Goal: Task Accomplishment & Management: Manage account settings

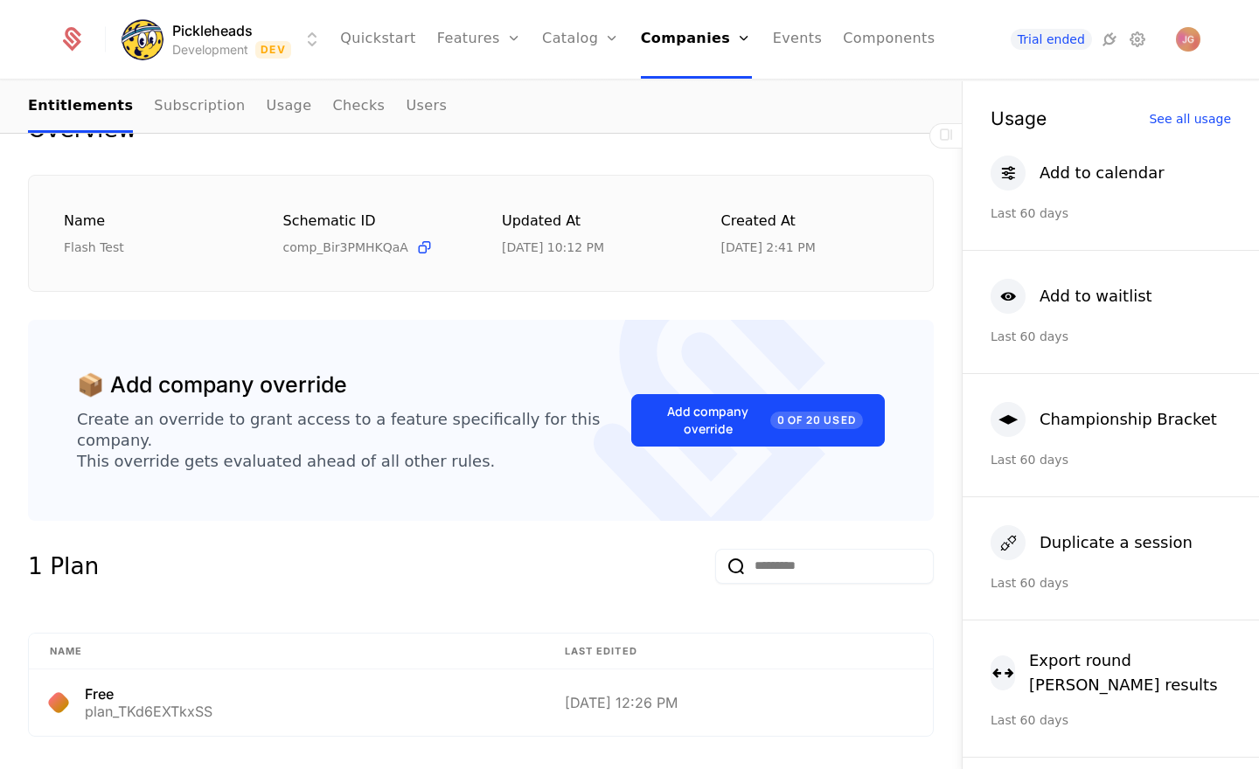
scroll to position [218, 0]
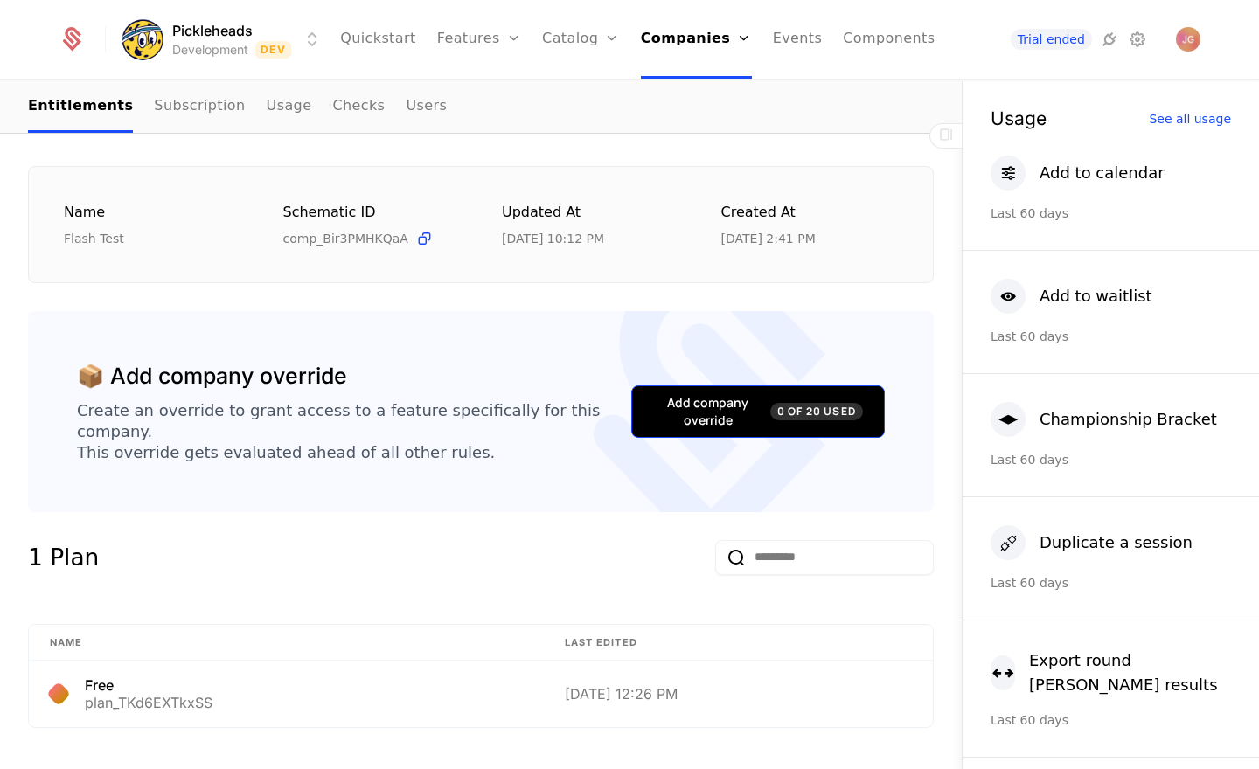
click at [814, 407] on span "0 of 20 Used" at bounding box center [816, 411] width 93 height 17
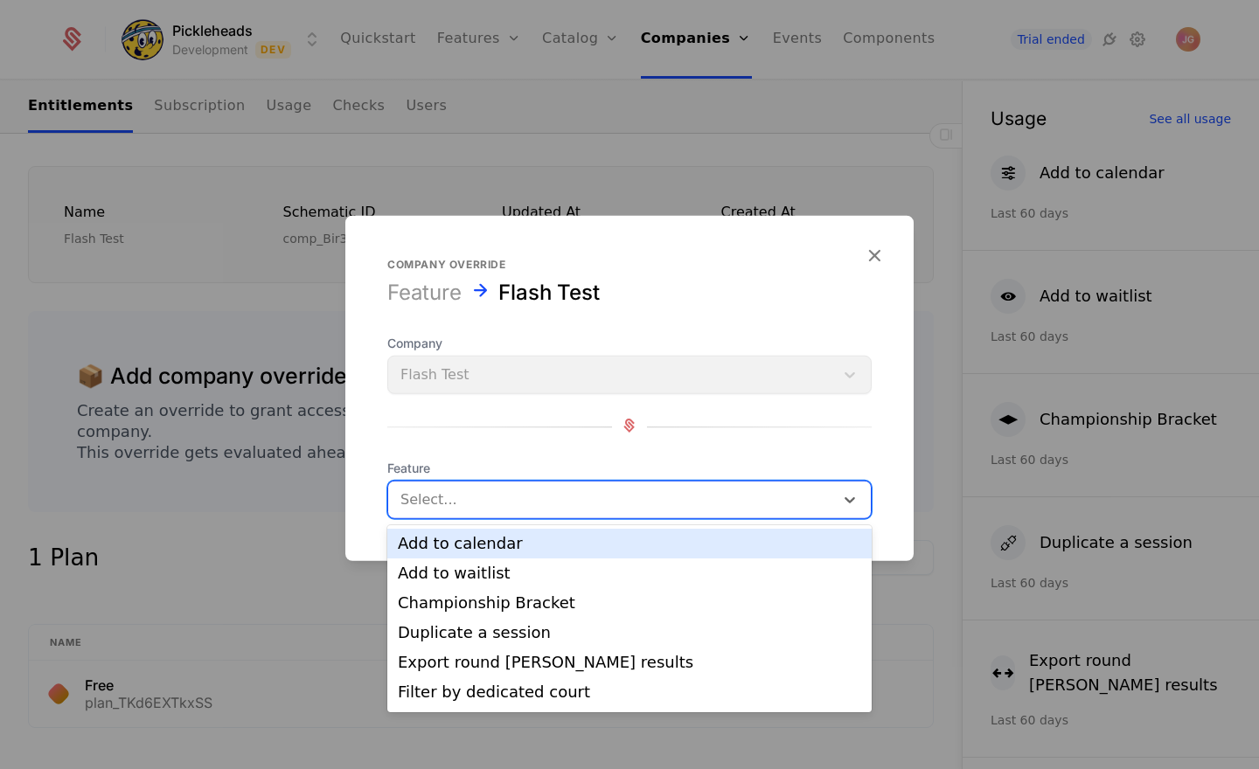
click at [545, 509] on div at bounding box center [610, 500] width 421 height 24
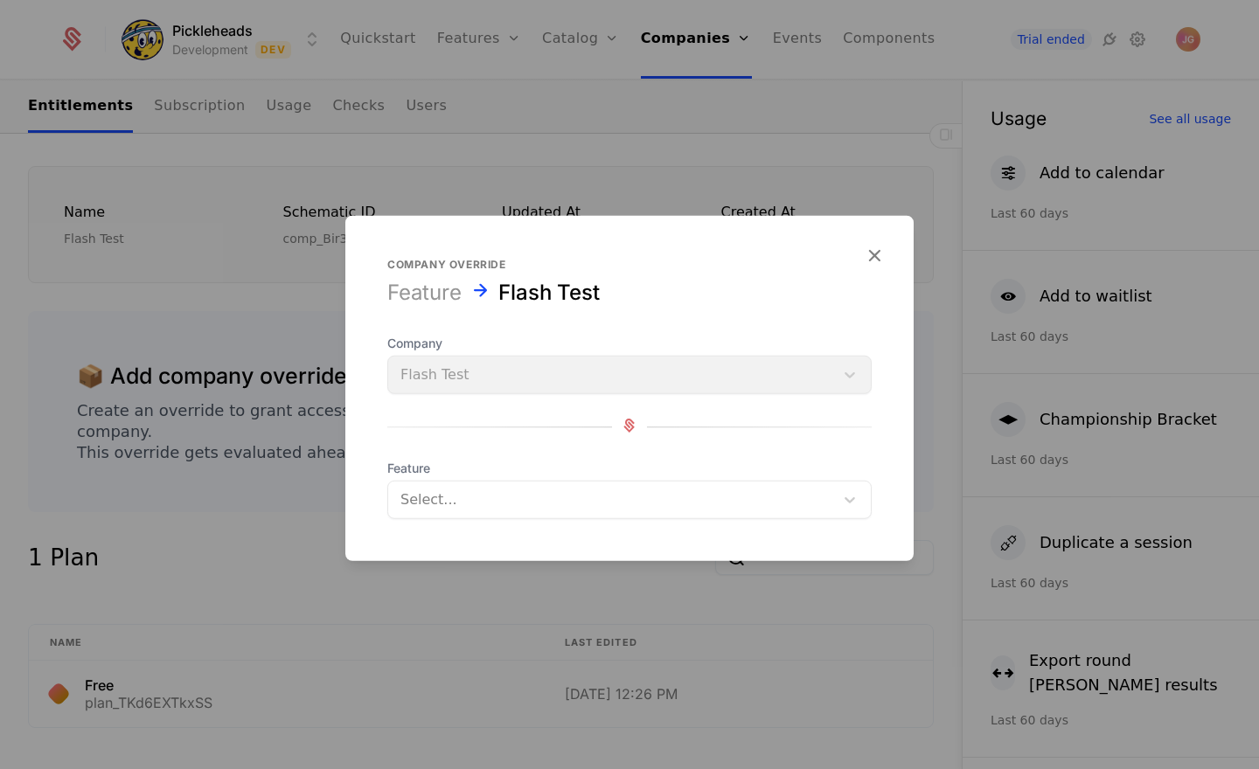
click at [499, 310] on div "Company override Feature Flash Test Company Flash Test Feature Select..." at bounding box center [629, 388] width 568 height 261
click at [671, 387] on div "Company Flash Test" at bounding box center [629, 364] width 484 height 59
click at [853, 396] on div "Company Flash Test Feature Select..." at bounding box center [629, 427] width 484 height 184
click at [872, 260] on icon "button" at bounding box center [874, 255] width 23 height 23
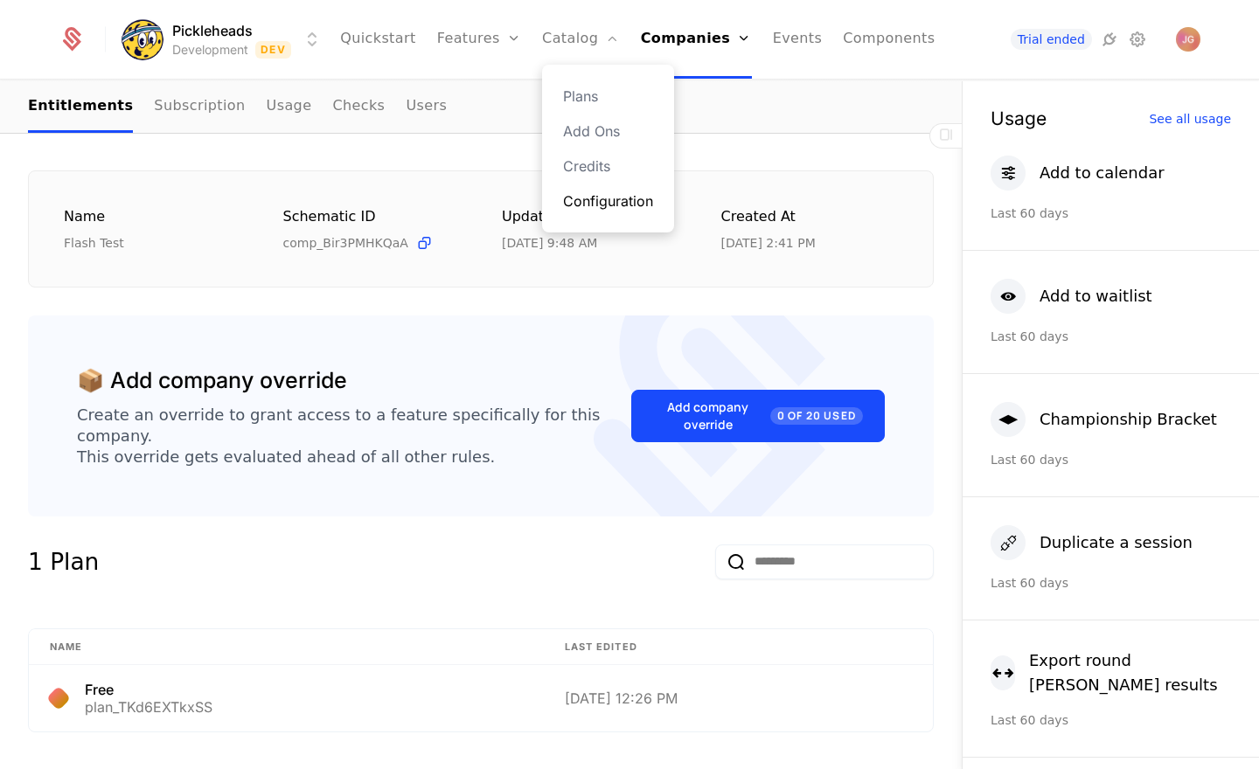
click at [597, 209] on link "Configuration" at bounding box center [608, 201] width 90 height 21
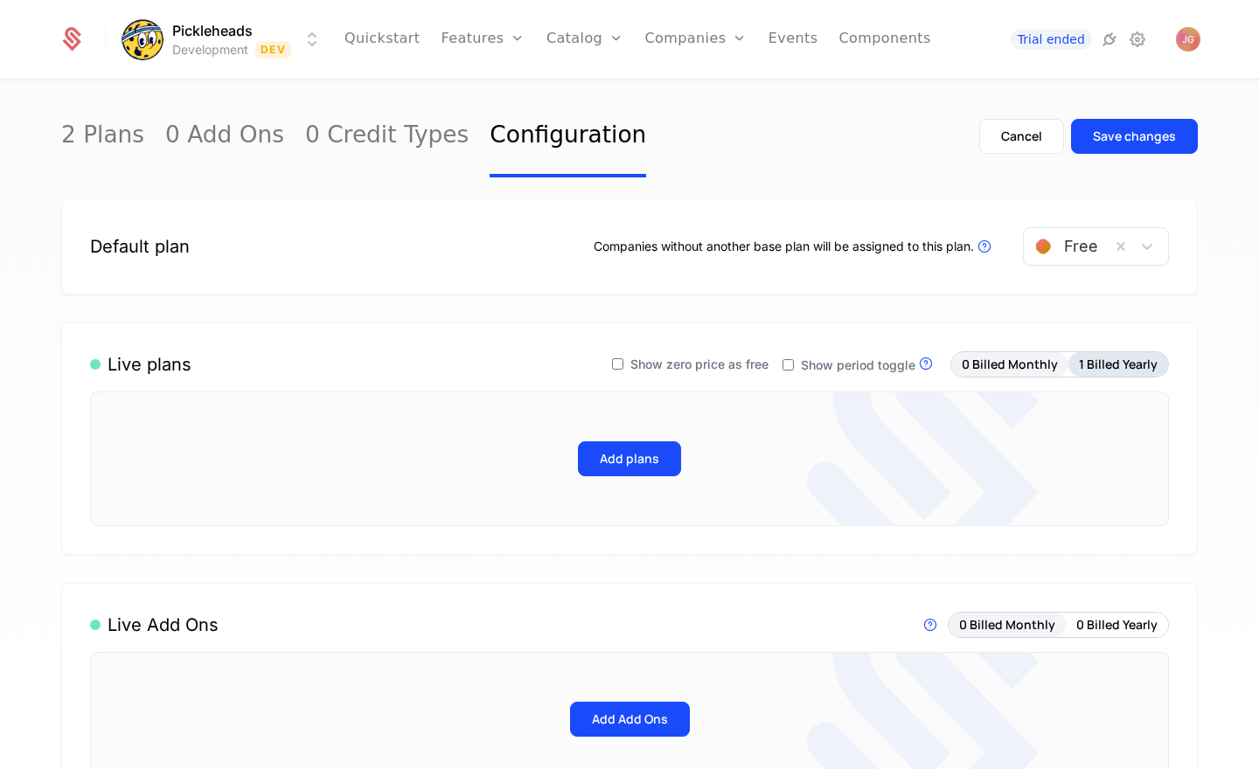
click at [1137, 352] on button "1 Billed Yearly" at bounding box center [1118, 364] width 100 height 24
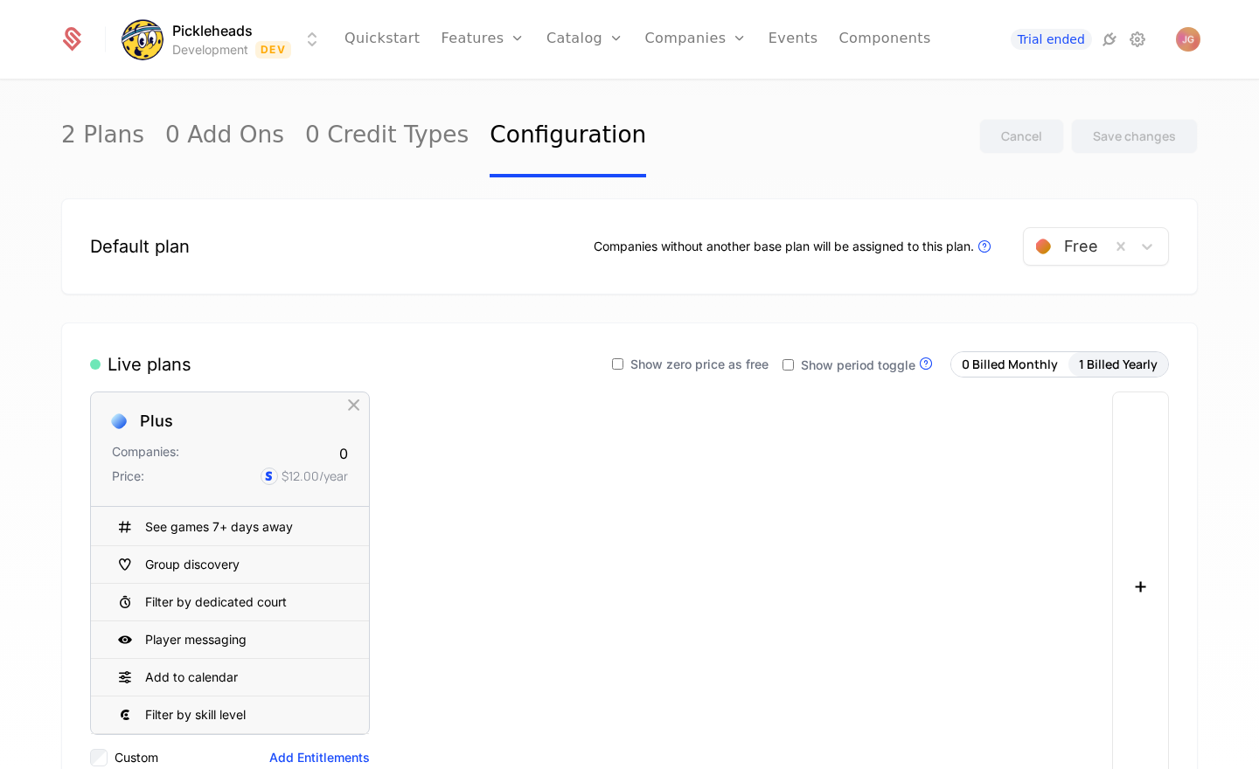
click at [419, 212] on div "Default plan Companies without another base plan will be assigned to this plan.…" at bounding box center [629, 246] width 1136 height 96
click at [686, 99] on link "Companies" at bounding box center [706, 96] width 80 height 21
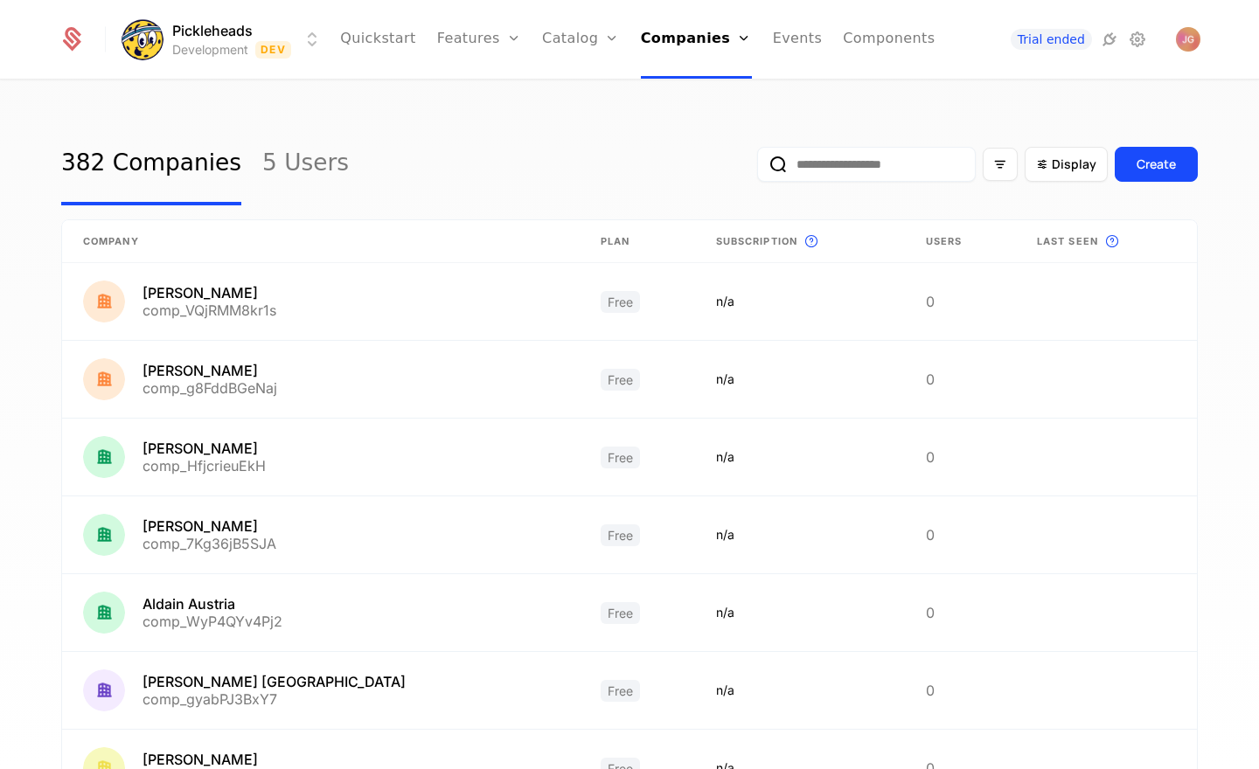
click at [839, 176] on input "email" at bounding box center [866, 164] width 218 height 35
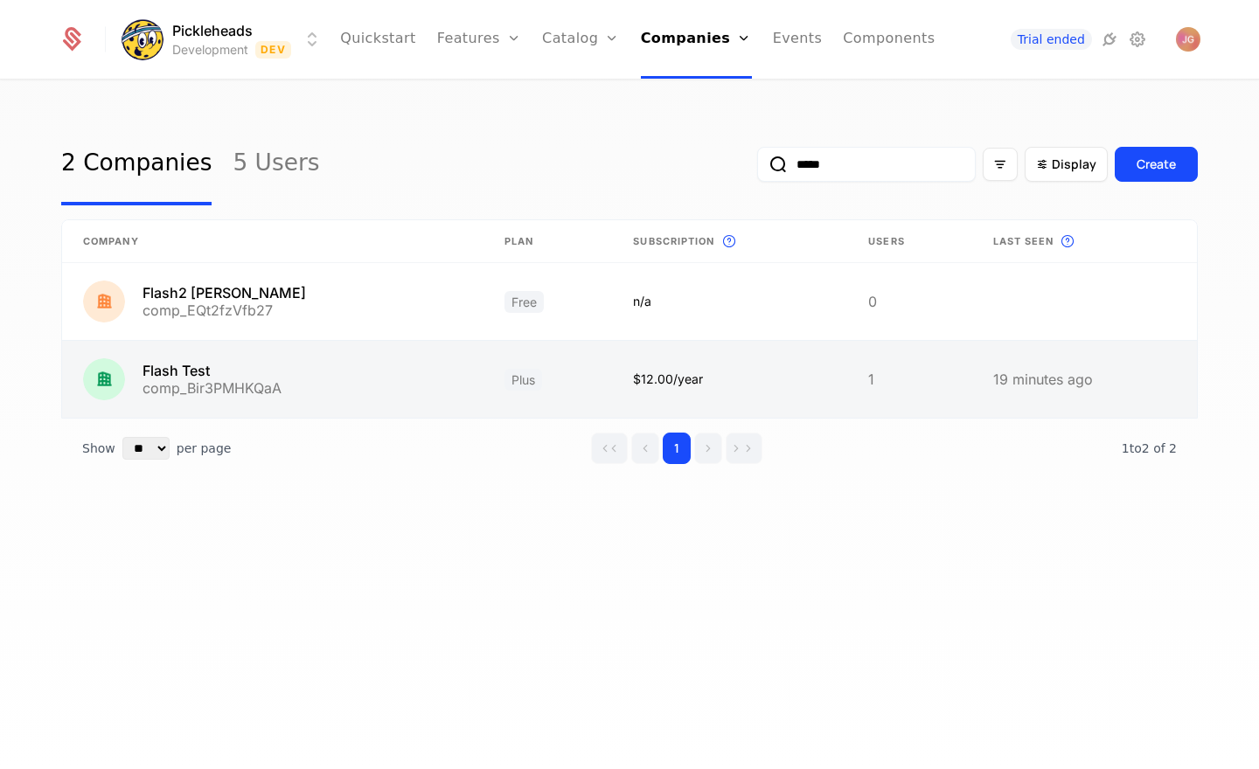
type input "*****"
click at [274, 373] on link at bounding box center [272, 379] width 421 height 77
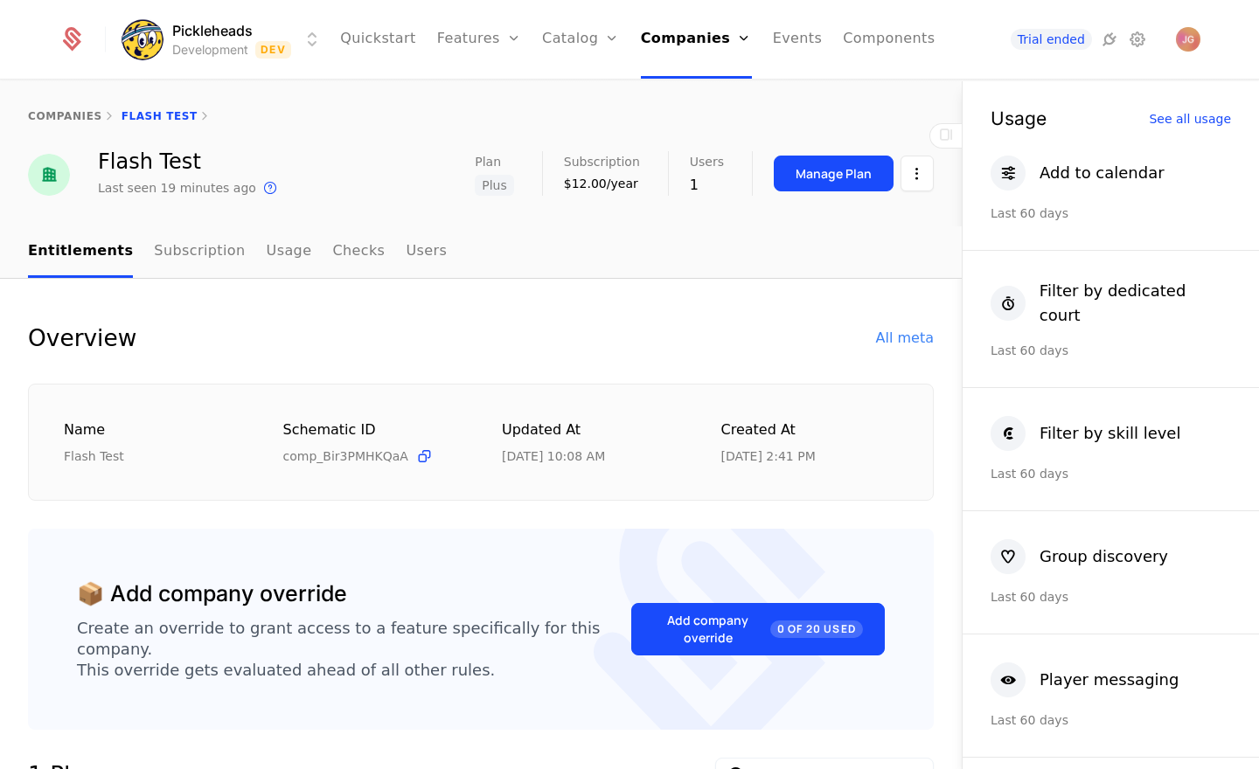
click at [249, 323] on div "Overview All meta" at bounding box center [480, 338] width 905 height 35
click at [55, 338] on div "Overview" at bounding box center [82, 338] width 108 height 35
click at [149, 334] on div "Overview All meta" at bounding box center [480, 338] width 905 height 35
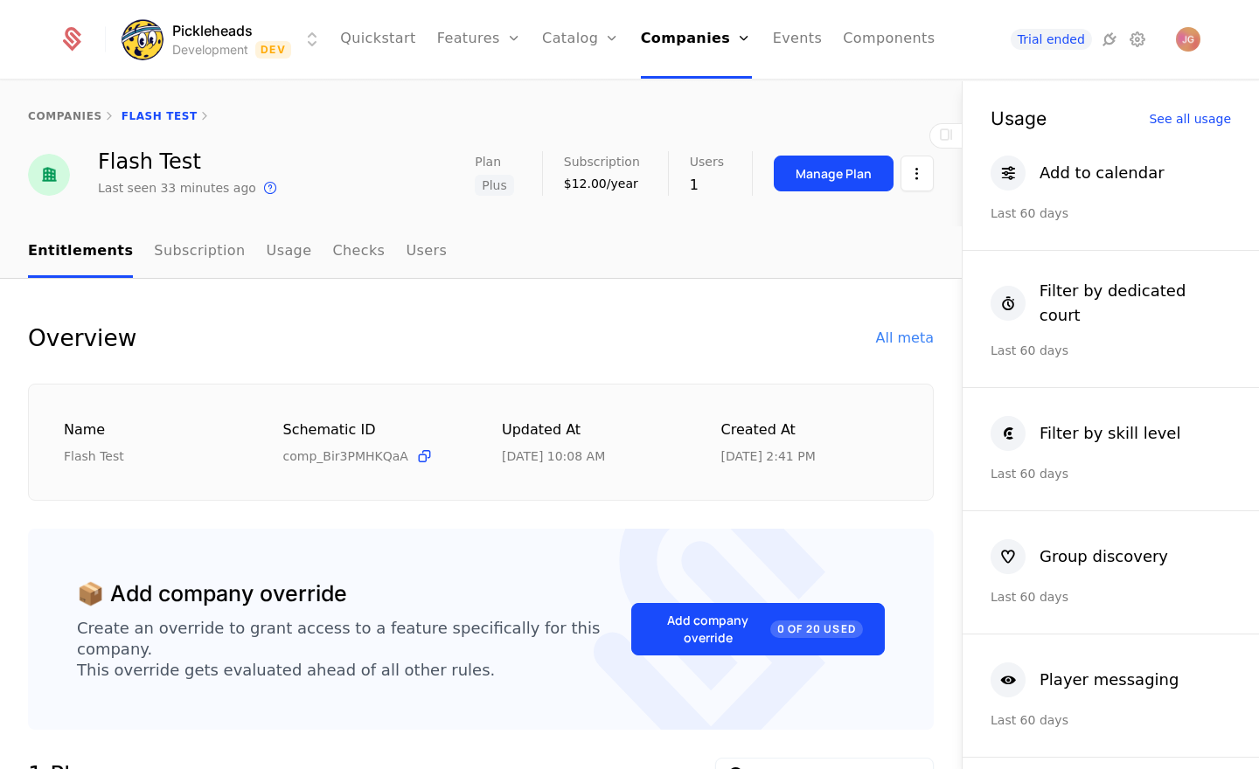
click at [82, 336] on div "Overview" at bounding box center [82, 338] width 108 height 35
click at [41, 336] on div "Overview" at bounding box center [82, 338] width 108 height 35
click at [31, 337] on div "Overview" at bounding box center [82, 338] width 108 height 35
drag, startPoint x: 28, startPoint y: 337, endPoint x: 74, endPoint y: 338, distance: 46.3
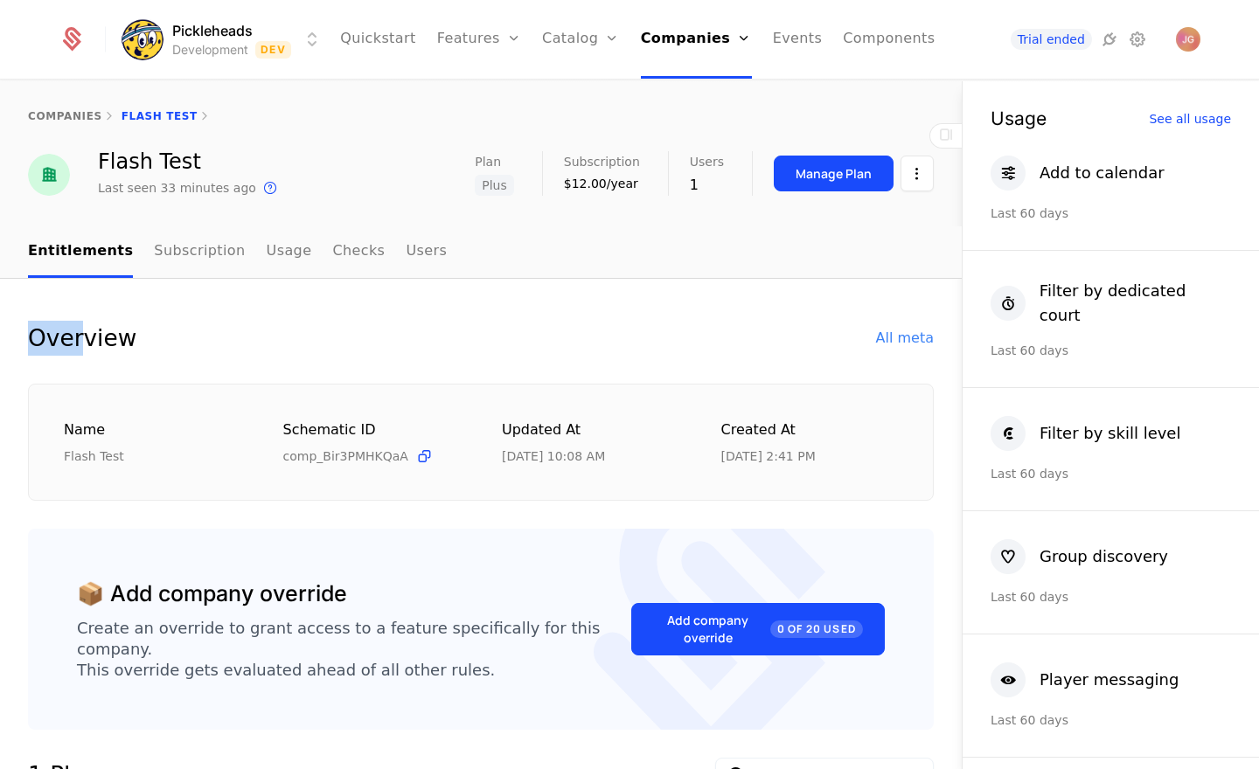
click at [74, 338] on div "Overview" at bounding box center [82, 338] width 108 height 35
click at [78, 338] on div "Overview" at bounding box center [82, 338] width 108 height 35
drag, startPoint x: 78, startPoint y: 338, endPoint x: 115, endPoint y: 338, distance: 37.6
click at [115, 338] on div "Overview" at bounding box center [82, 338] width 108 height 35
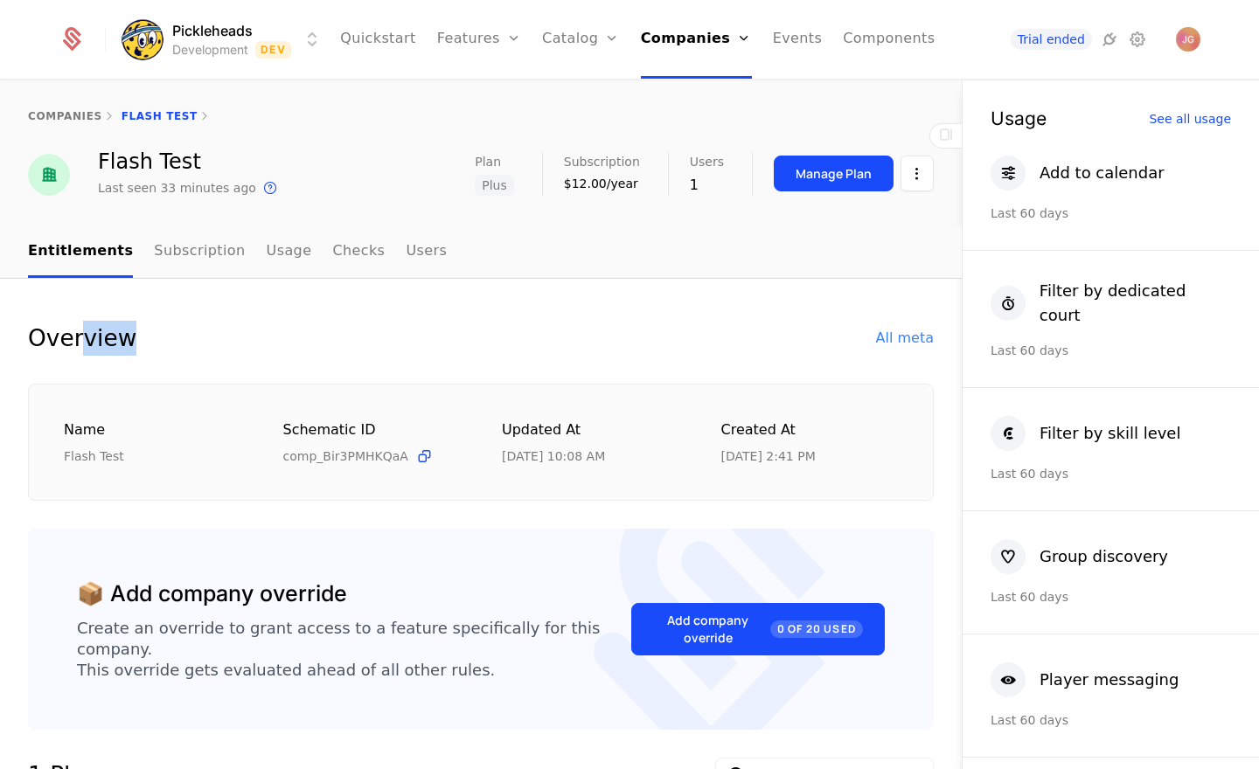
drag, startPoint x: 123, startPoint y: 338, endPoint x: 79, endPoint y: 339, distance: 44.6
click at [79, 339] on div "Overview All meta" at bounding box center [480, 338] width 905 height 35
click at [115, 321] on div "Overview" at bounding box center [82, 338] width 108 height 35
click at [600, 101] on link "Plans" at bounding box center [608, 96] width 90 height 21
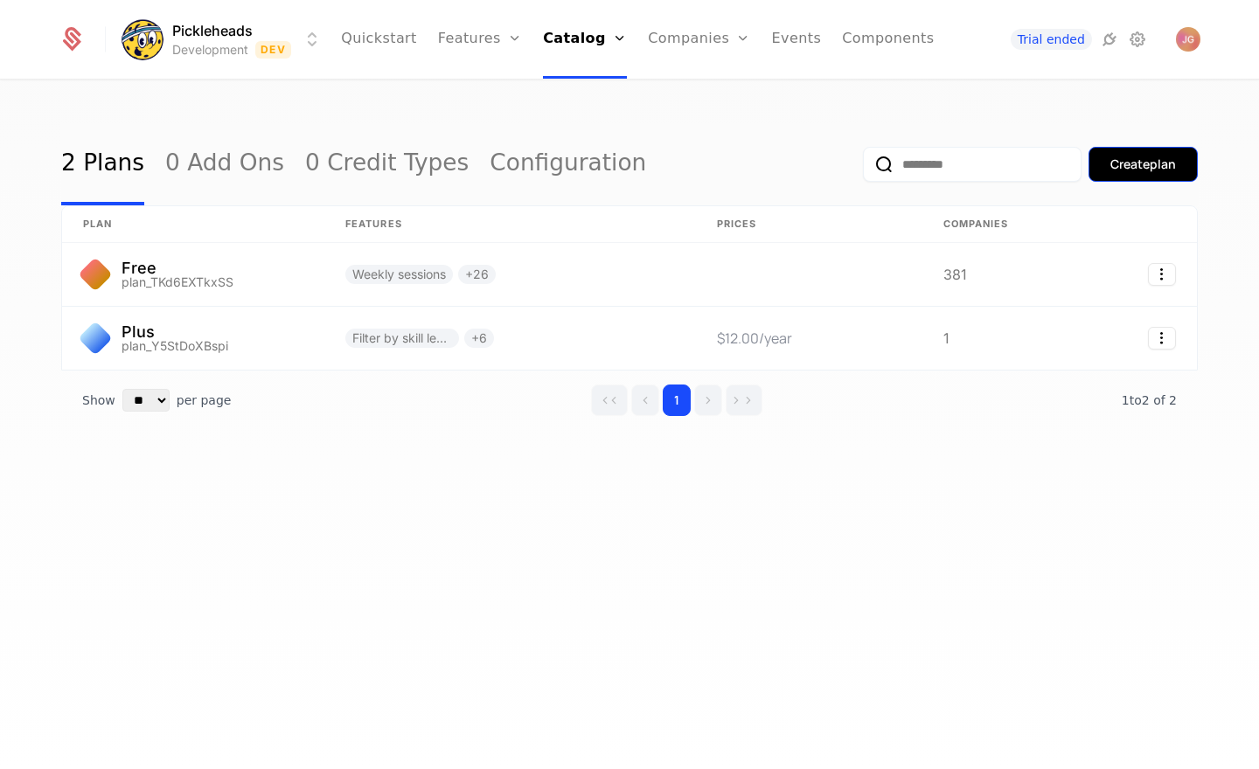
click at [1124, 158] on div "Create plan" at bounding box center [1143, 164] width 66 height 17
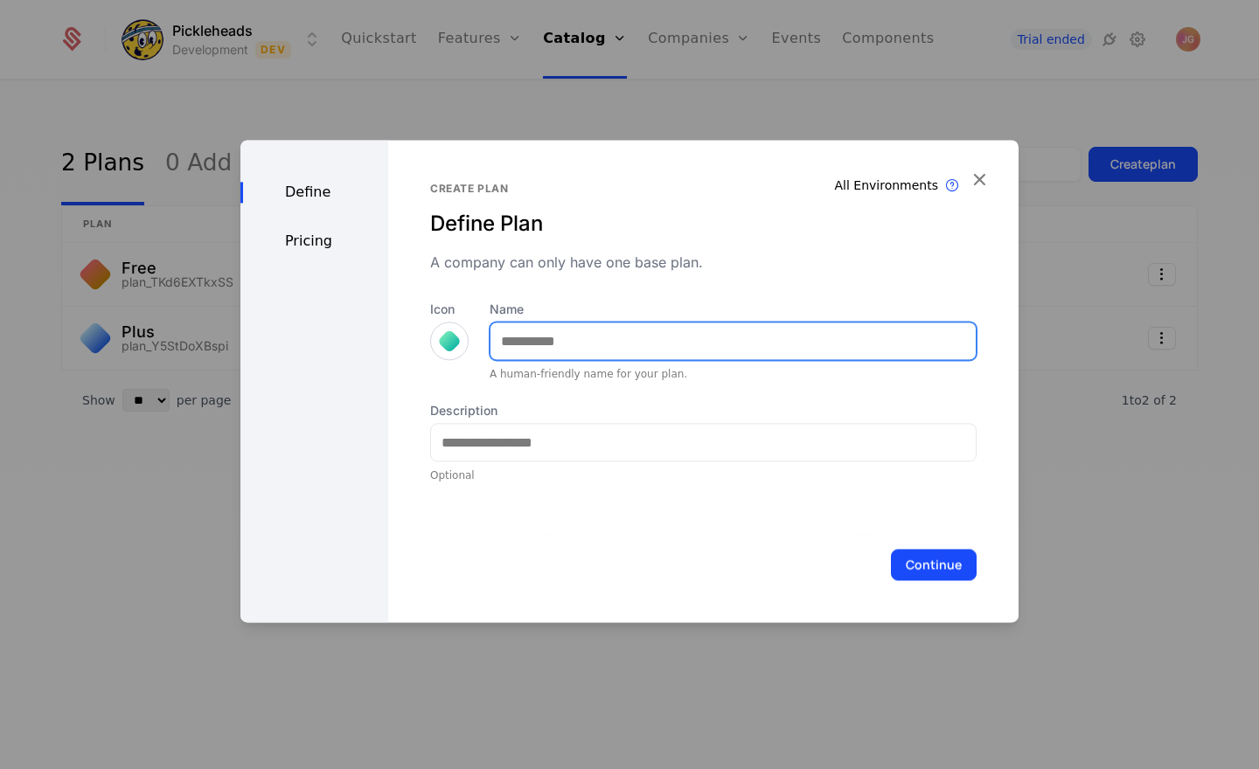
click at [594, 357] on input "Name" at bounding box center [732, 341] width 485 height 37
type input "***"
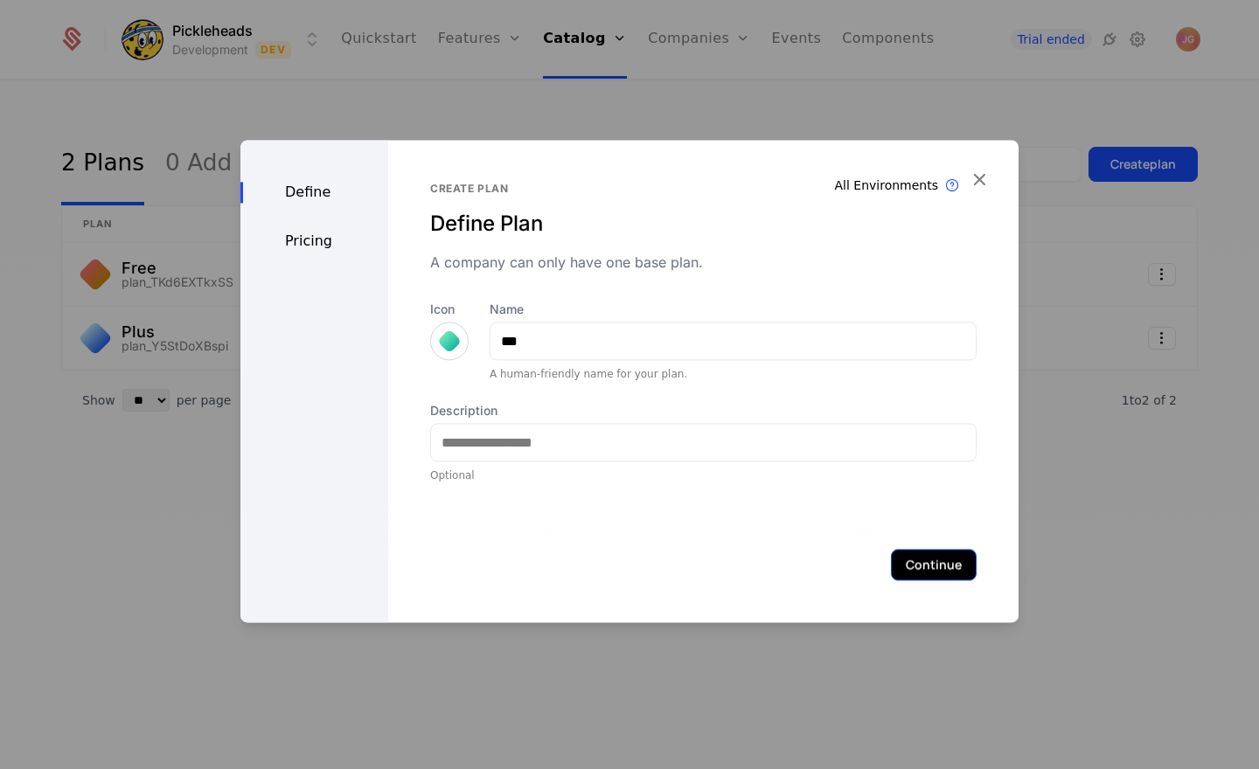
click at [940, 569] on button "Continue" at bounding box center [934, 564] width 86 height 31
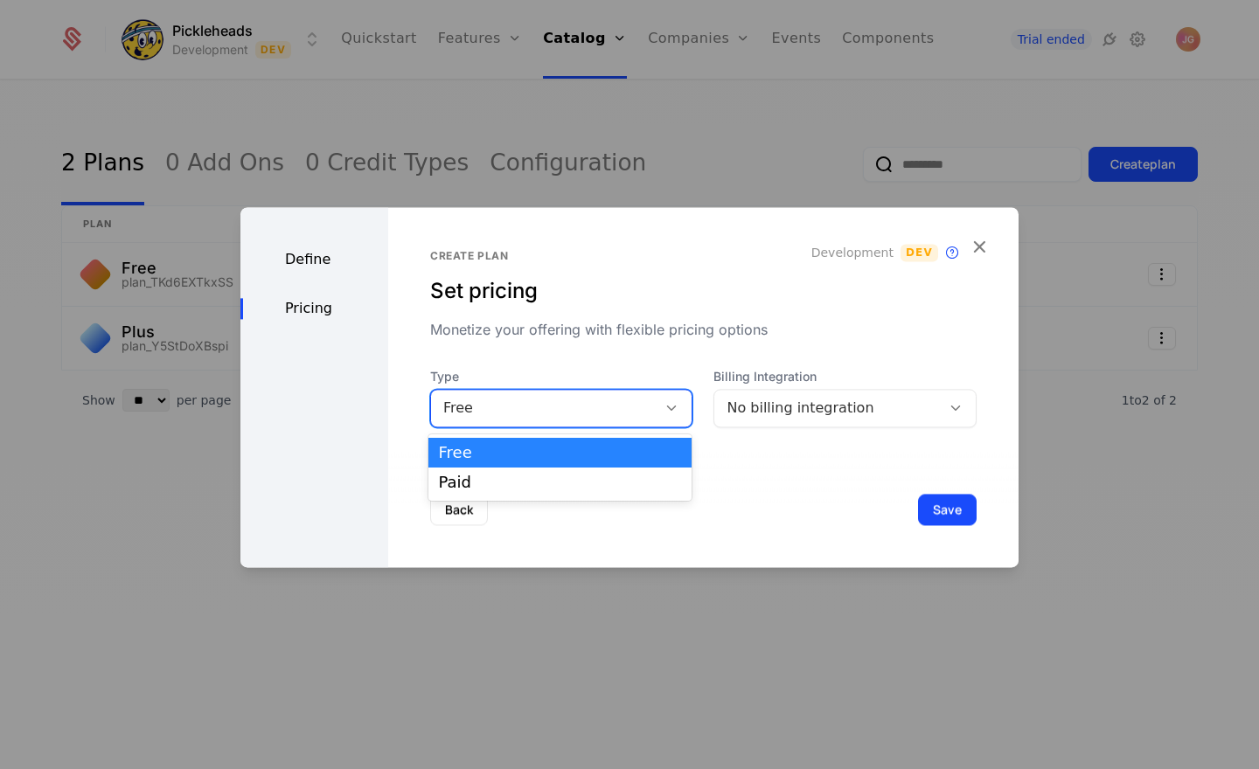
click at [585, 411] on div "Free" at bounding box center [544, 408] width 202 height 21
click at [572, 482] on div "Paid" at bounding box center [560, 483] width 243 height 16
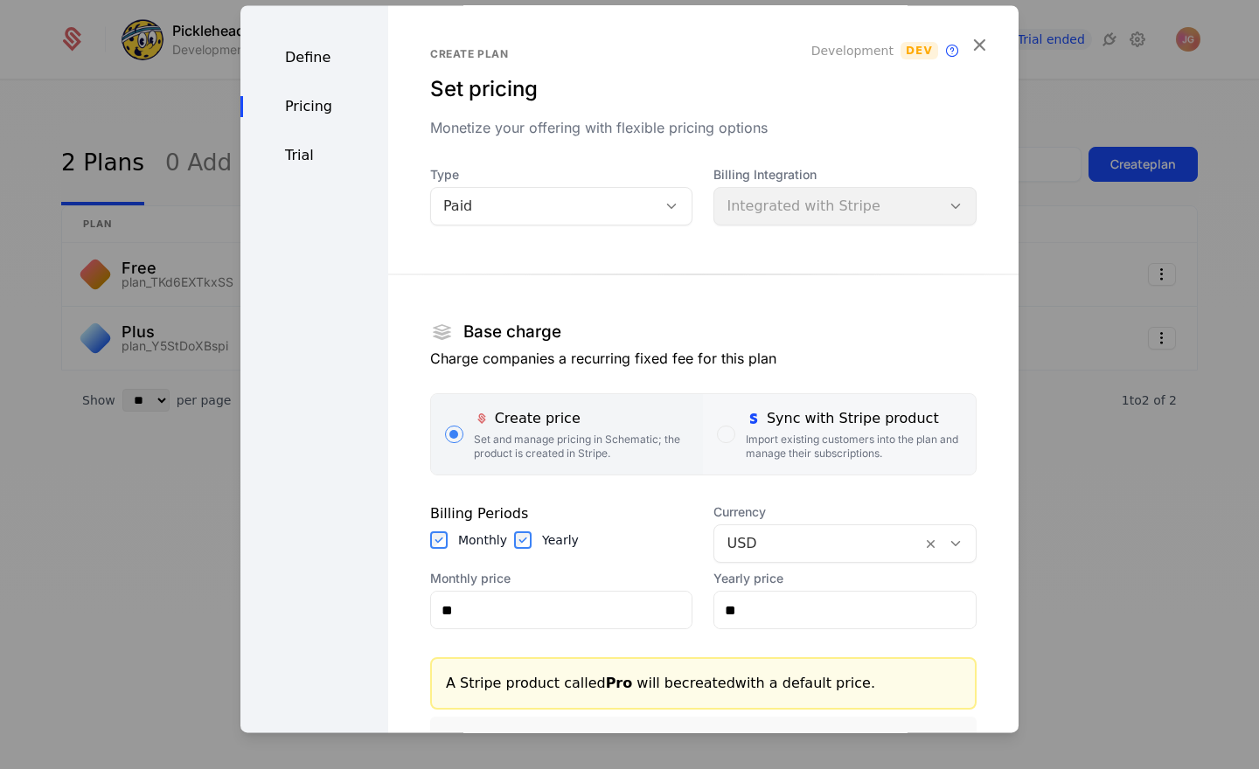
click at [822, 430] on div "Sync with Stripe product Import existing customers into the plan and manage the…" at bounding box center [854, 434] width 216 height 52
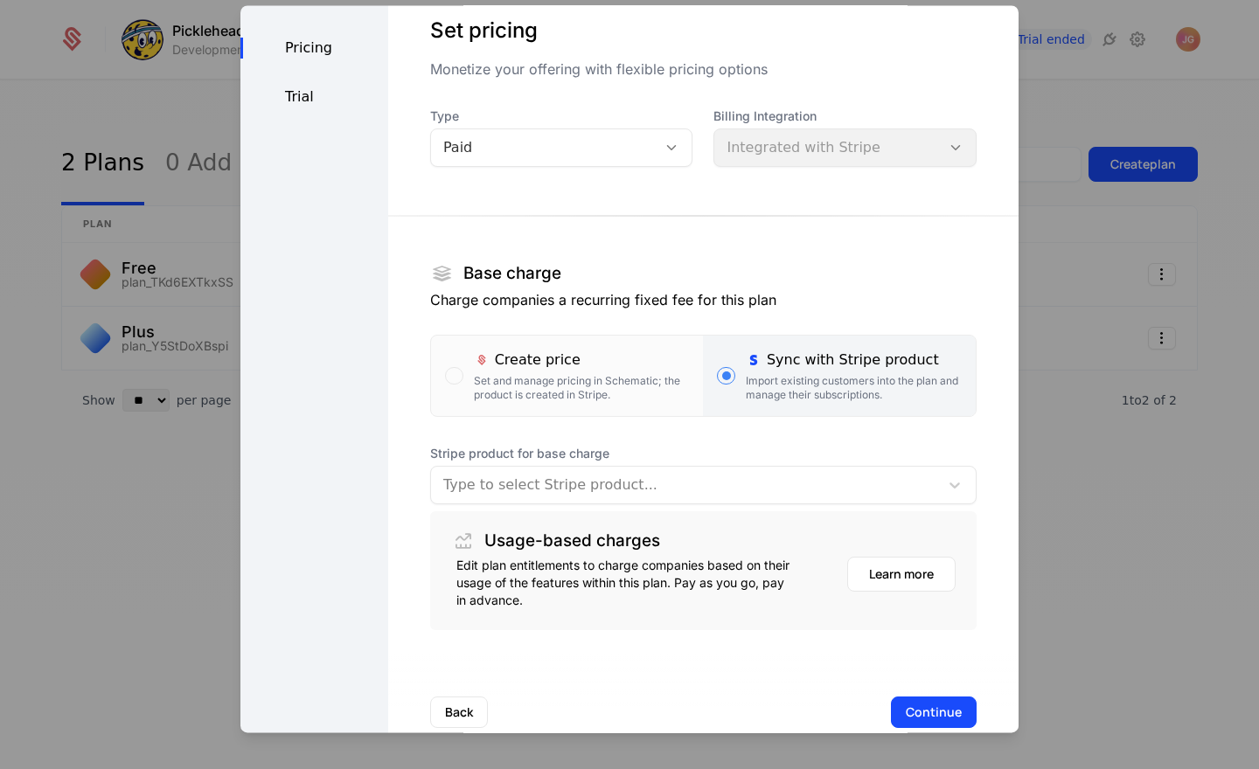
scroll to position [96, 0]
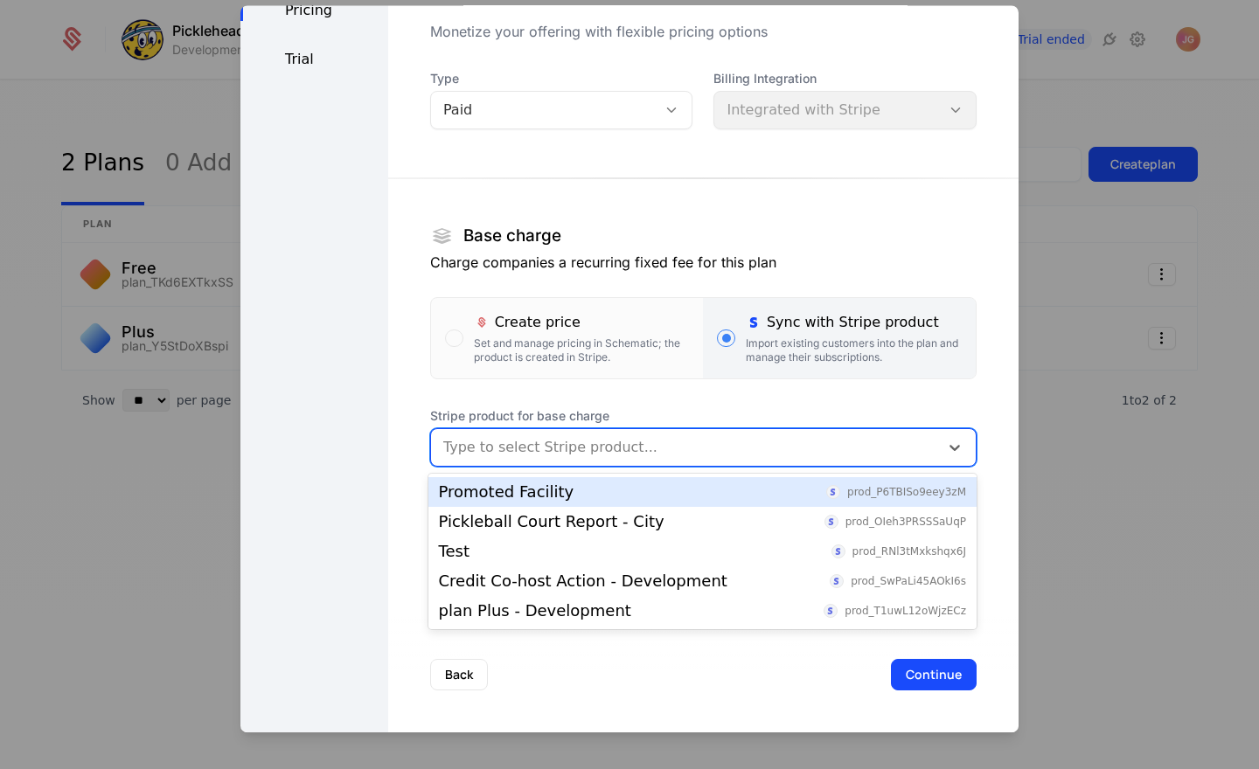
click at [555, 453] on div at bounding box center [684, 447] width 483 height 24
click at [343, 440] on div "Define Pricing Trial" at bounding box center [314, 320] width 148 height 823
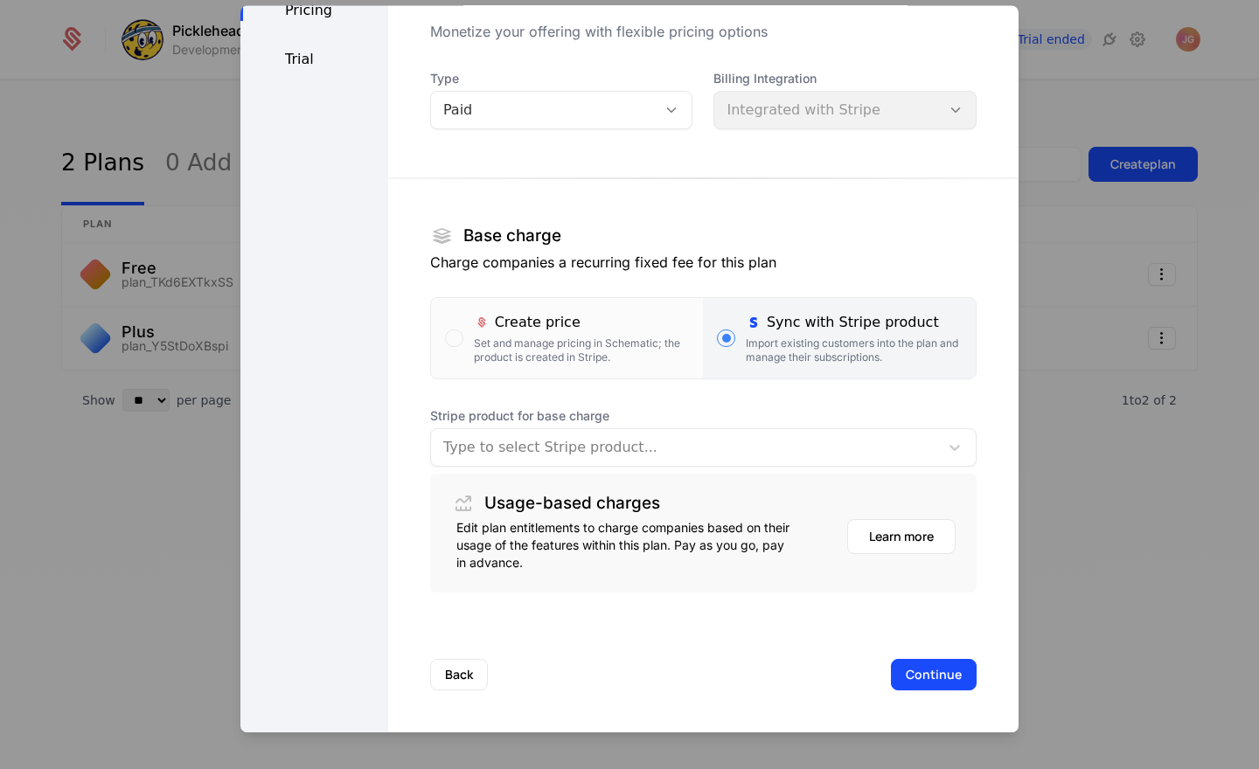
click at [331, 452] on div "Define Pricing Trial" at bounding box center [314, 320] width 148 height 823
click at [476, 437] on div at bounding box center [684, 447] width 483 height 24
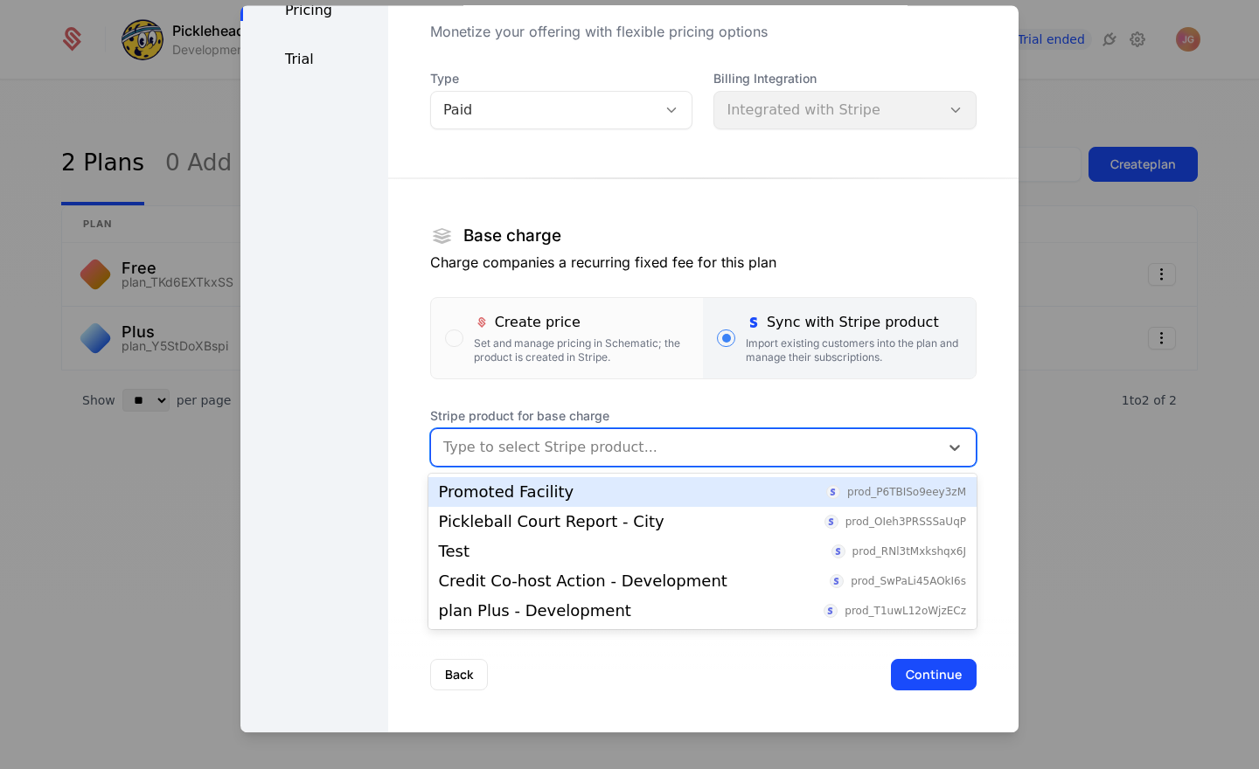
click at [347, 438] on div "Define Pricing Trial" at bounding box center [314, 320] width 148 height 823
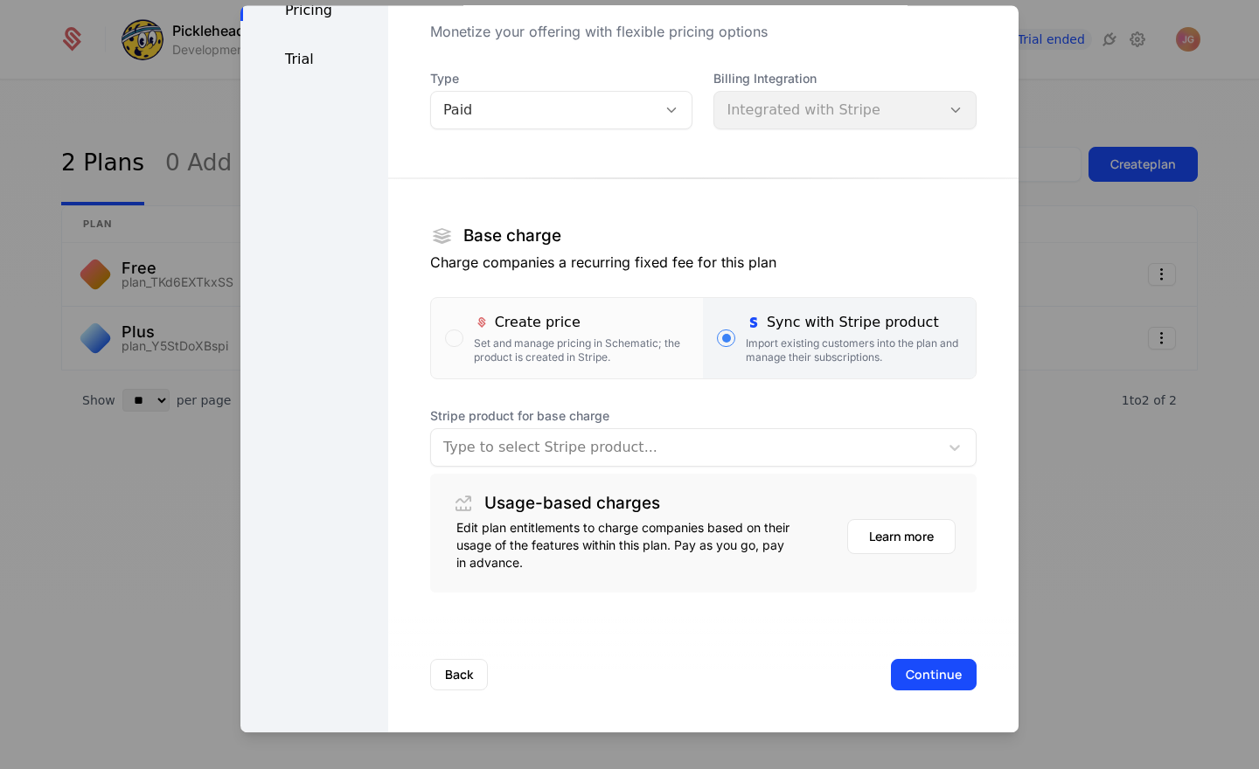
click at [403, 444] on div "Create plan Set pricing Monetize your offering with flexible pricing options De…" at bounding box center [703, 320] width 630 height 823
click at [935, 668] on button "Continue" at bounding box center [934, 674] width 86 height 31
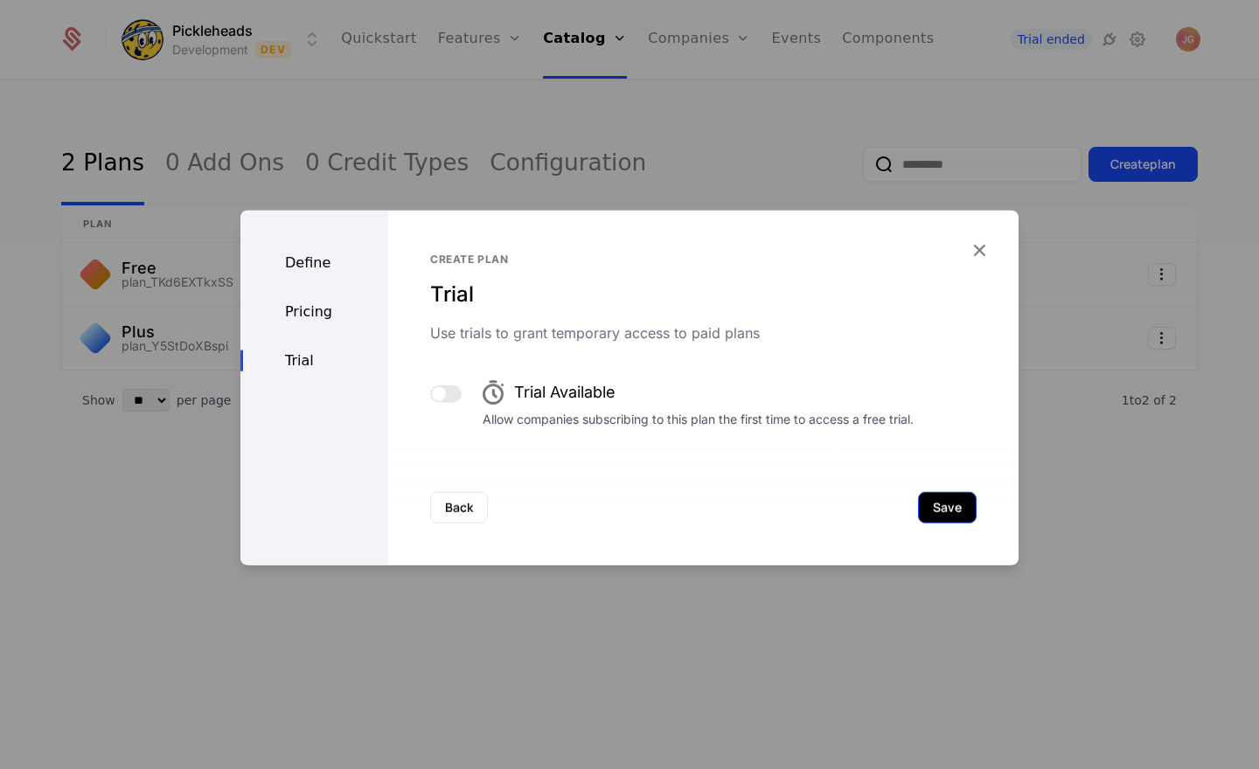
click at [950, 515] on button "Save" at bounding box center [947, 507] width 59 height 31
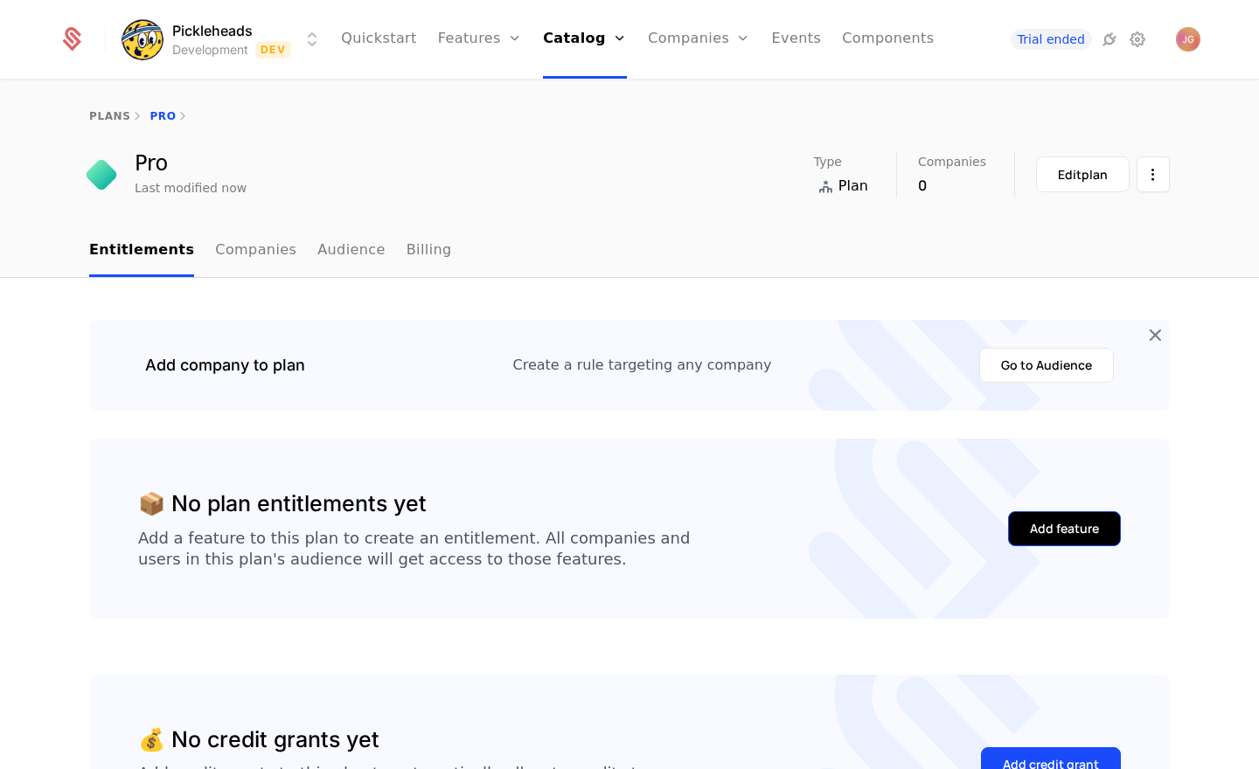
click at [1058, 540] on button "Add feature" at bounding box center [1064, 528] width 113 height 35
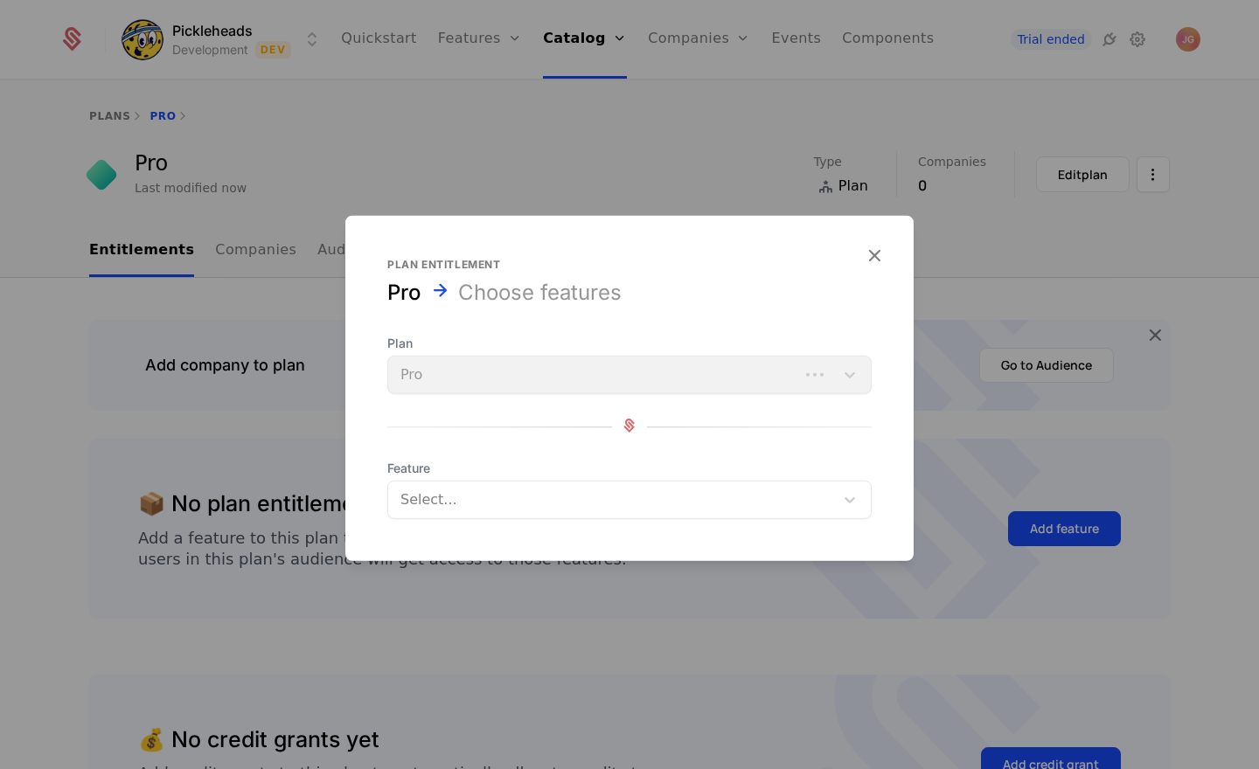
click at [575, 508] on div at bounding box center [612, 500] width 421 height 24
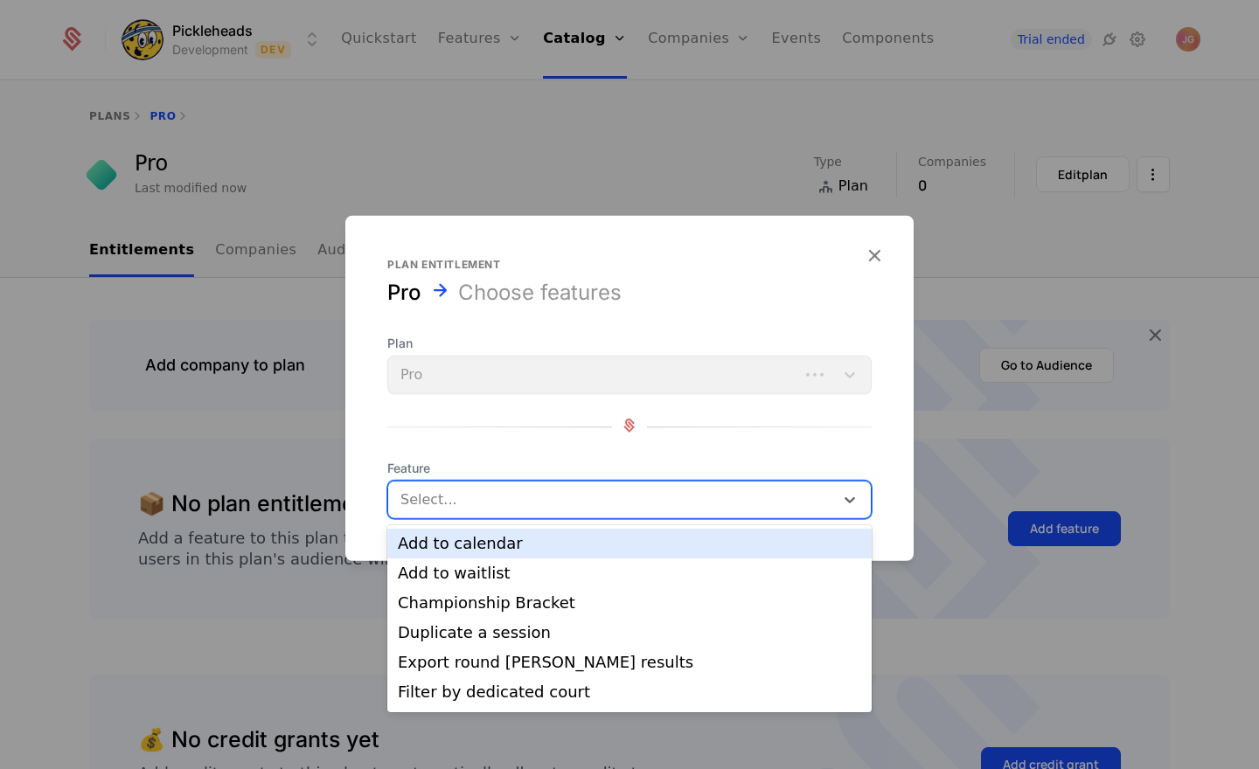
click at [534, 544] on div "Add to calendar" at bounding box center [629, 544] width 463 height 16
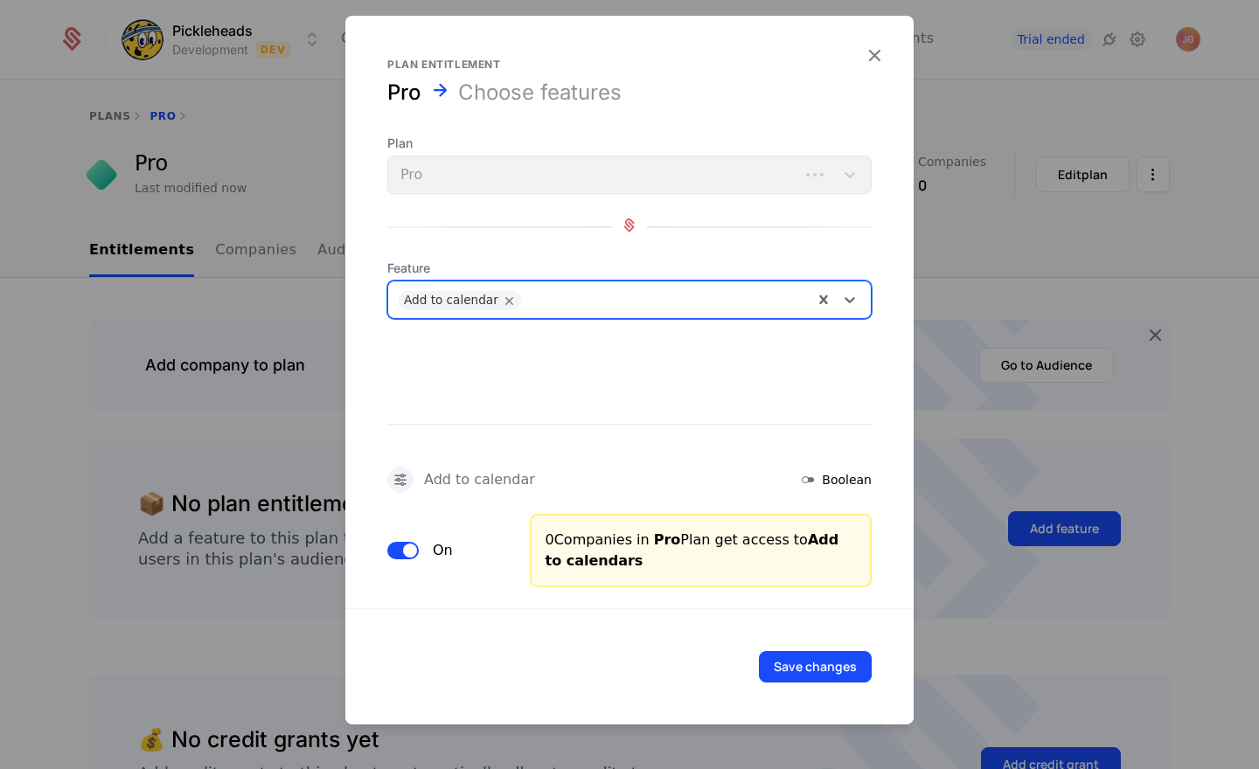
click at [565, 300] on div at bounding box center [666, 298] width 273 height 24
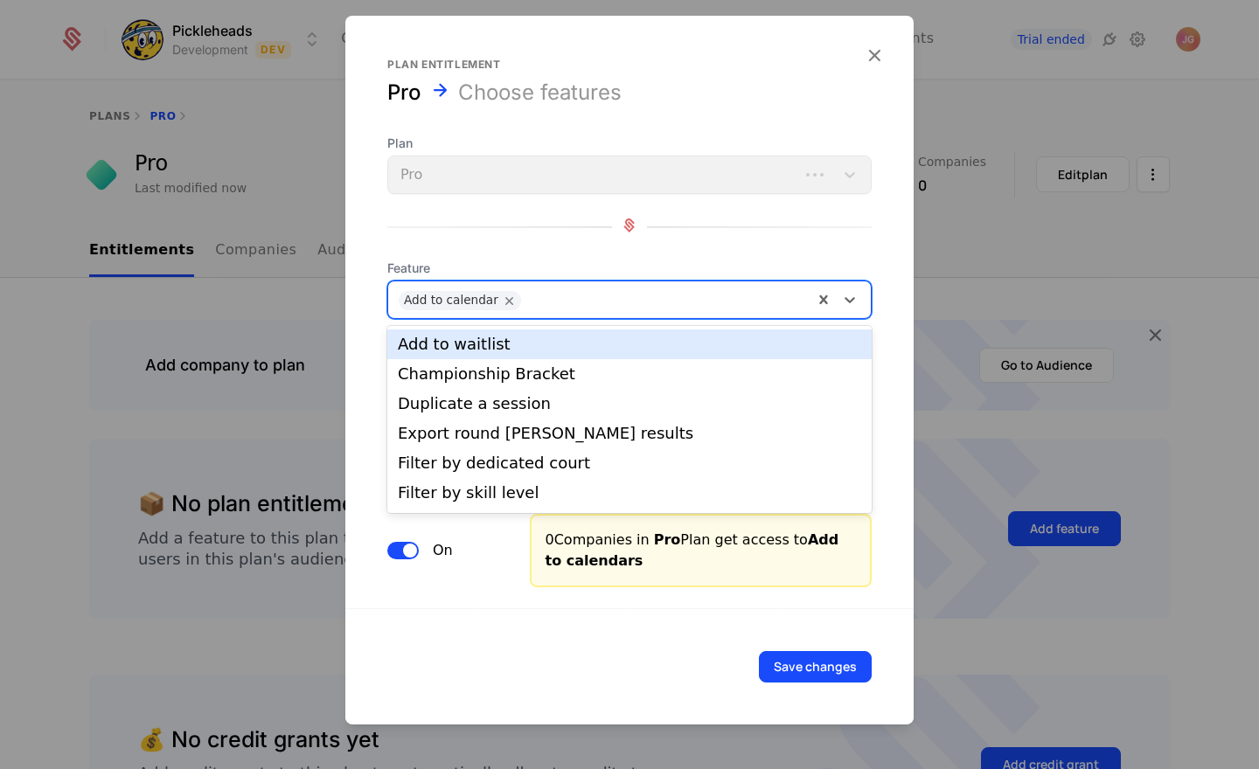
drag, startPoint x: 545, startPoint y: 349, endPoint x: 553, endPoint y: 339, distance: 12.4
click at [545, 349] on div "Add to waitlist" at bounding box center [629, 344] width 463 height 16
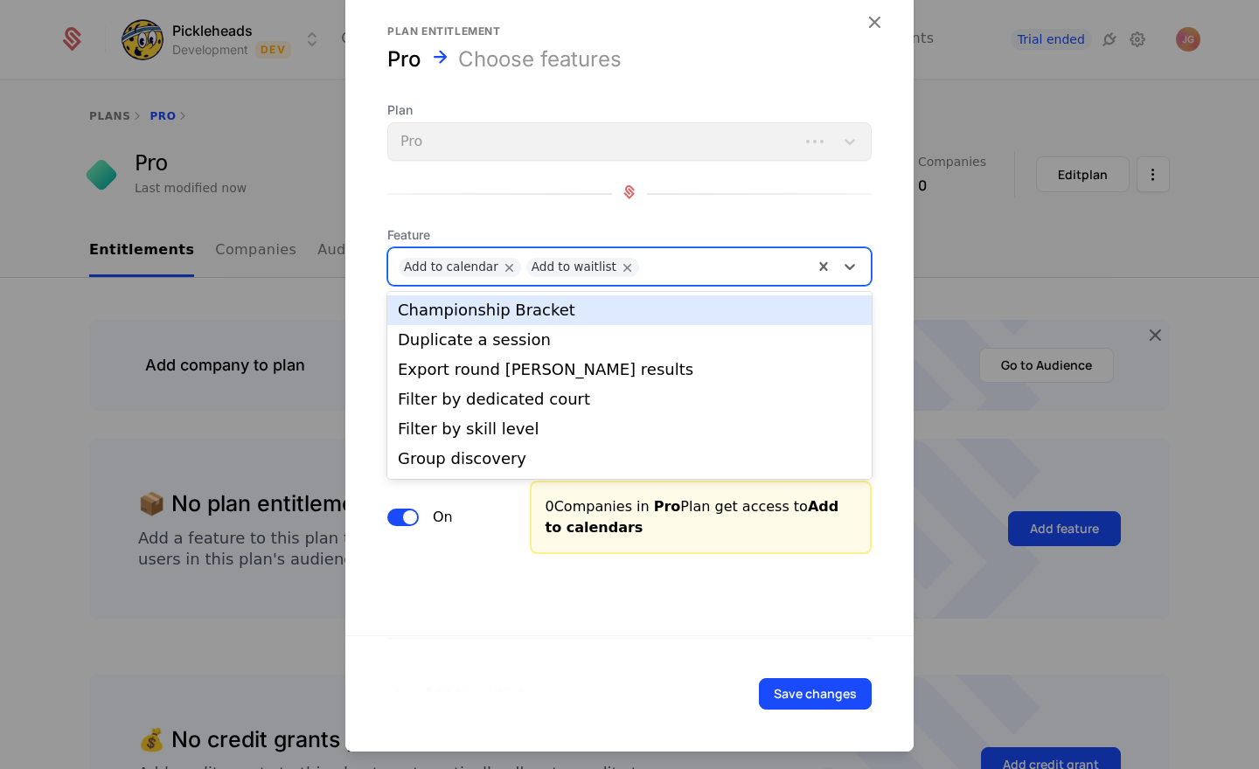
click at [664, 262] on div at bounding box center [725, 265] width 155 height 24
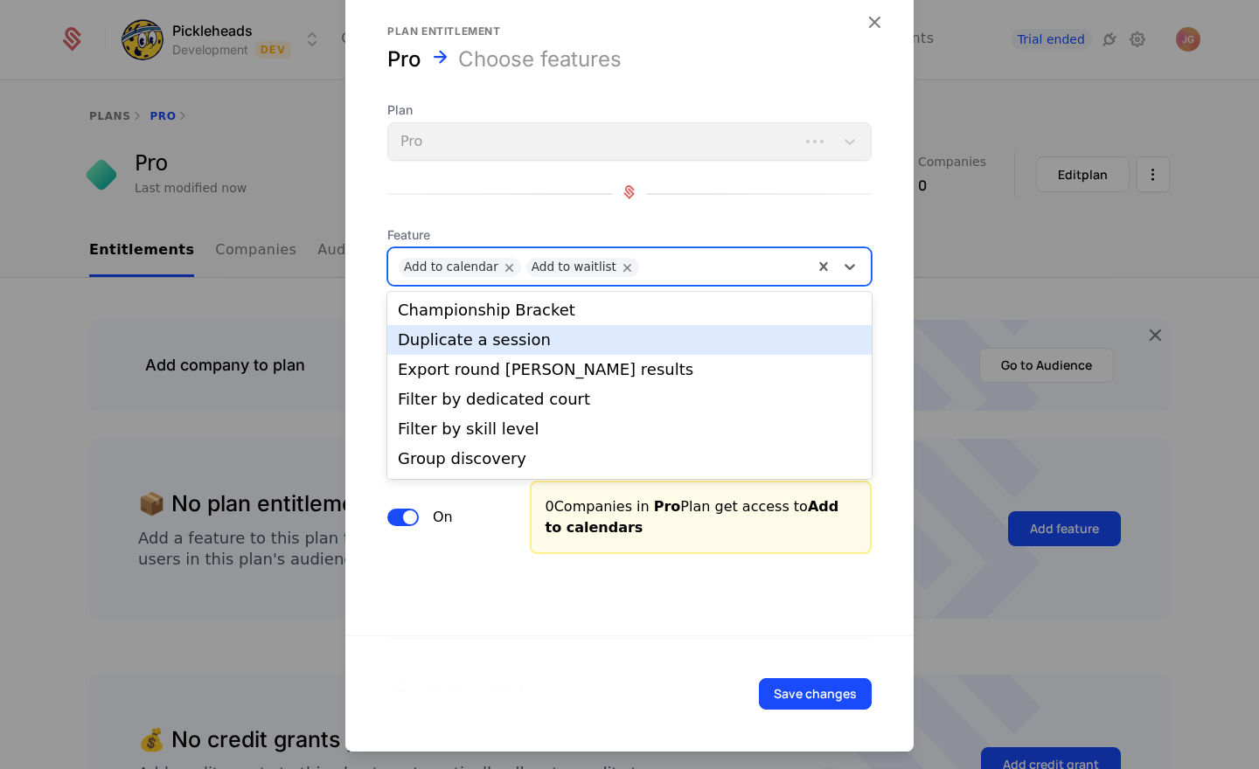
click at [600, 336] on div "Duplicate a session" at bounding box center [629, 340] width 463 height 16
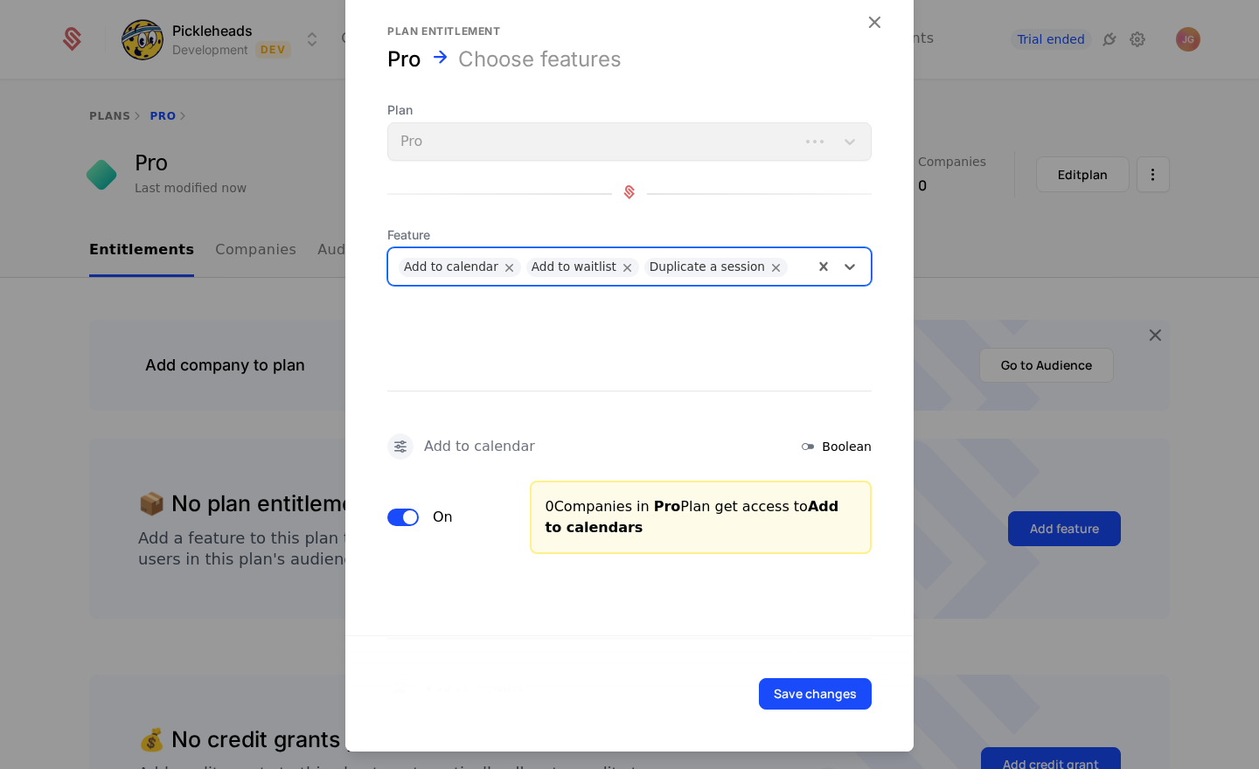
click at [796, 262] on div at bounding box center [799, 265] width 6 height 24
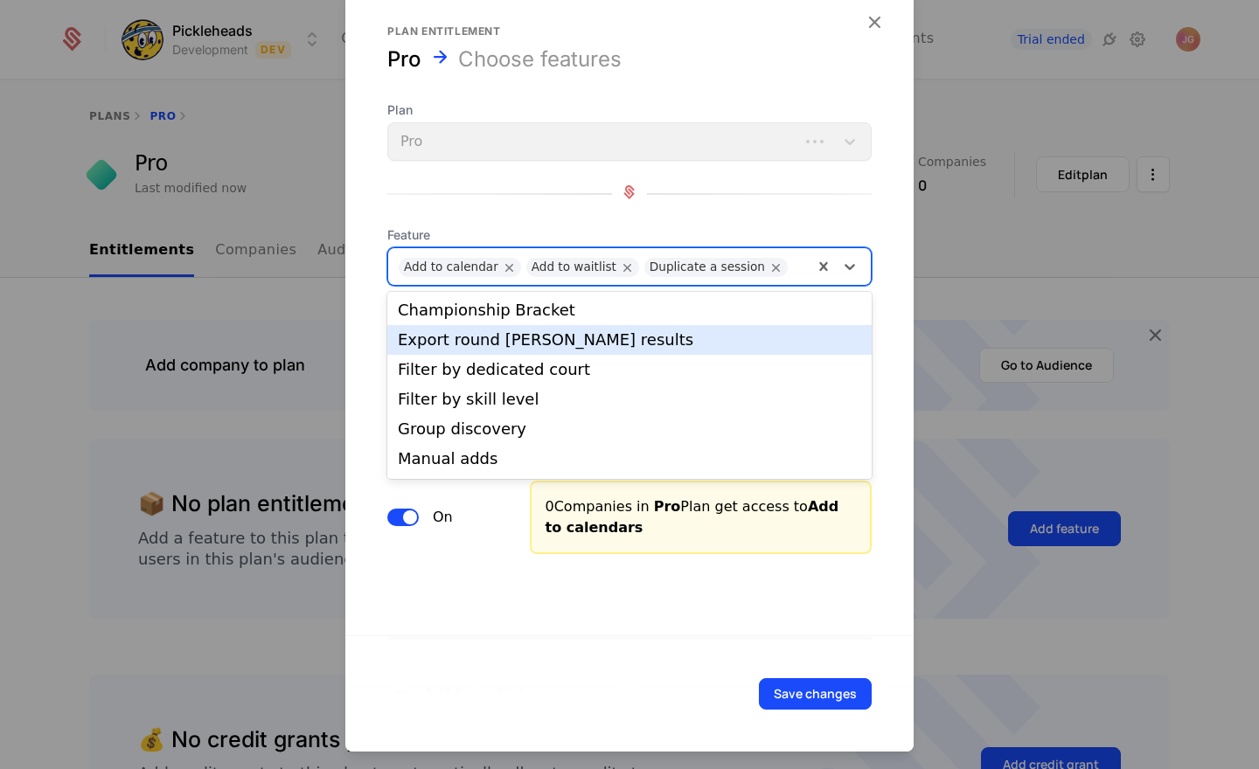
click at [604, 343] on div "Export round [PERSON_NAME] results" at bounding box center [629, 340] width 463 height 16
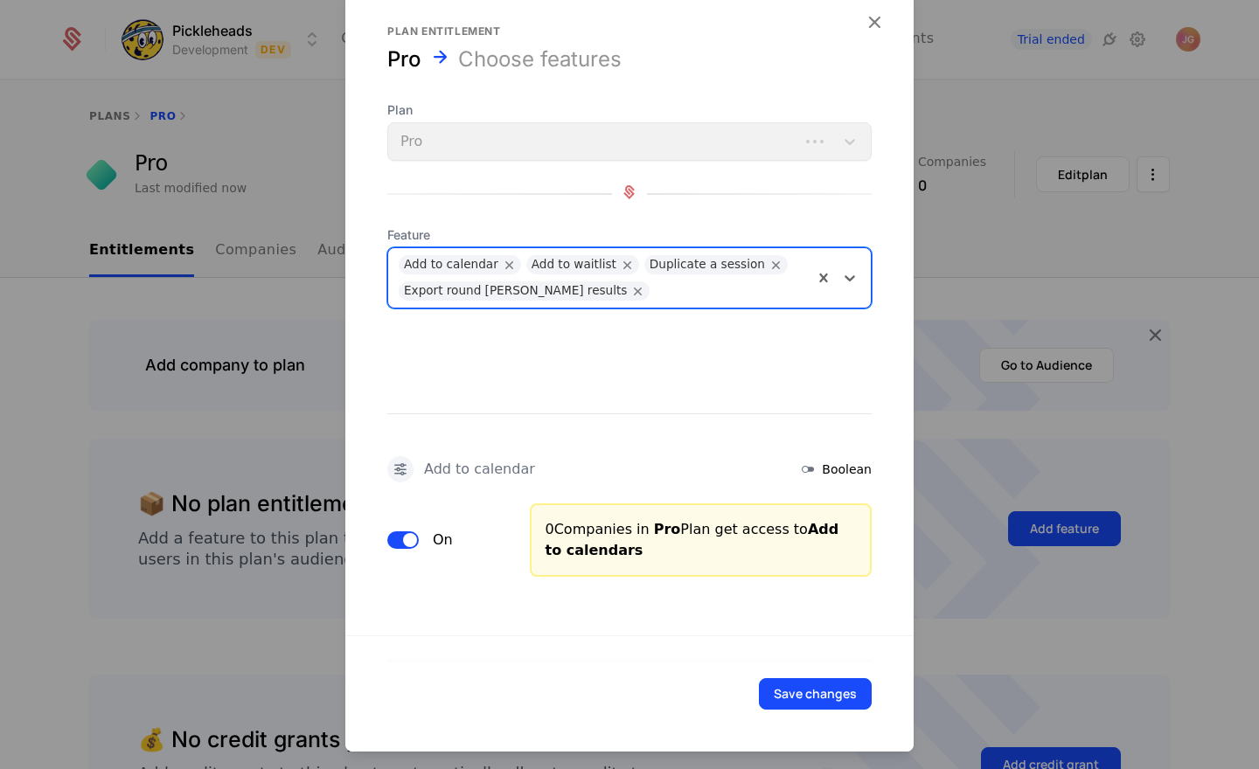
click at [658, 292] on div at bounding box center [730, 288] width 144 height 24
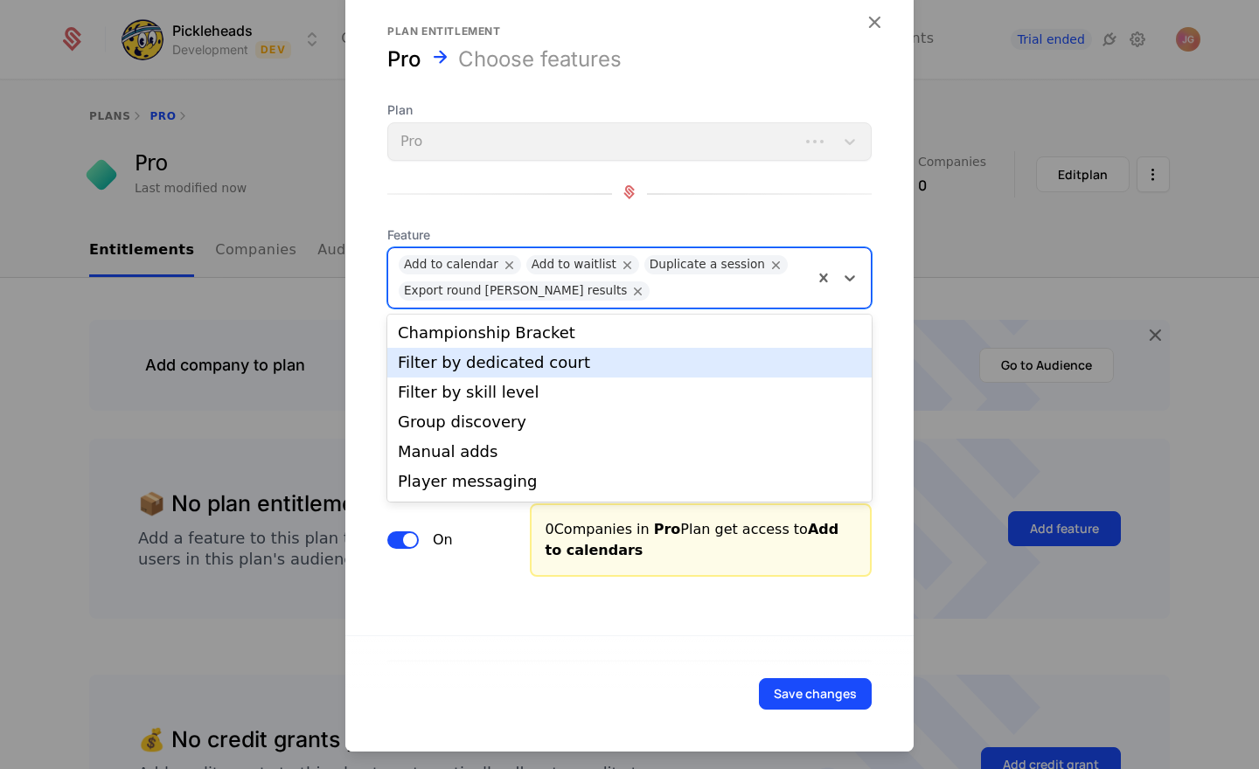
click at [588, 359] on div "Filter by dedicated court" at bounding box center [629, 363] width 463 height 16
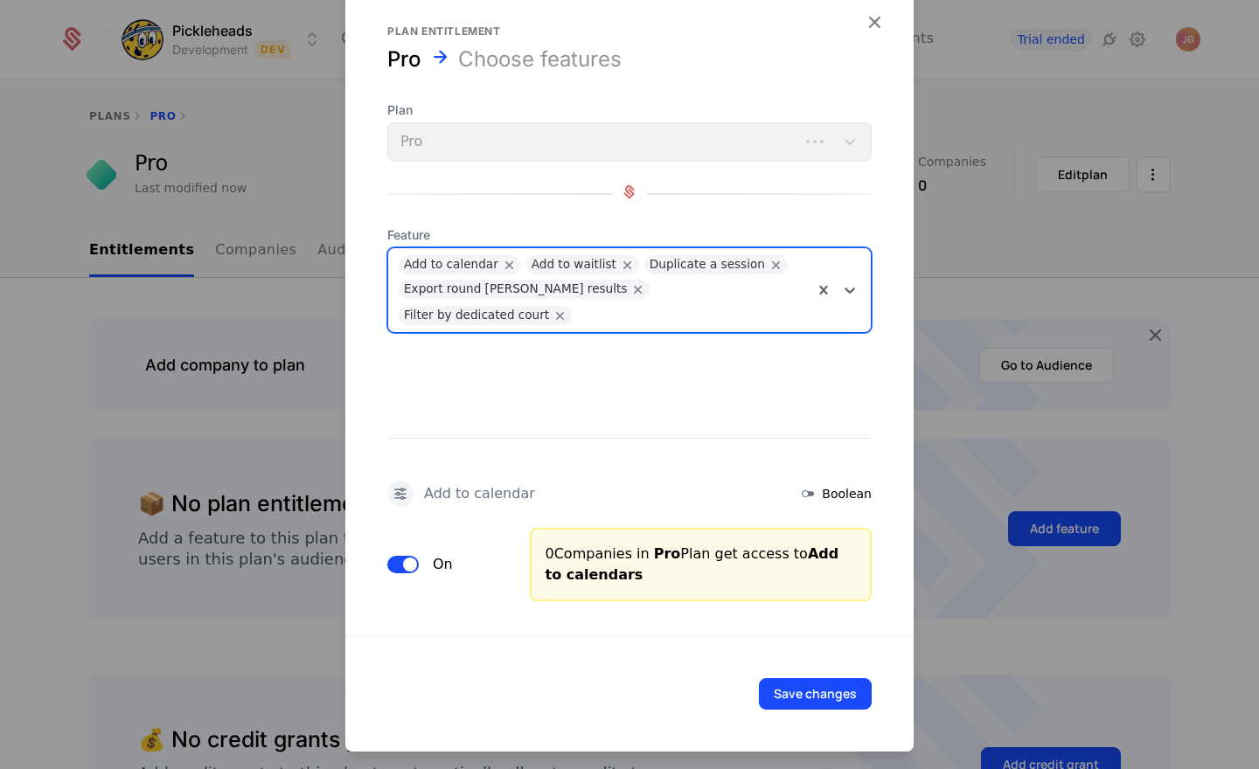
click at [758, 301] on div at bounding box center [691, 313] width 222 height 24
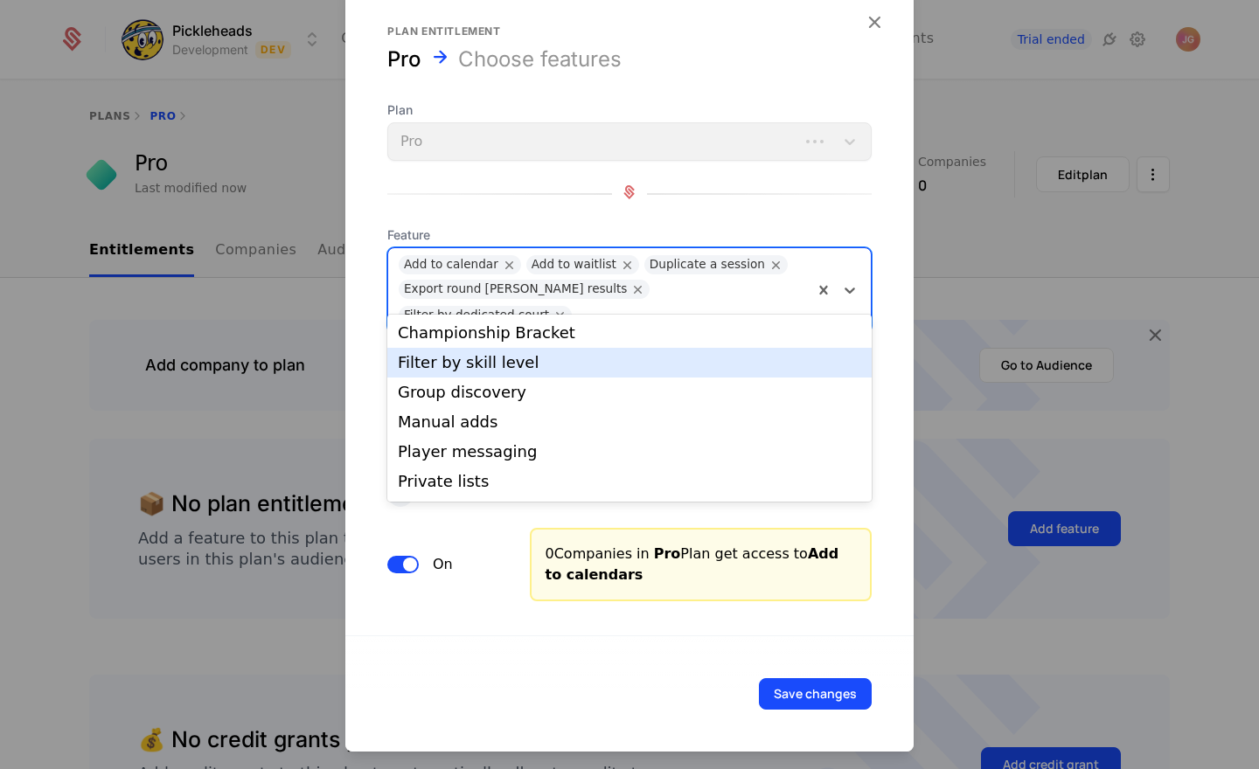
click at [593, 373] on div "Filter by skill level" at bounding box center [629, 363] width 484 height 30
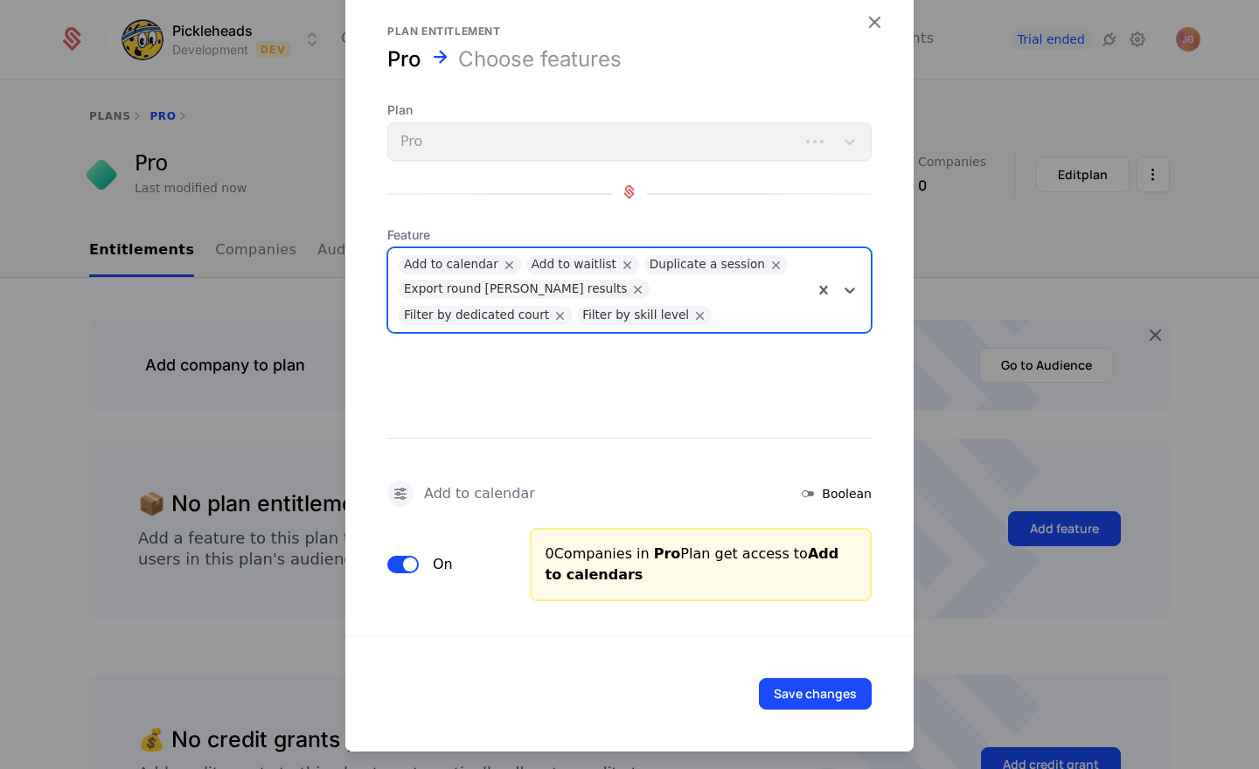
click at [720, 316] on div at bounding box center [761, 313] width 82 height 24
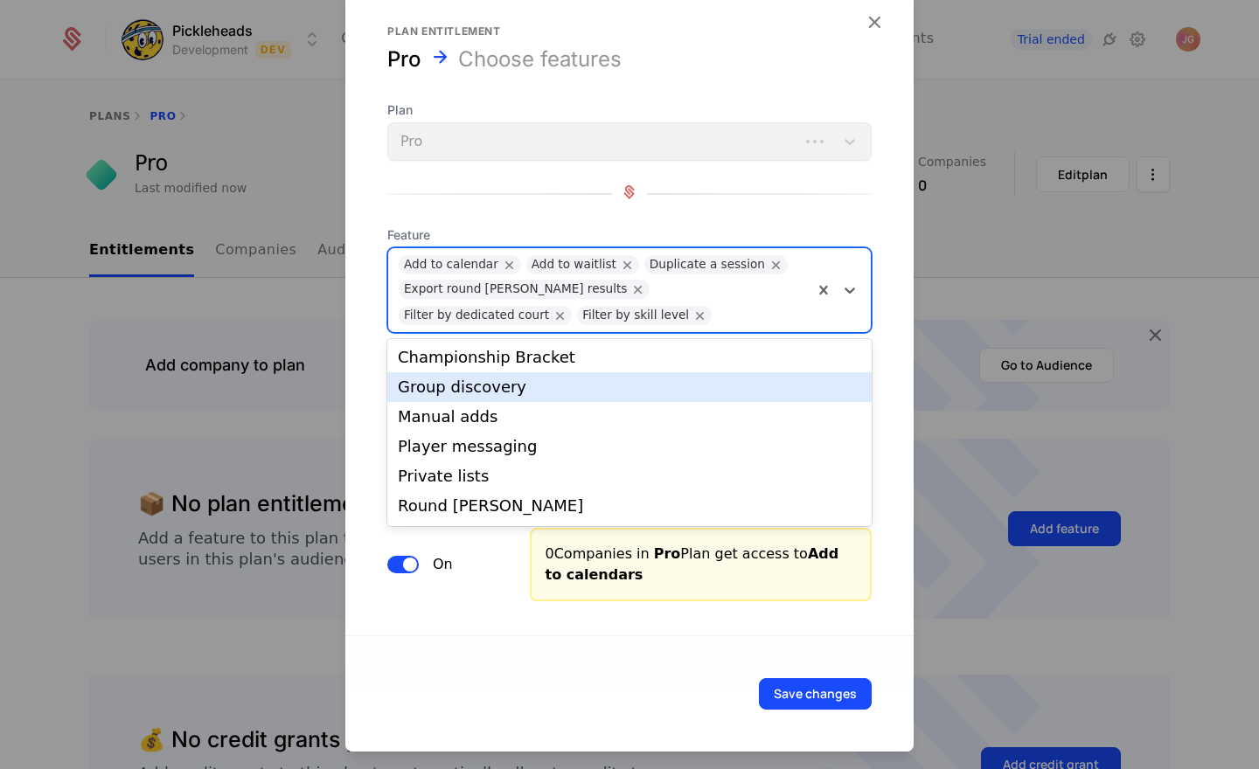
drag, startPoint x: 581, startPoint y: 385, endPoint x: 595, endPoint y: 359, distance: 28.9
click at [581, 385] on div "Group discovery" at bounding box center [629, 387] width 463 height 16
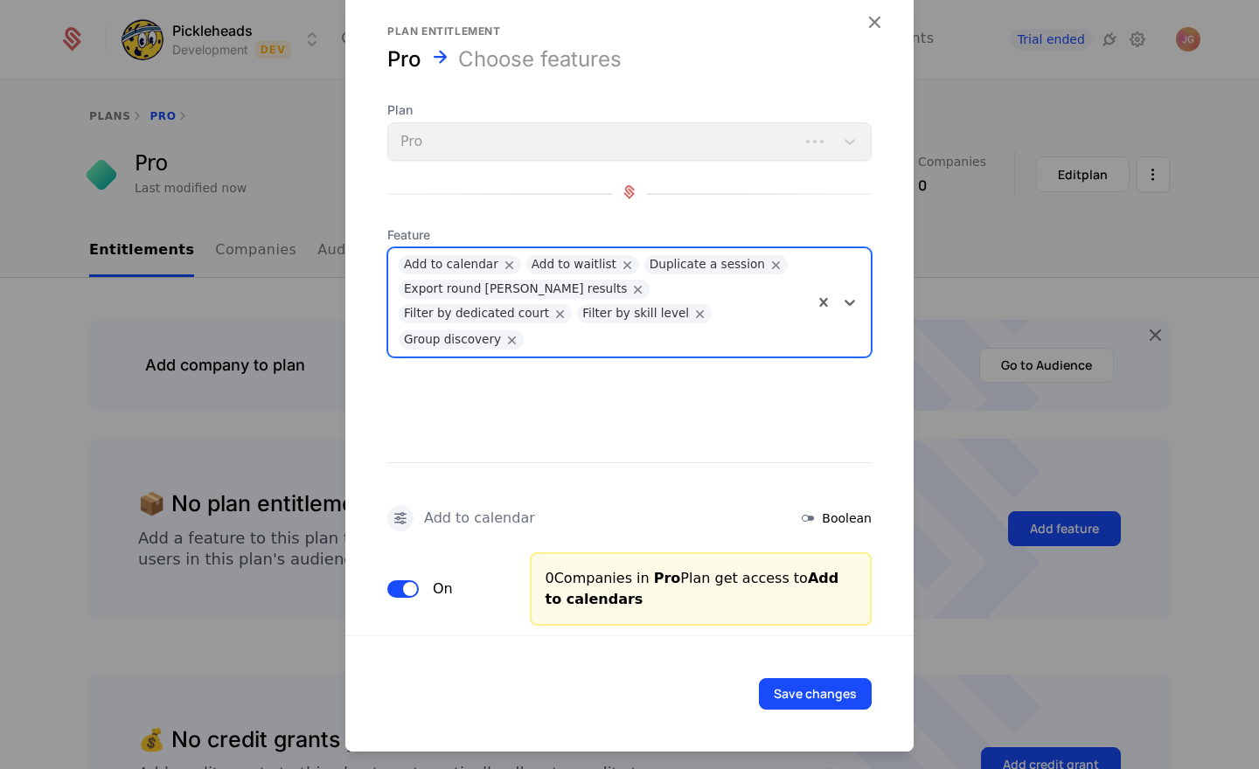
click at [695, 325] on div at bounding box center [667, 337] width 270 height 24
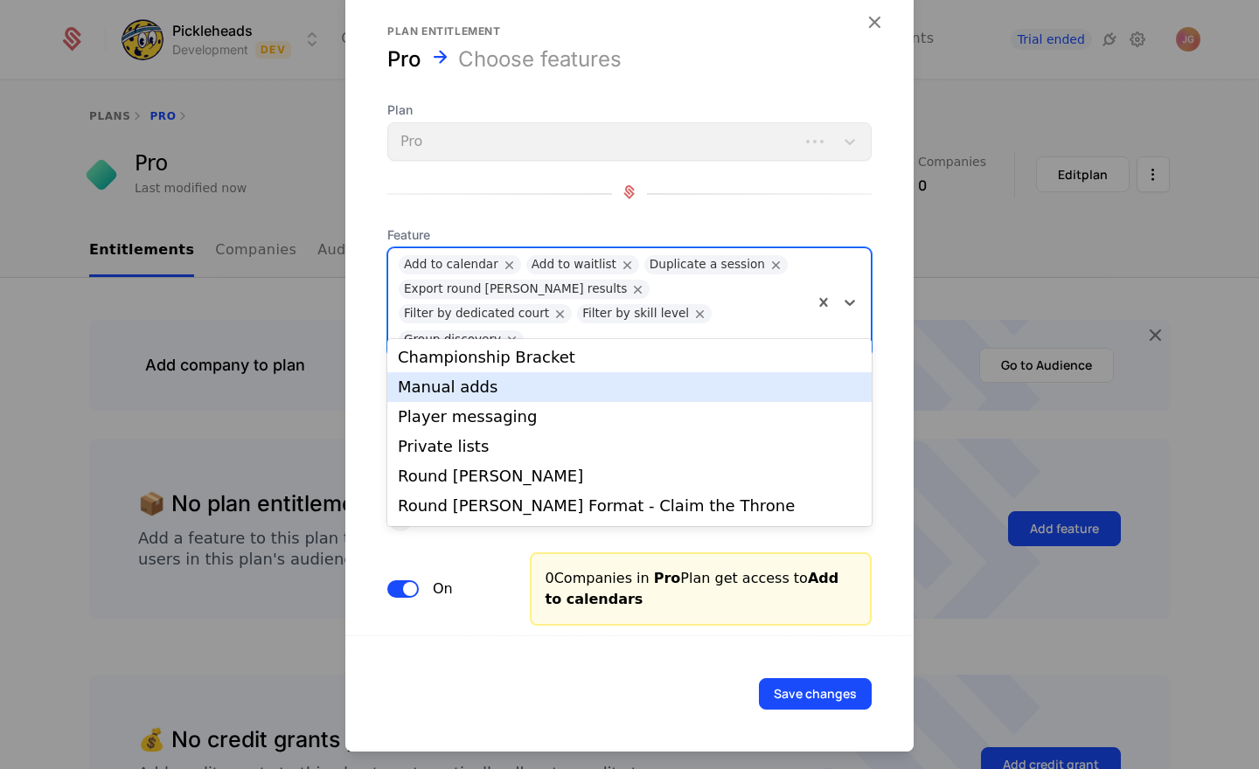
click at [571, 382] on div "Manual adds" at bounding box center [629, 387] width 463 height 16
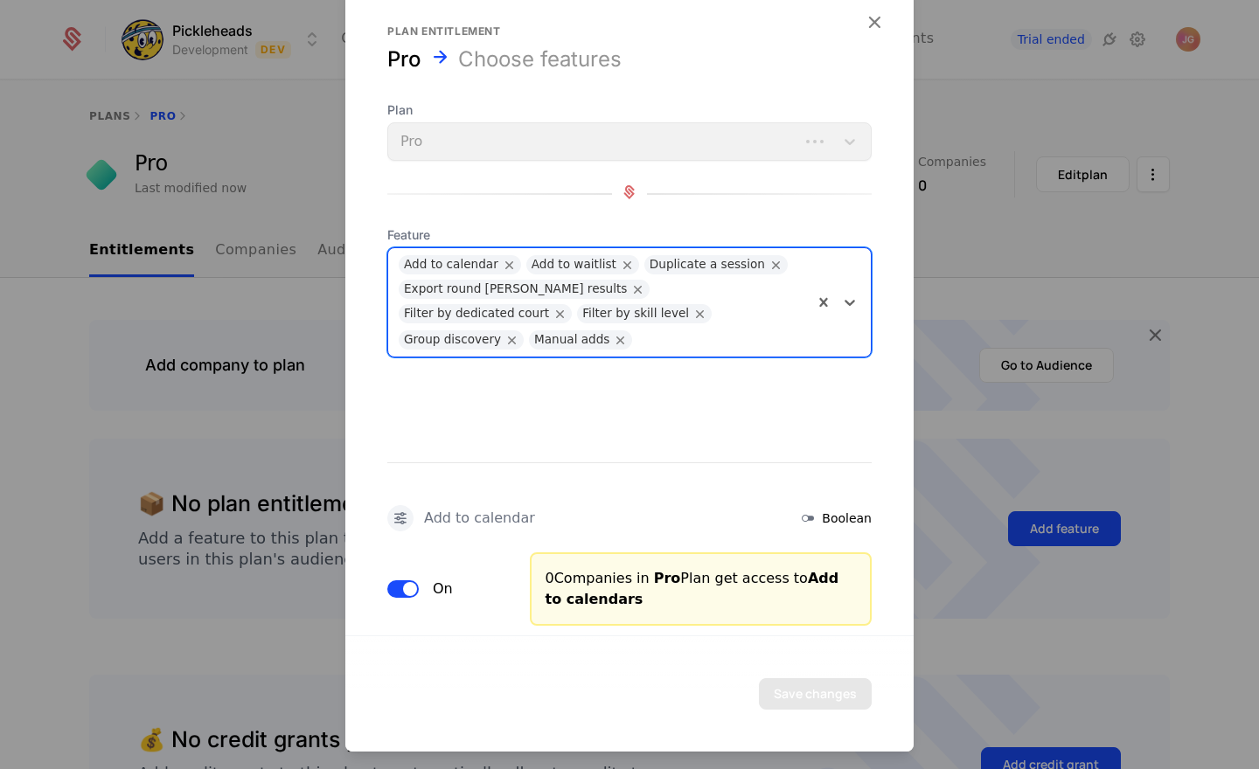
click at [779, 325] on div at bounding box center [722, 337] width 162 height 24
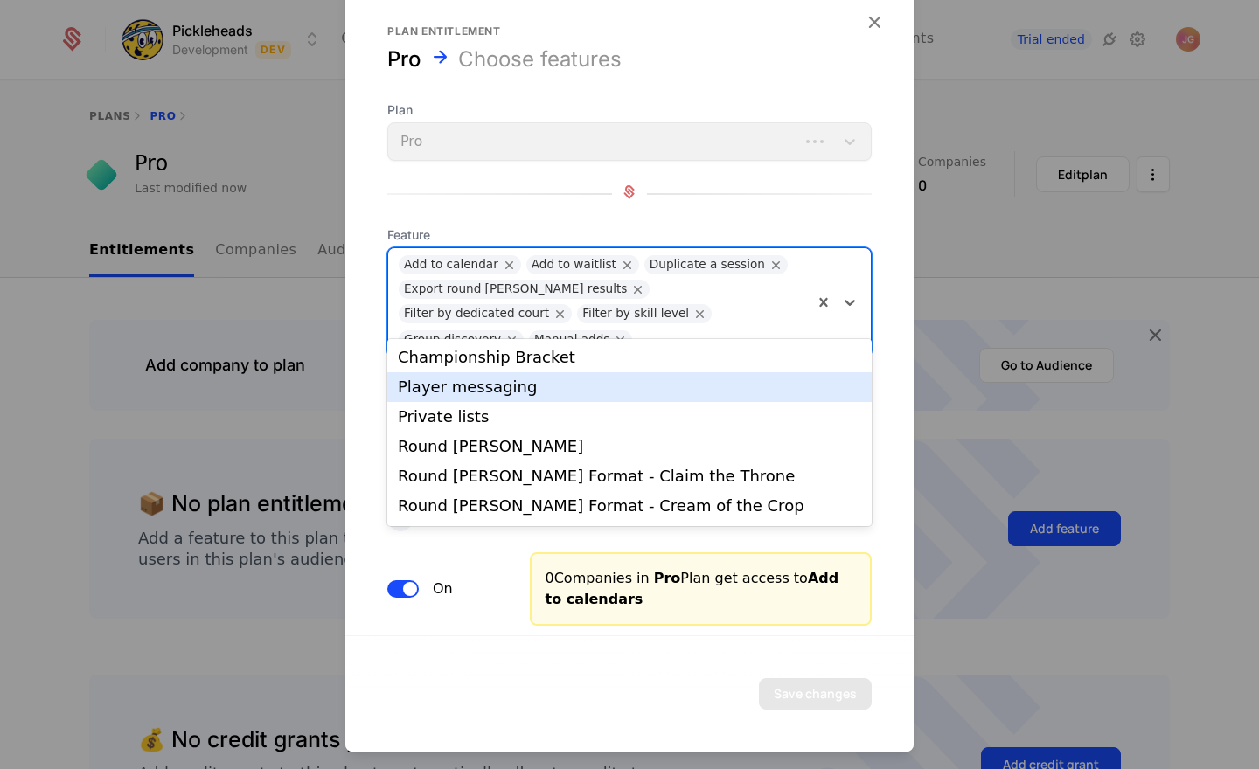
click at [670, 376] on div "Player messaging" at bounding box center [629, 387] width 484 height 30
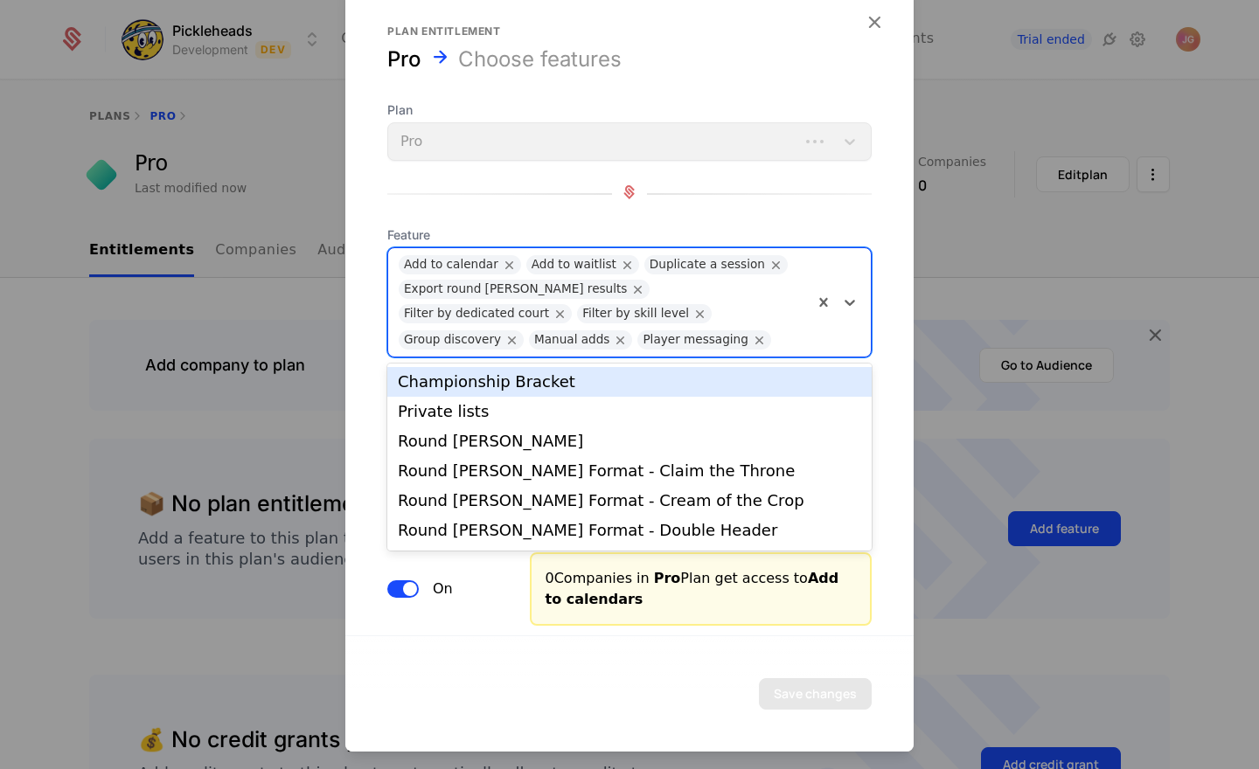
click at [780, 337] on div at bounding box center [791, 337] width 23 height 24
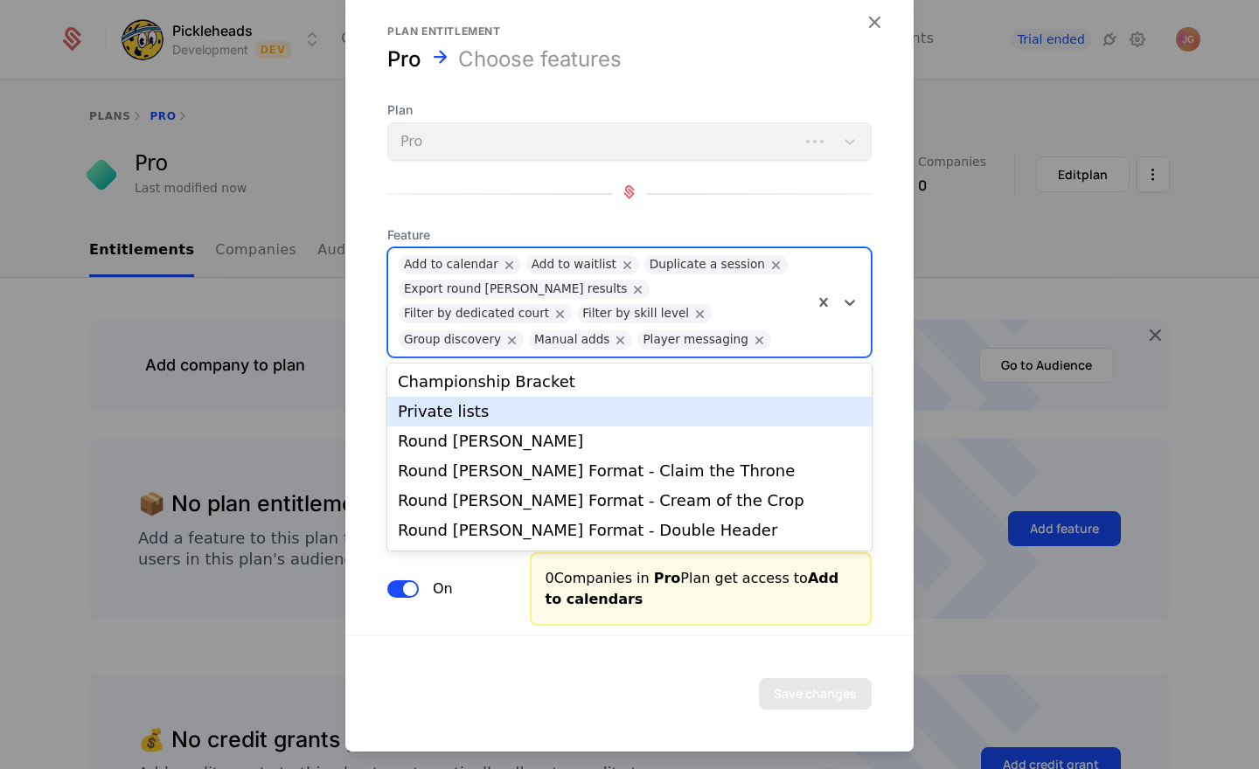
drag, startPoint x: 521, startPoint y: 406, endPoint x: 540, endPoint y: 388, distance: 26.6
click at [521, 406] on div "Private lists" at bounding box center [629, 412] width 463 height 16
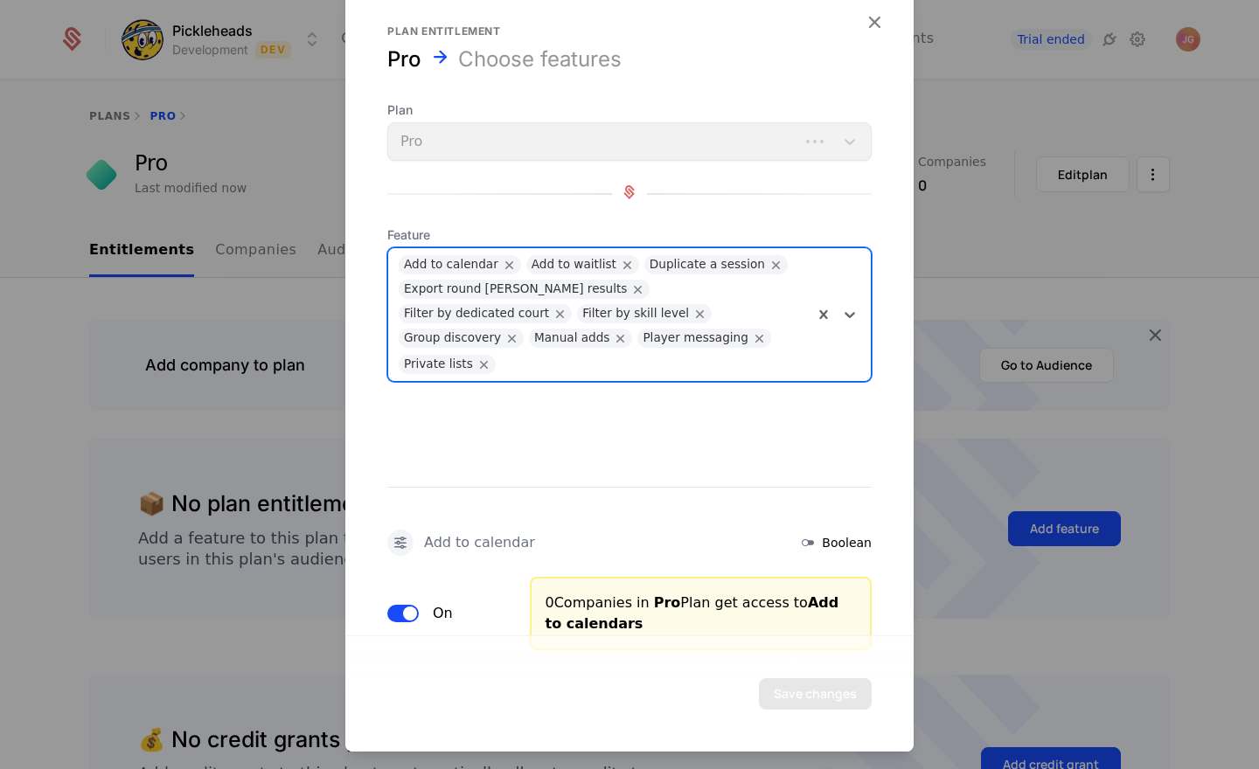
click at [648, 350] on div at bounding box center [653, 362] width 298 height 24
click at [673, 350] on div at bounding box center [653, 362] width 298 height 24
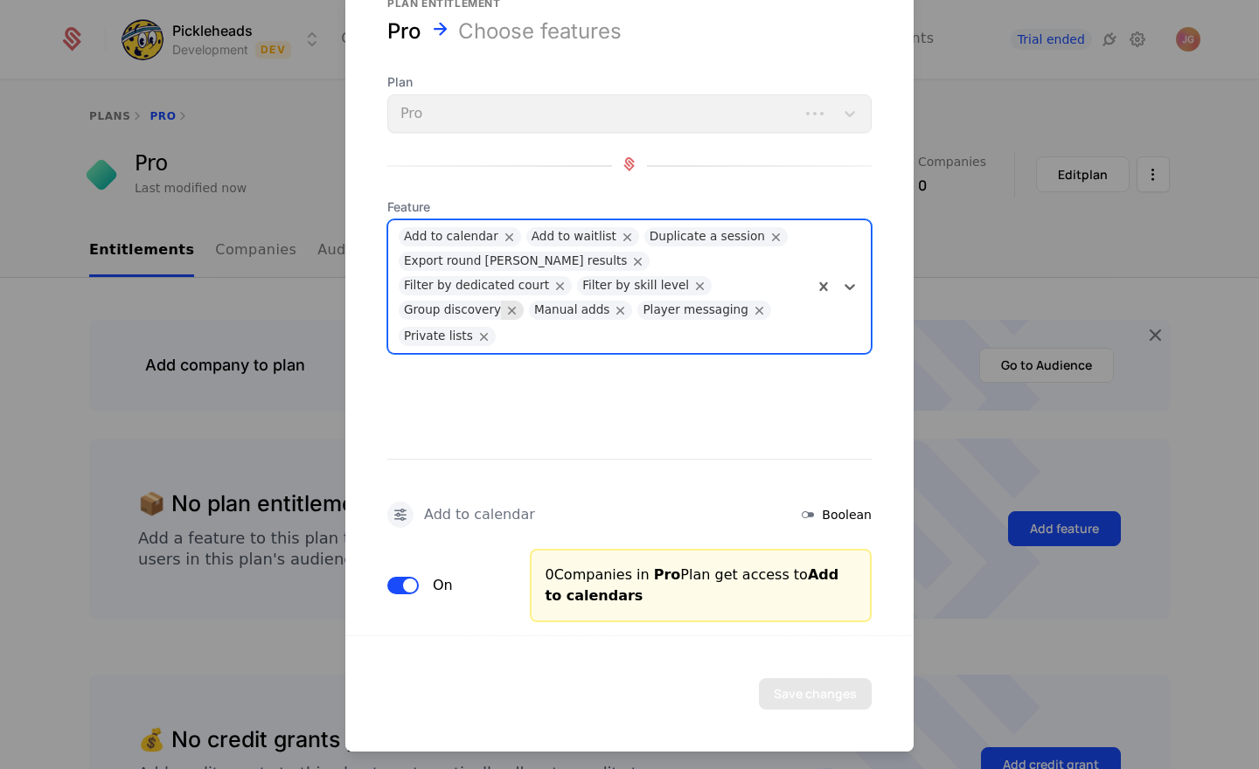
scroll to position [3, 0]
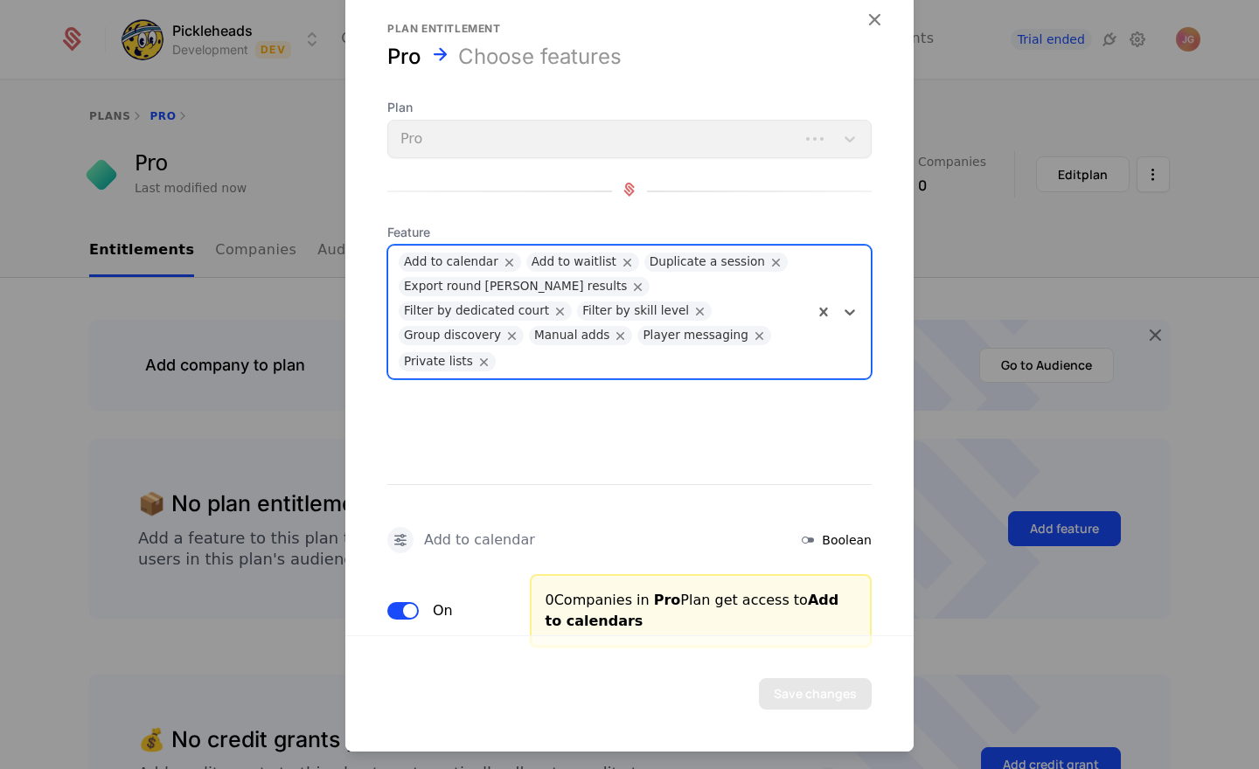
click at [655, 347] on div at bounding box center [653, 359] width 298 height 24
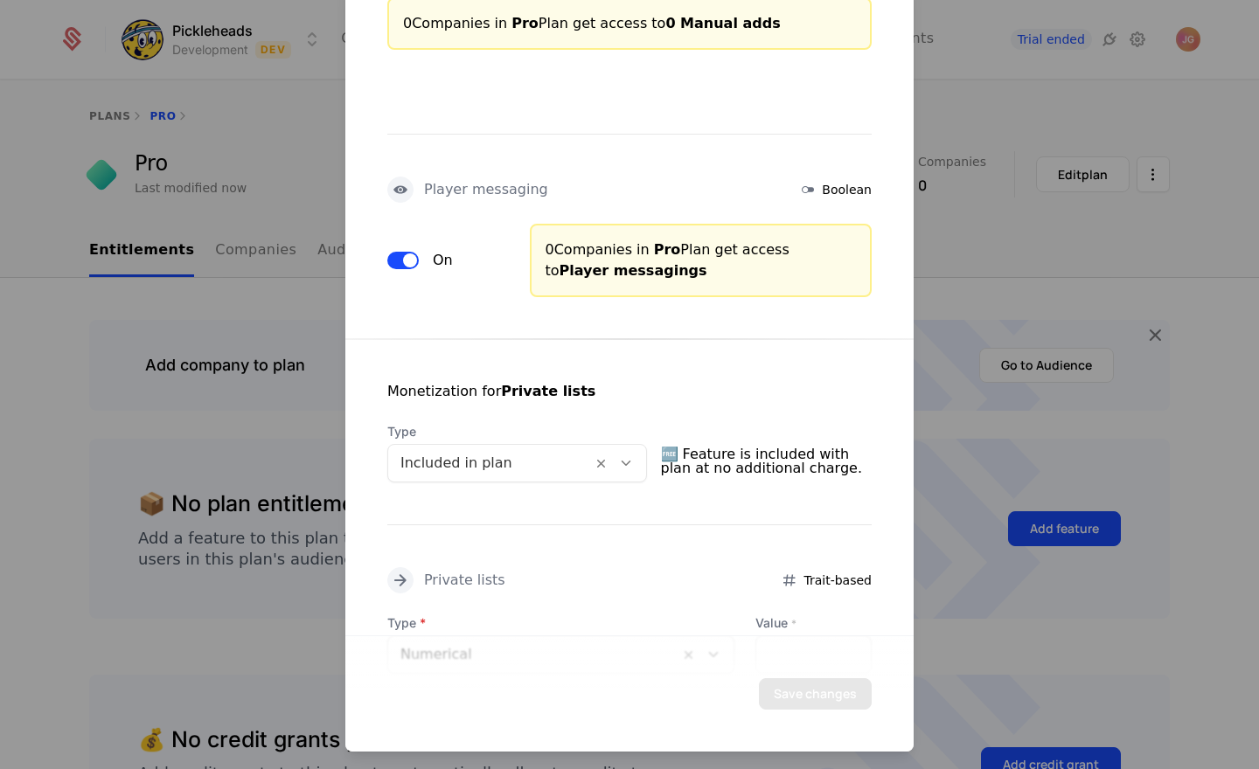
scroll to position [2810, 0]
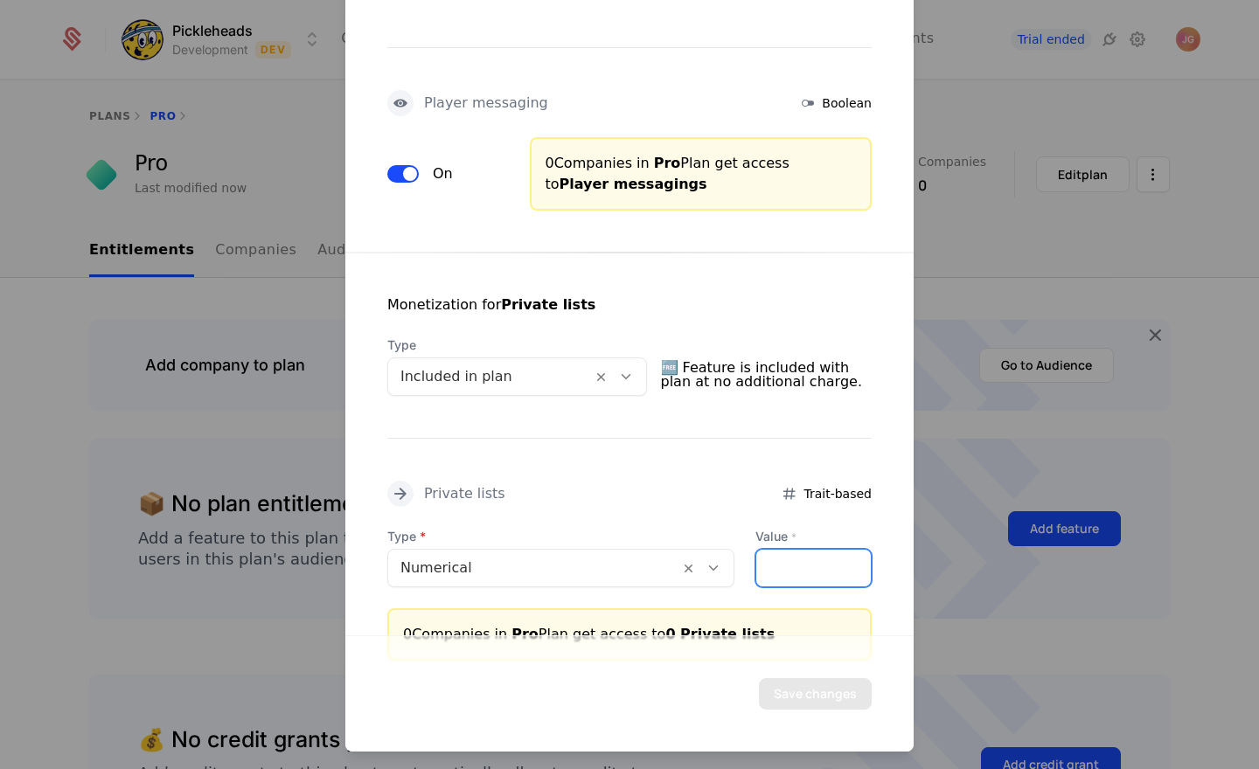
drag, startPoint x: 787, startPoint y: 518, endPoint x: 696, endPoint y: 514, distance: 91.9
click at [704, 528] on div "Type Numerical Value * *" at bounding box center [629, 557] width 484 height 59
type input "*"
click at [654, 461] on div "Monetization for Private lists Type Included in plan 🆓 Feature is included with…" at bounding box center [629, 457] width 568 height 408
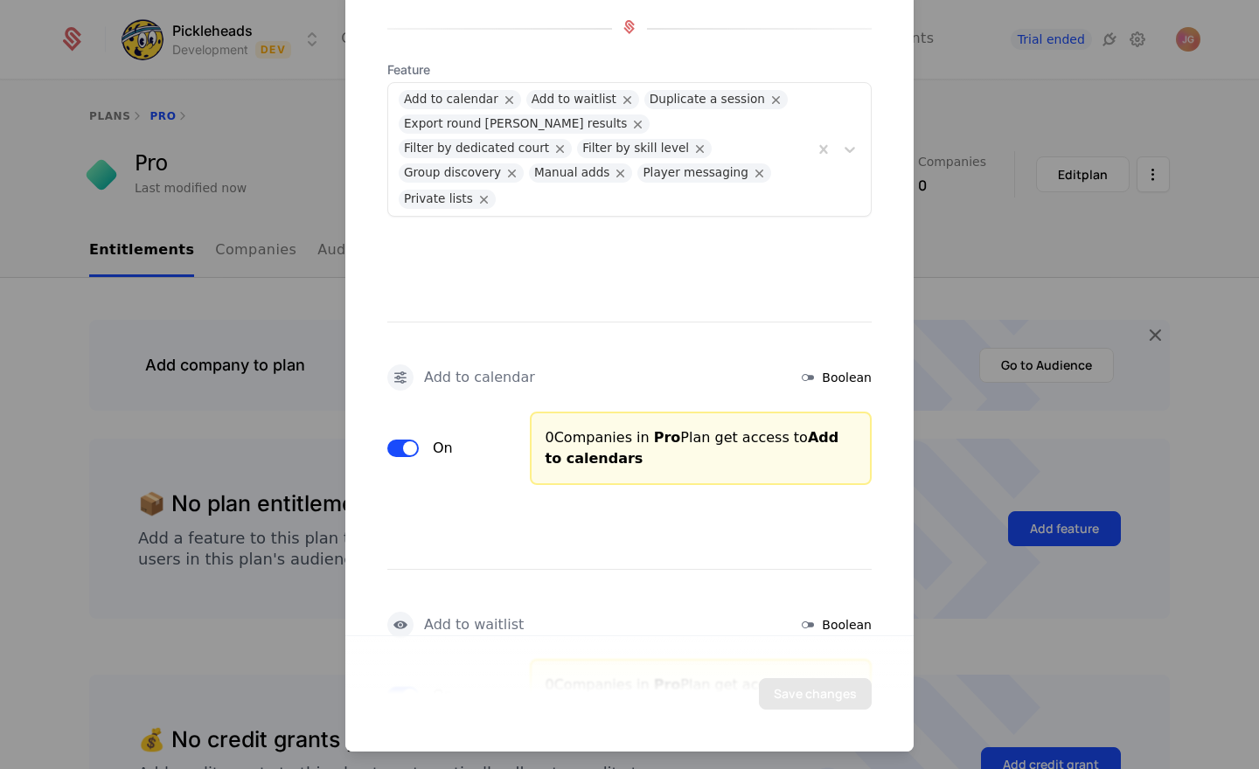
scroll to position [0, 0]
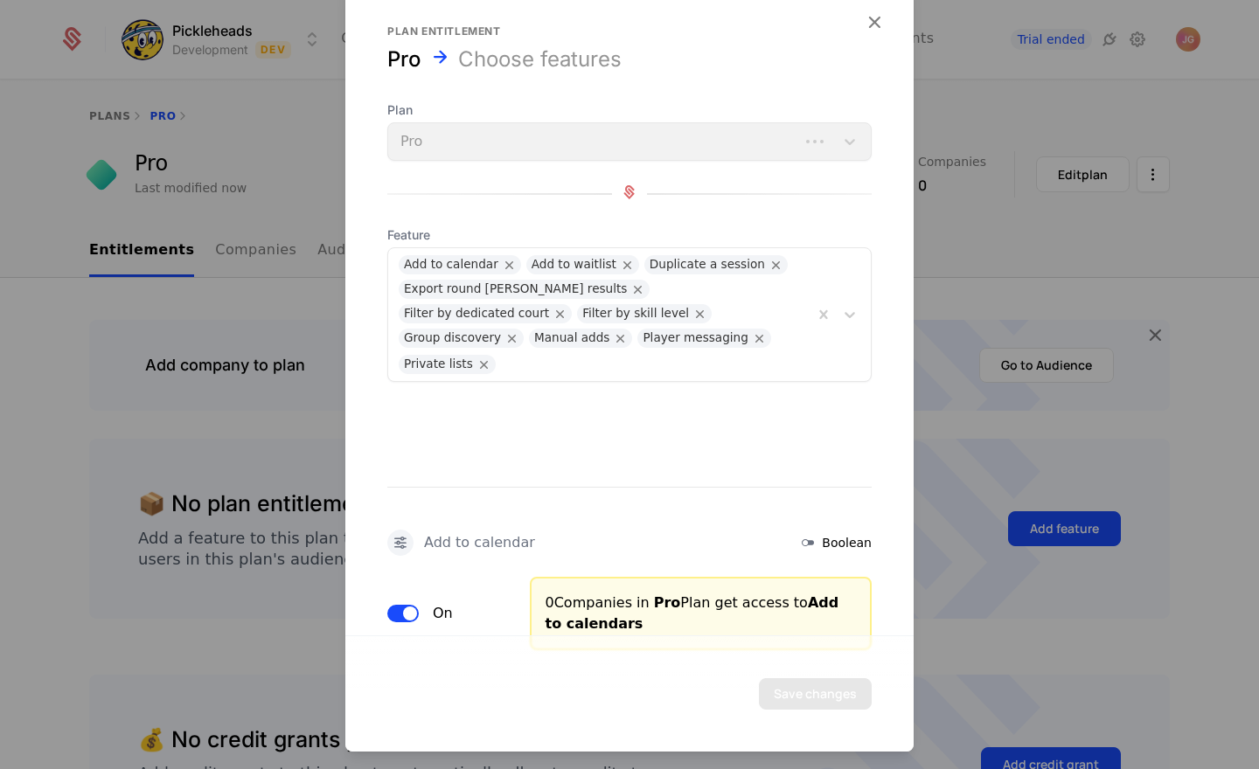
click at [678, 350] on div at bounding box center [653, 362] width 298 height 24
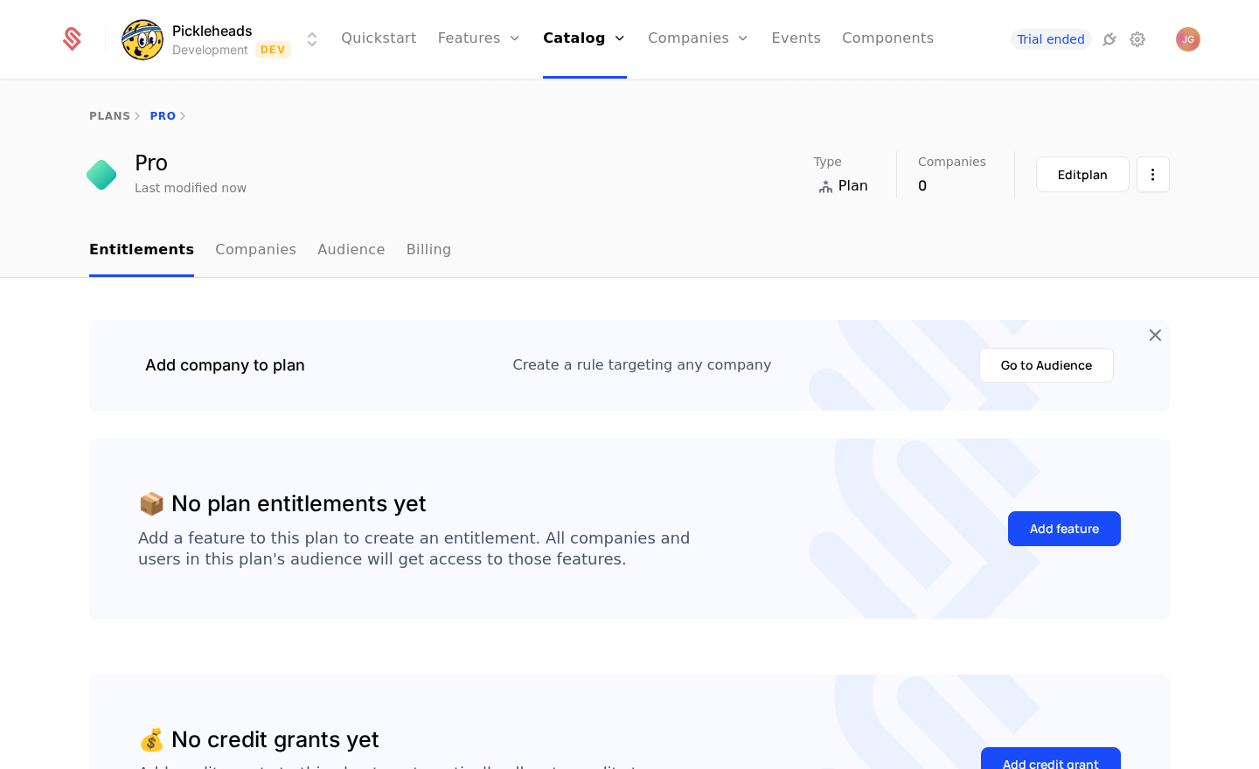
drag, startPoint x: 353, startPoint y: 561, endPoint x: 529, endPoint y: 548, distance: 176.2
click at [353, 561] on div "Add a feature to this plan to create an entitlement. All companies and users in…" at bounding box center [413, 549] width 551 height 42
click at [1074, 519] on button "Add feature" at bounding box center [1064, 528] width 113 height 35
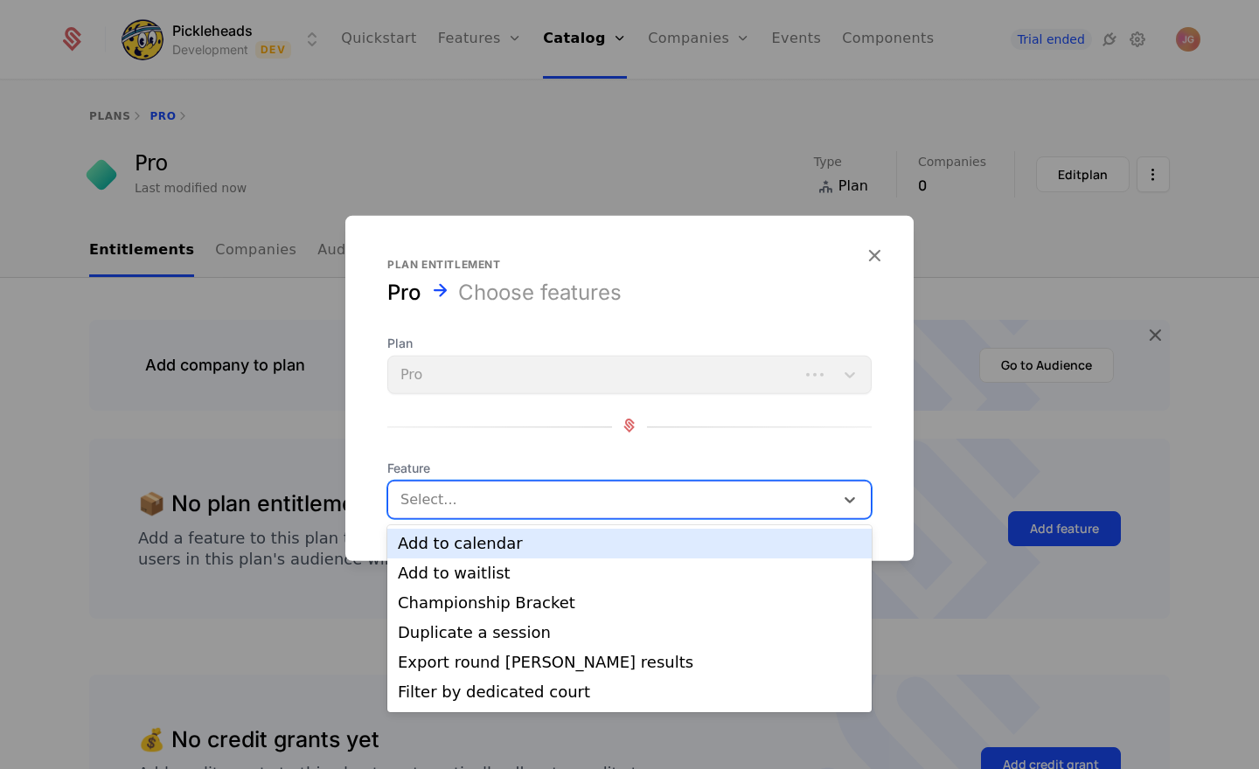
click at [599, 493] on div at bounding box center [612, 500] width 421 height 24
click at [567, 542] on div "Add to calendar" at bounding box center [629, 544] width 463 height 16
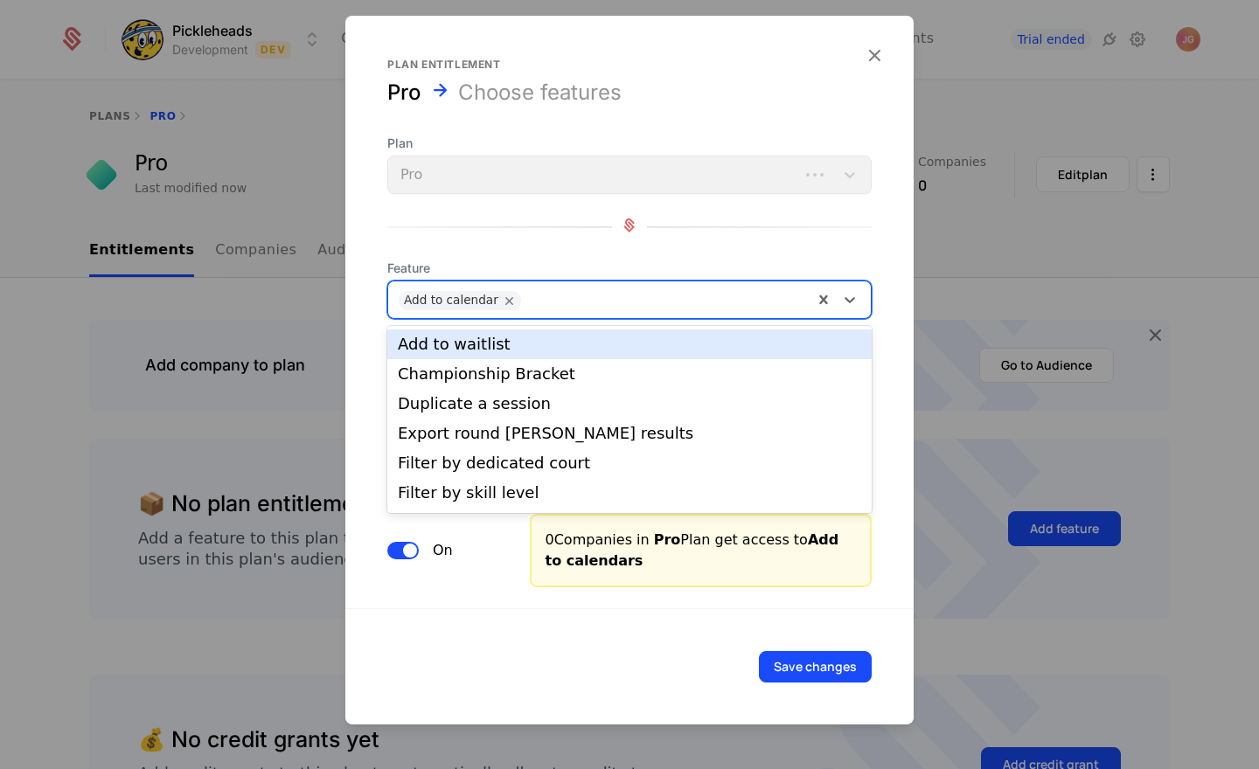
click at [604, 291] on div at bounding box center [666, 298] width 273 height 24
click at [580, 338] on div "Add to waitlist" at bounding box center [629, 344] width 463 height 16
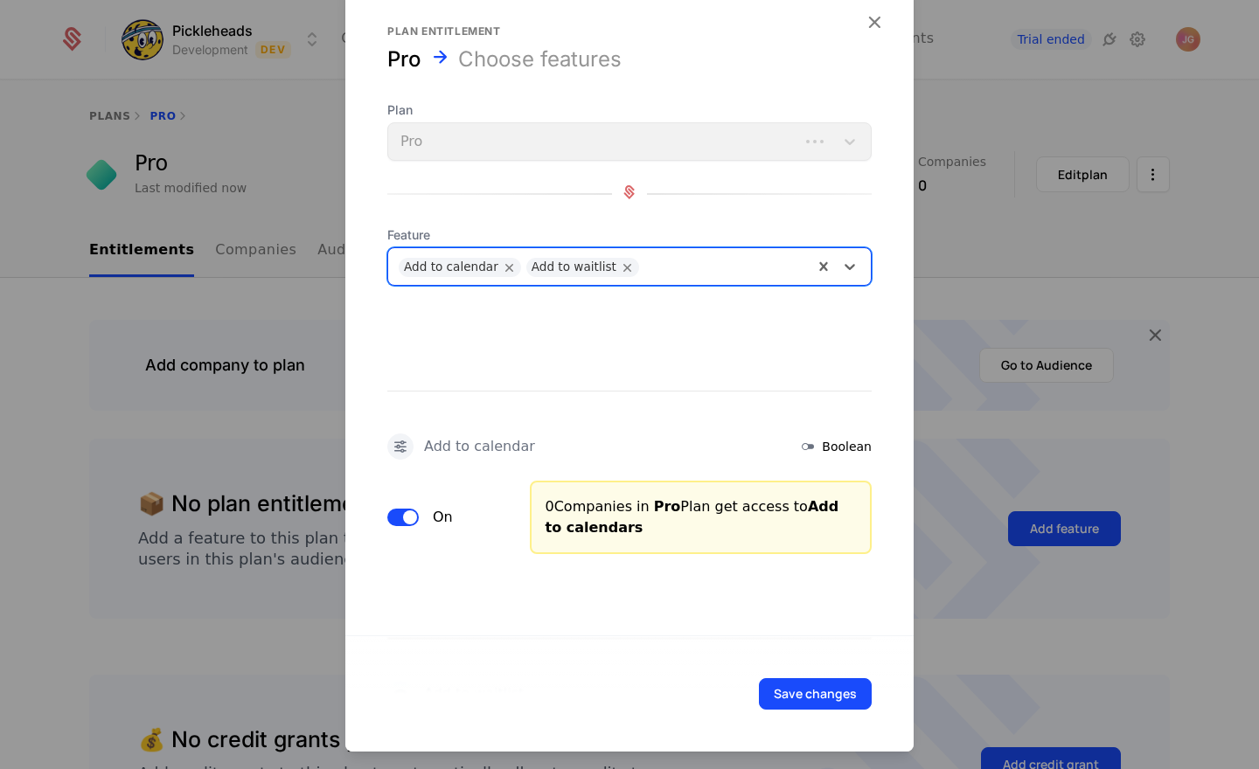
click at [693, 271] on div at bounding box center [725, 265] width 155 height 24
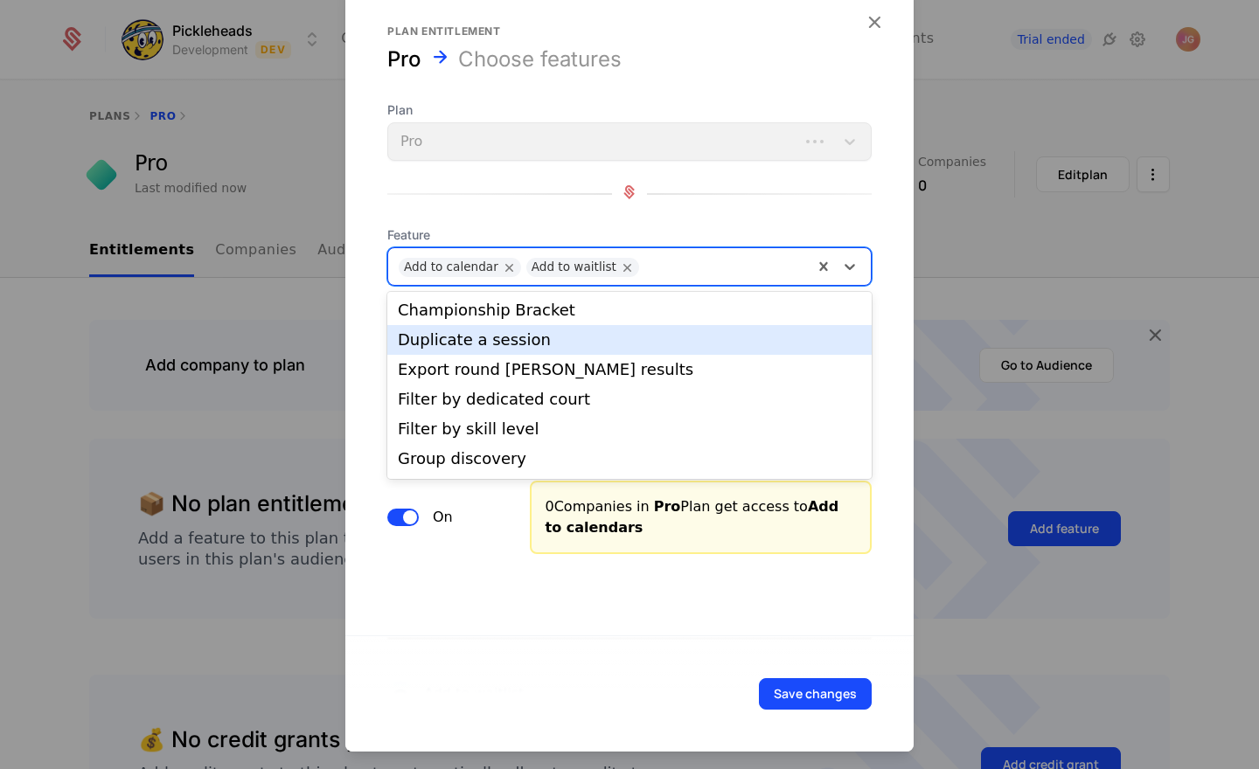
click at [558, 337] on div "Duplicate a session" at bounding box center [629, 340] width 463 height 16
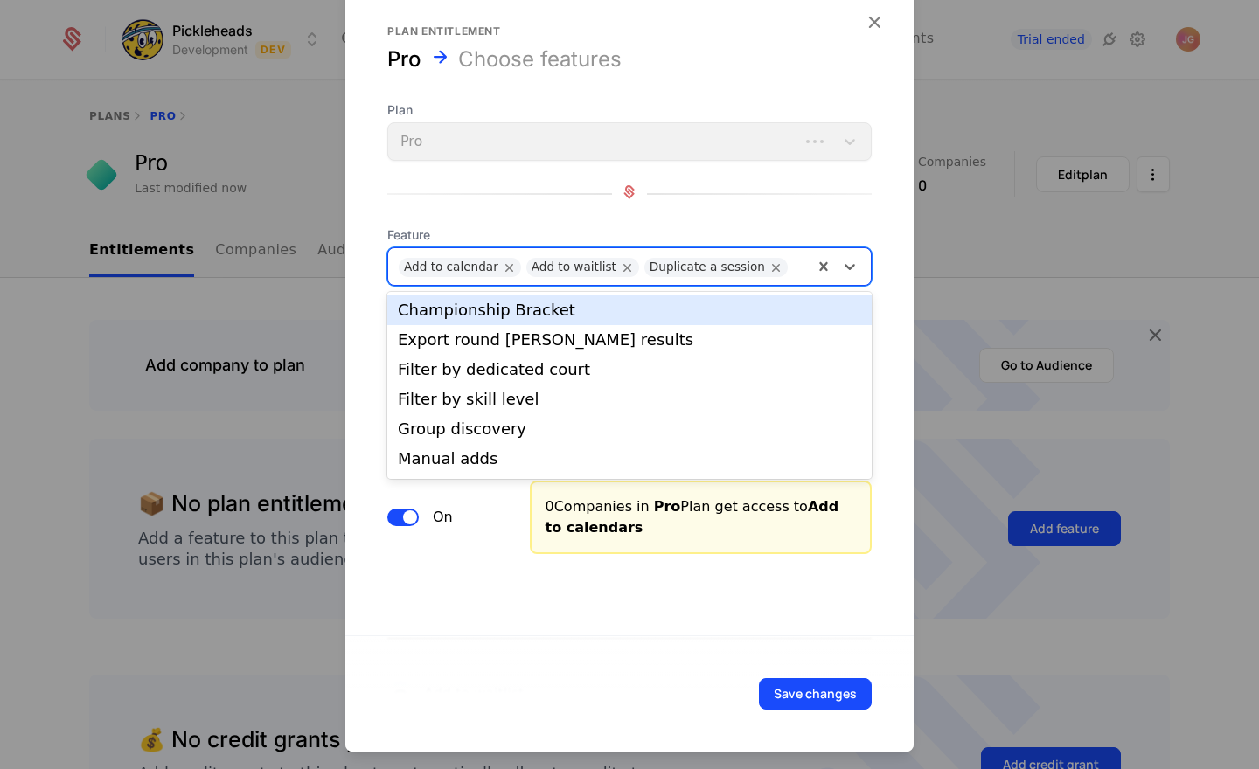
click at [796, 265] on div at bounding box center [799, 265] width 6 height 24
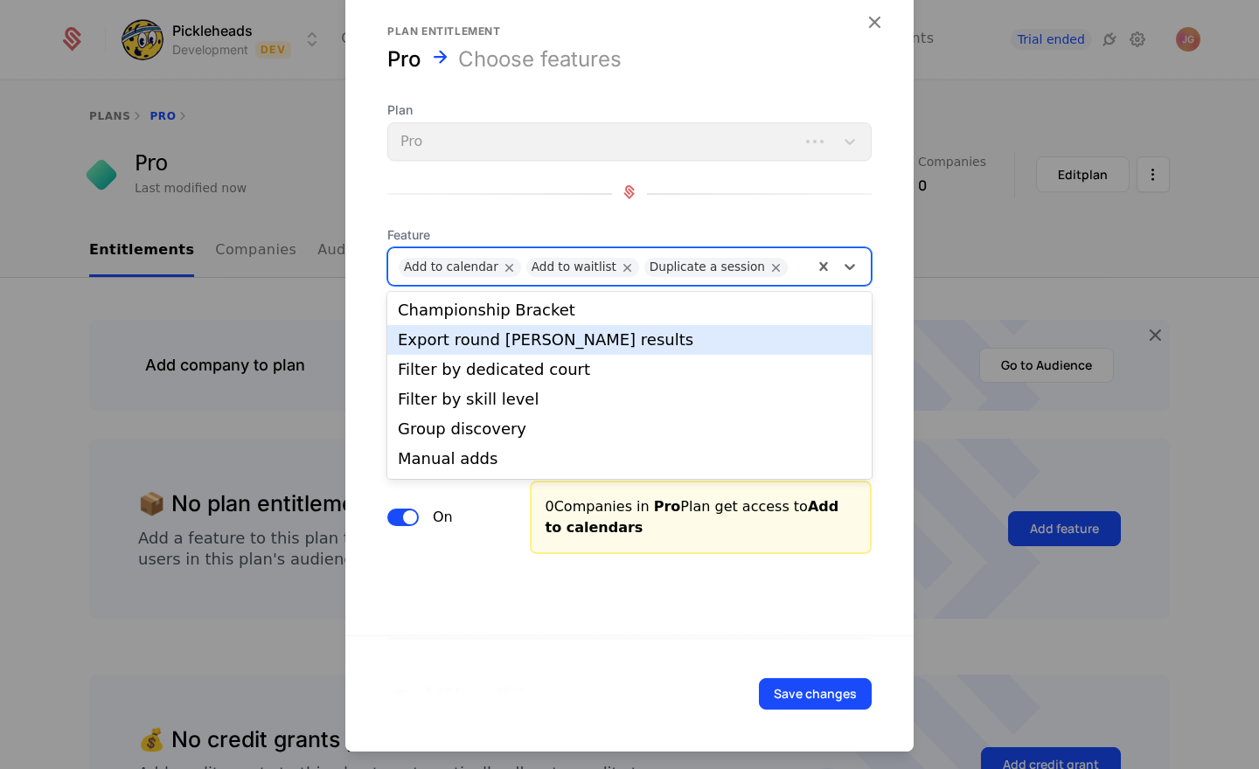
click at [629, 335] on div "Export round [PERSON_NAME] results" at bounding box center [629, 340] width 463 height 16
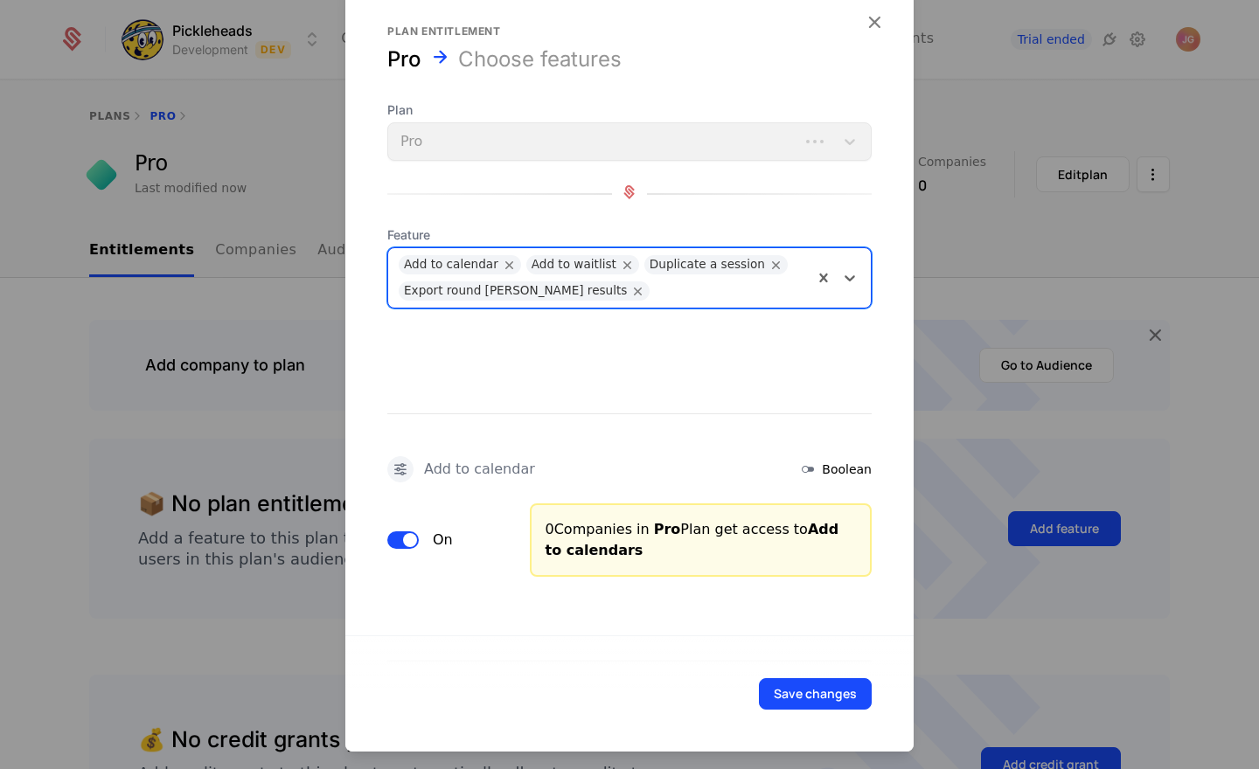
click at [658, 292] on div at bounding box center [730, 288] width 144 height 24
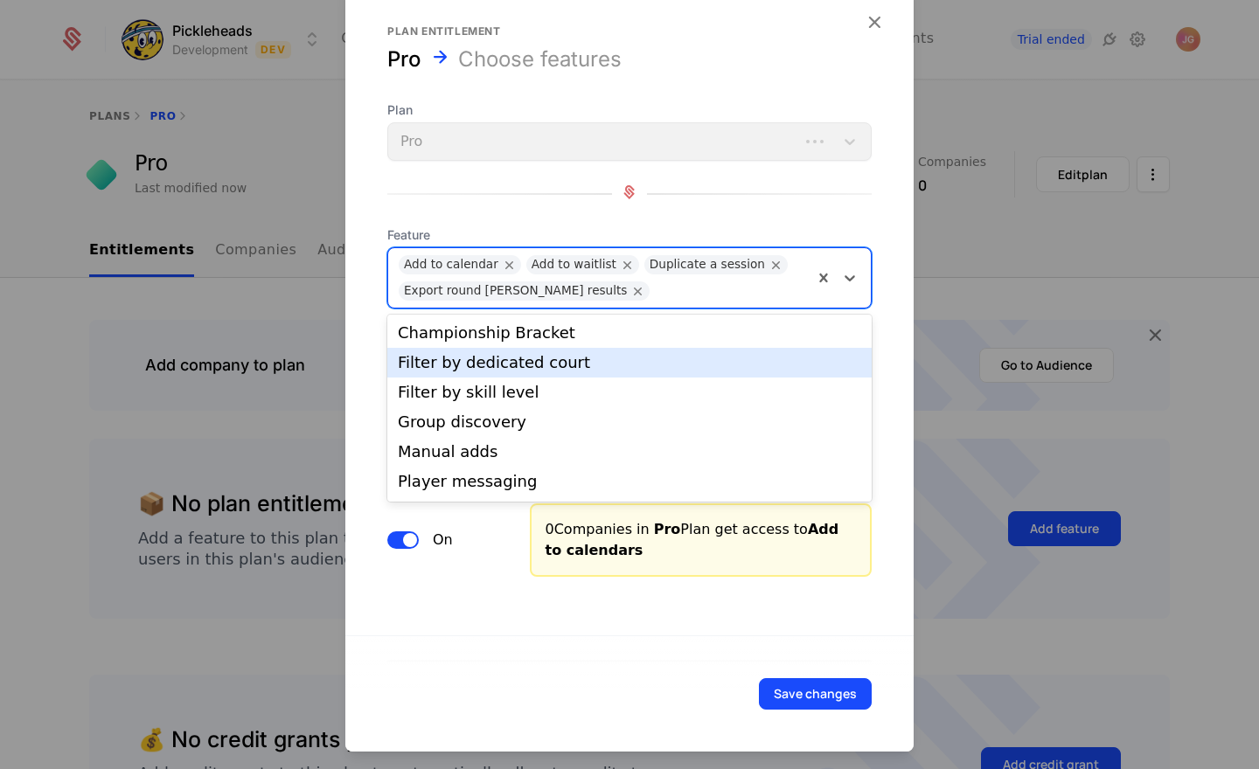
click at [585, 357] on div "Filter by dedicated court" at bounding box center [629, 363] width 463 height 16
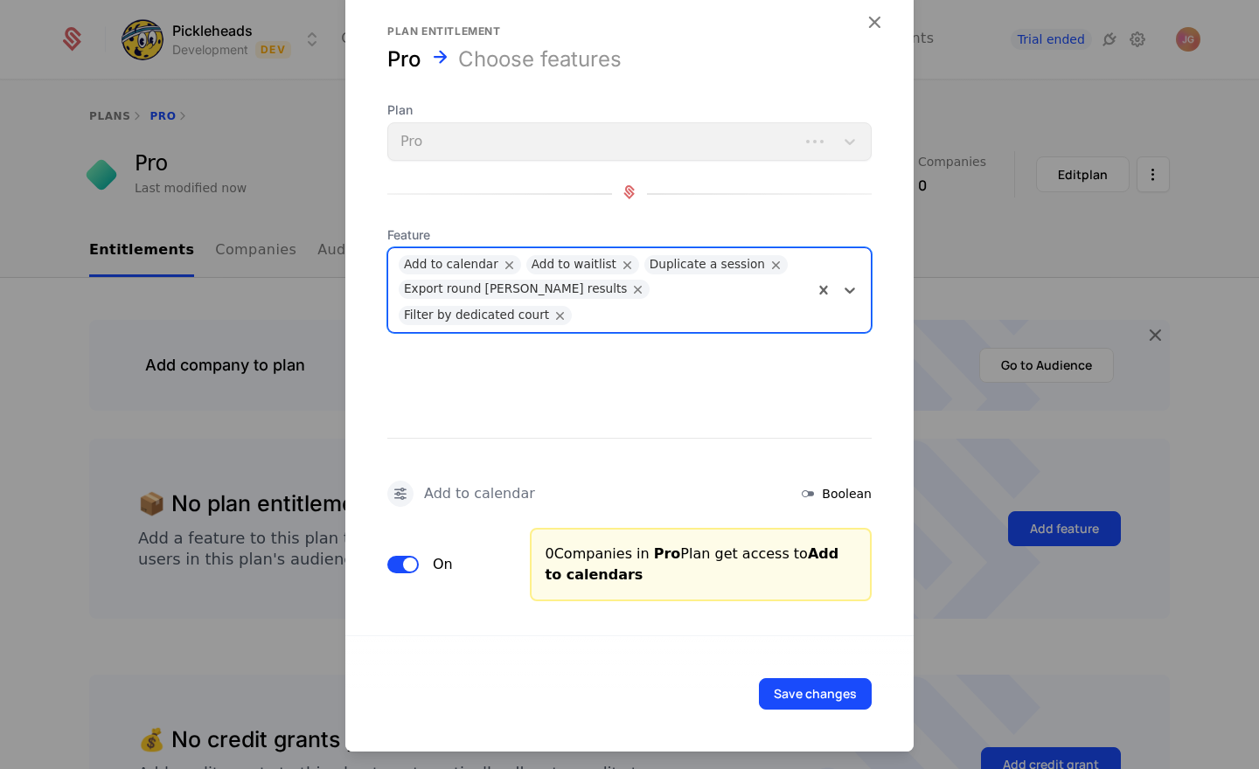
click at [762, 301] on div at bounding box center [691, 313] width 222 height 24
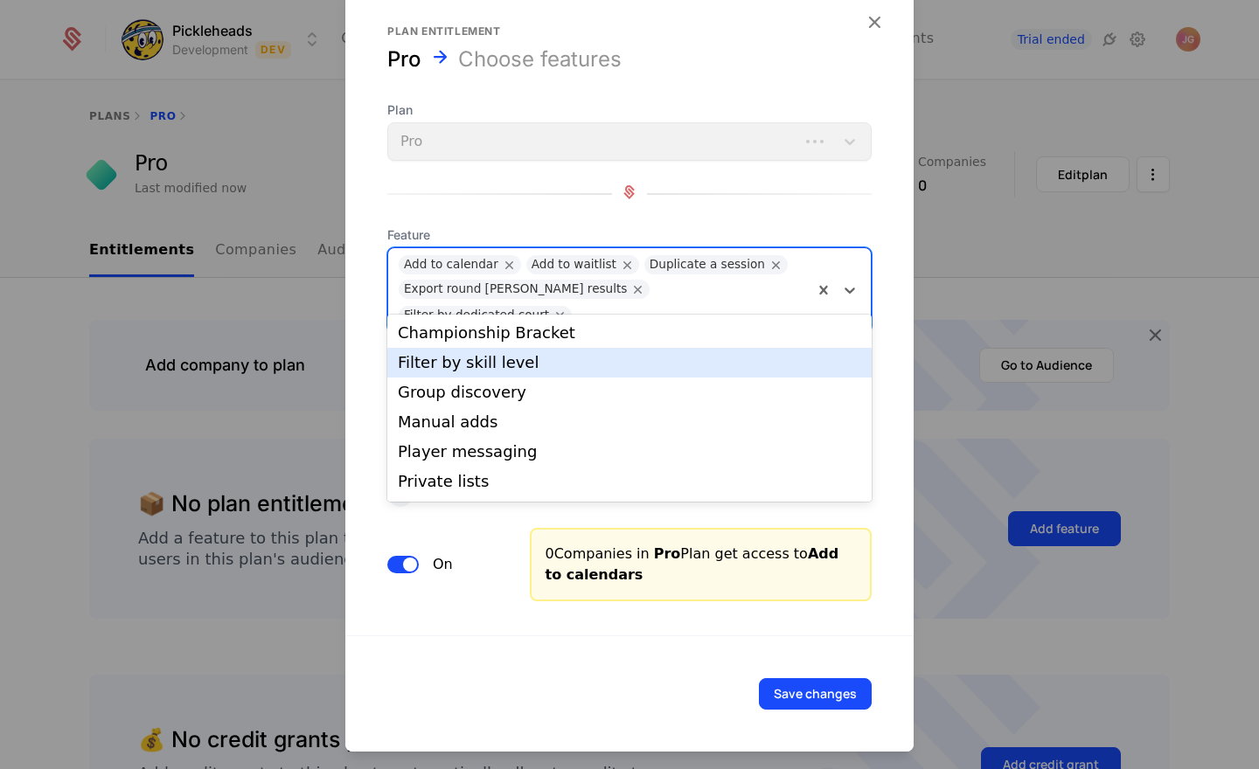
click at [593, 356] on div "Filter by skill level" at bounding box center [629, 363] width 463 height 16
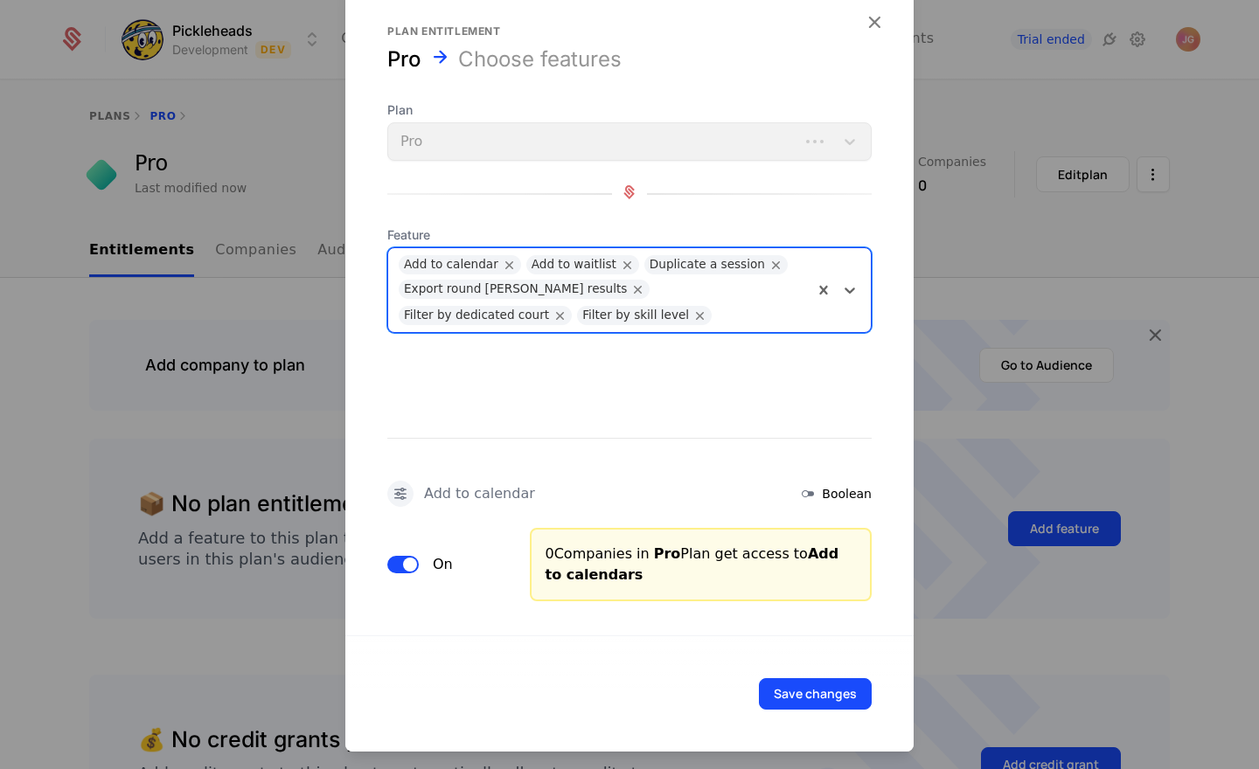
click at [720, 314] on div at bounding box center [761, 313] width 82 height 24
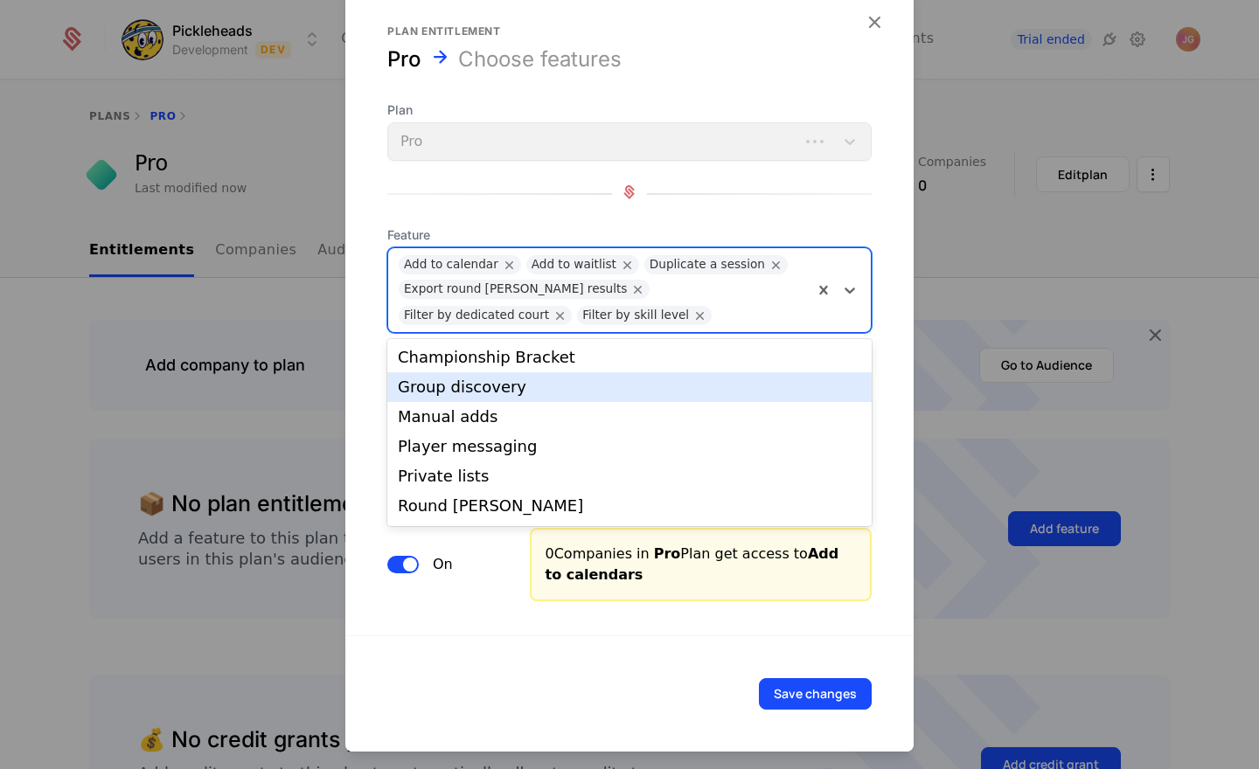
click at [564, 379] on div "Group discovery" at bounding box center [629, 387] width 463 height 16
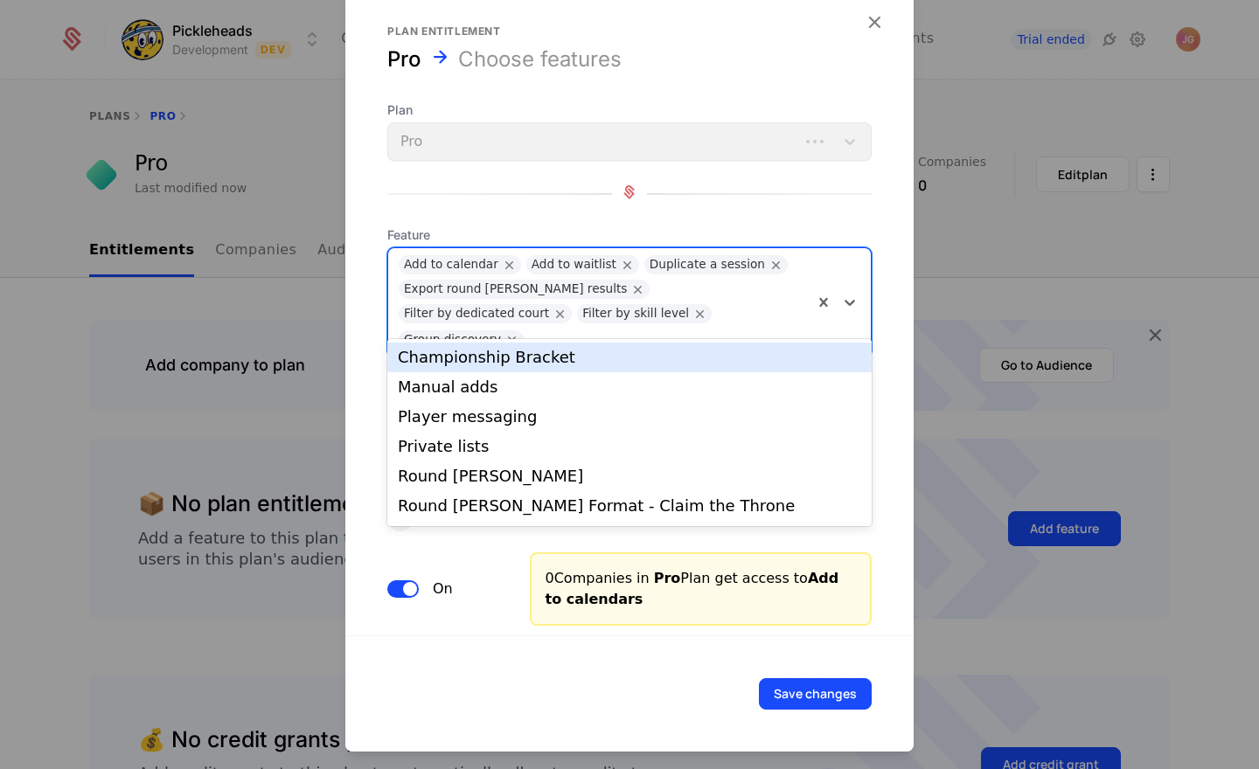
click at [666, 325] on div at bounding box center [667, 337] width 270 height 24
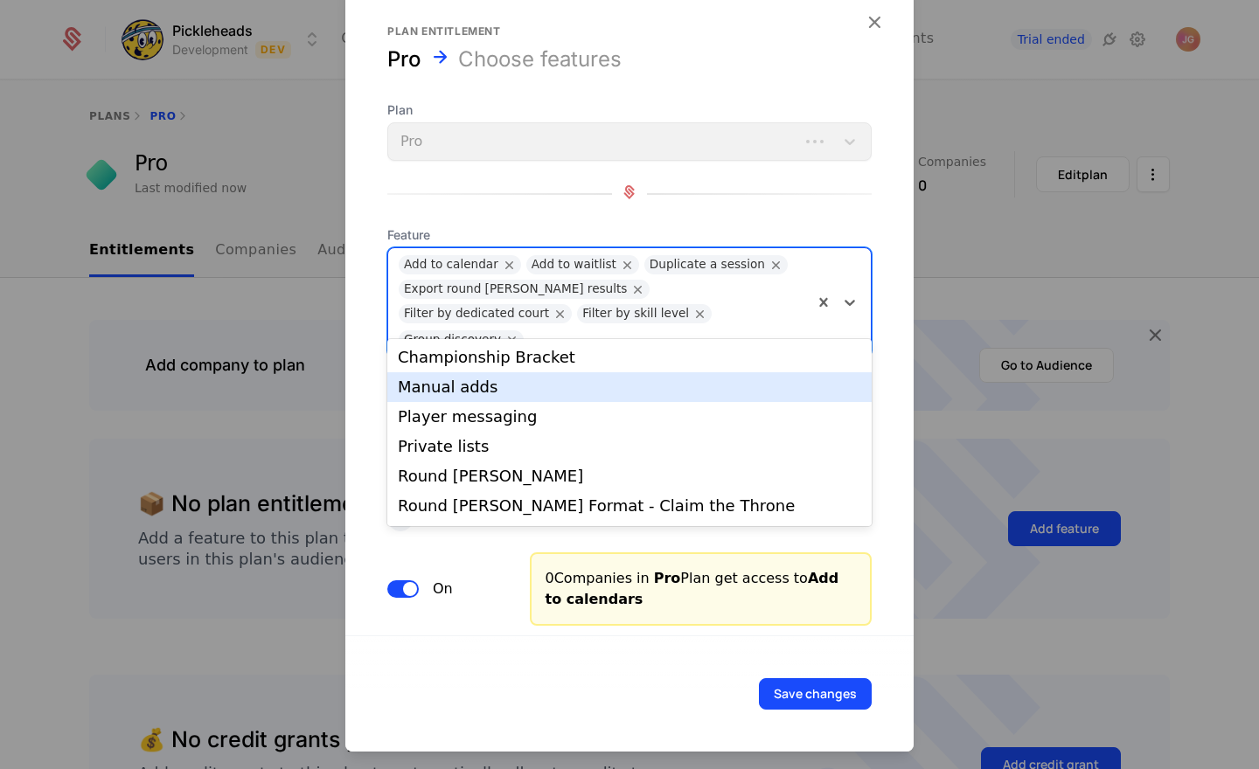
click at [577, 384] on div "Manual adds" at bounding box center [629, 387] width 463 height 16
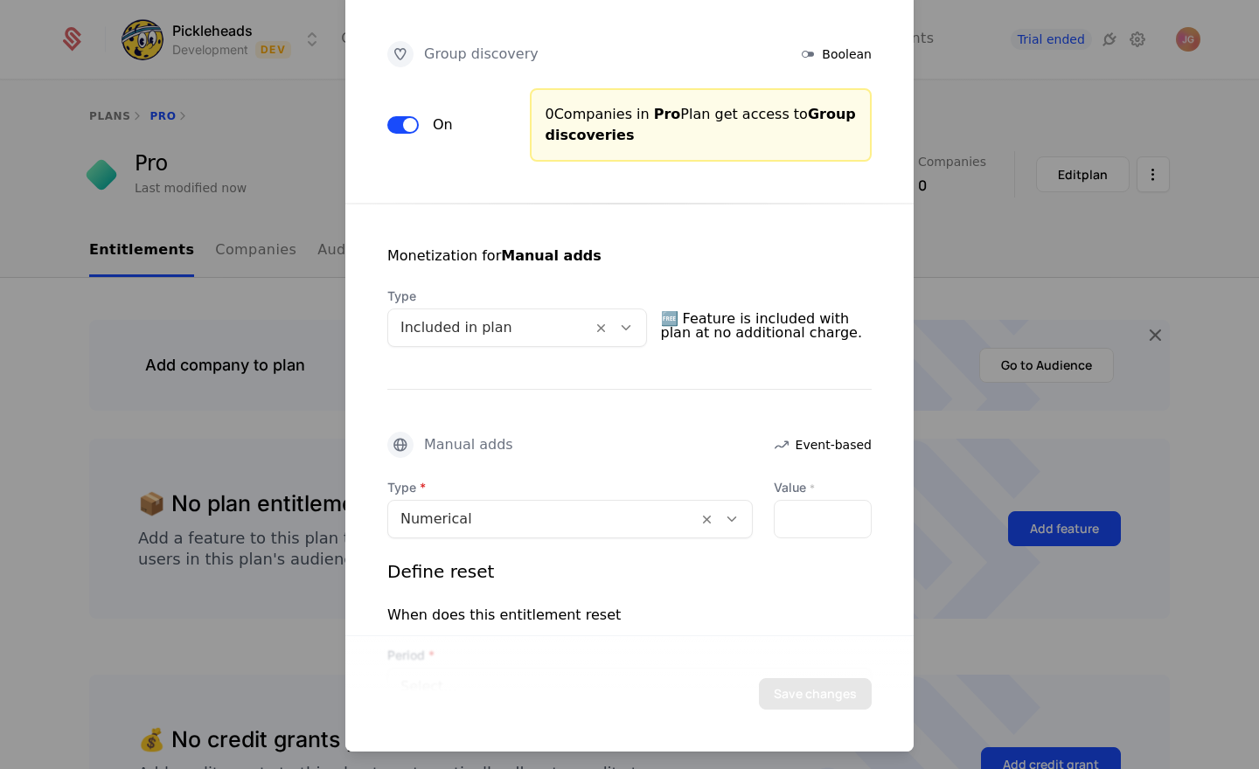
scroll to position [2017, 0]
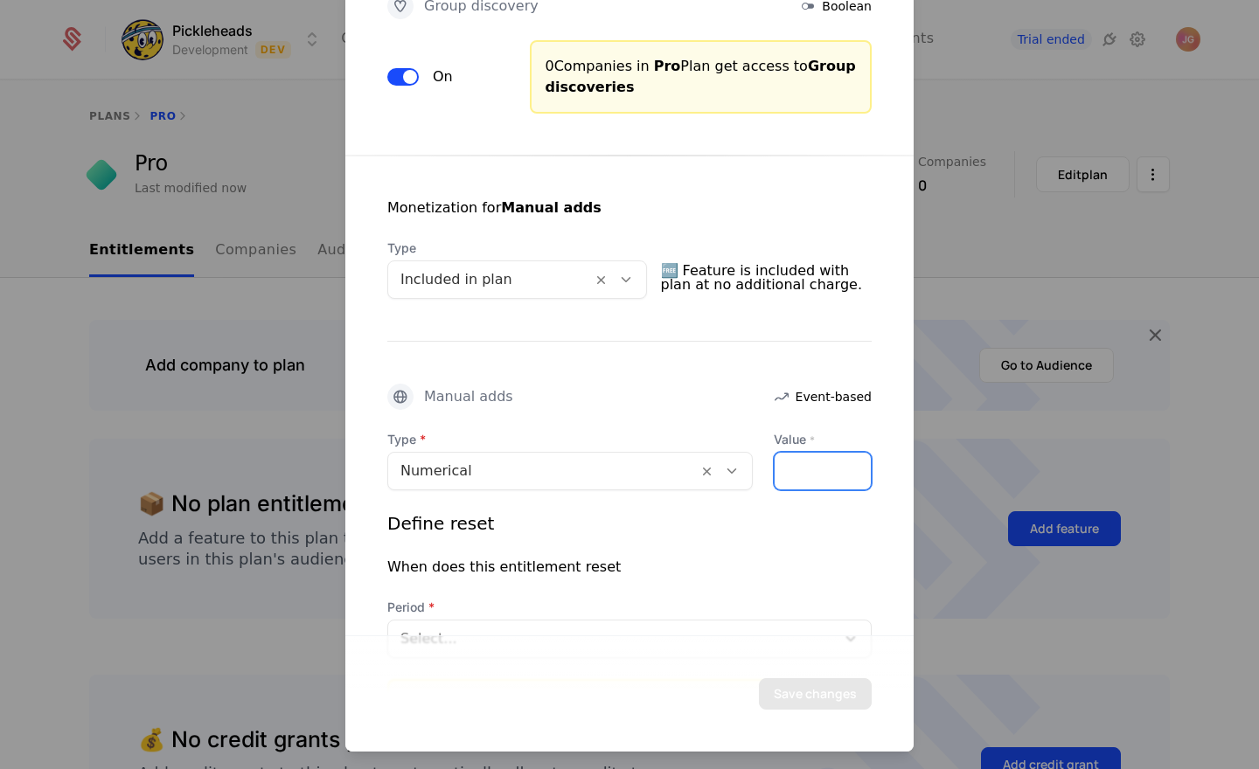
drag, startPoint x: 798, startPoint y: 427, endPoint x: 747, endPoint y: 423, distance: 50.9
click at [747, 431] on div "Type Numerical Value * *" at bounding box center [629, 460] width 484 height 59
type input "**"
click at [820, 511] on div "Define reset" at bounding box center [629, 523] width 484 height 24
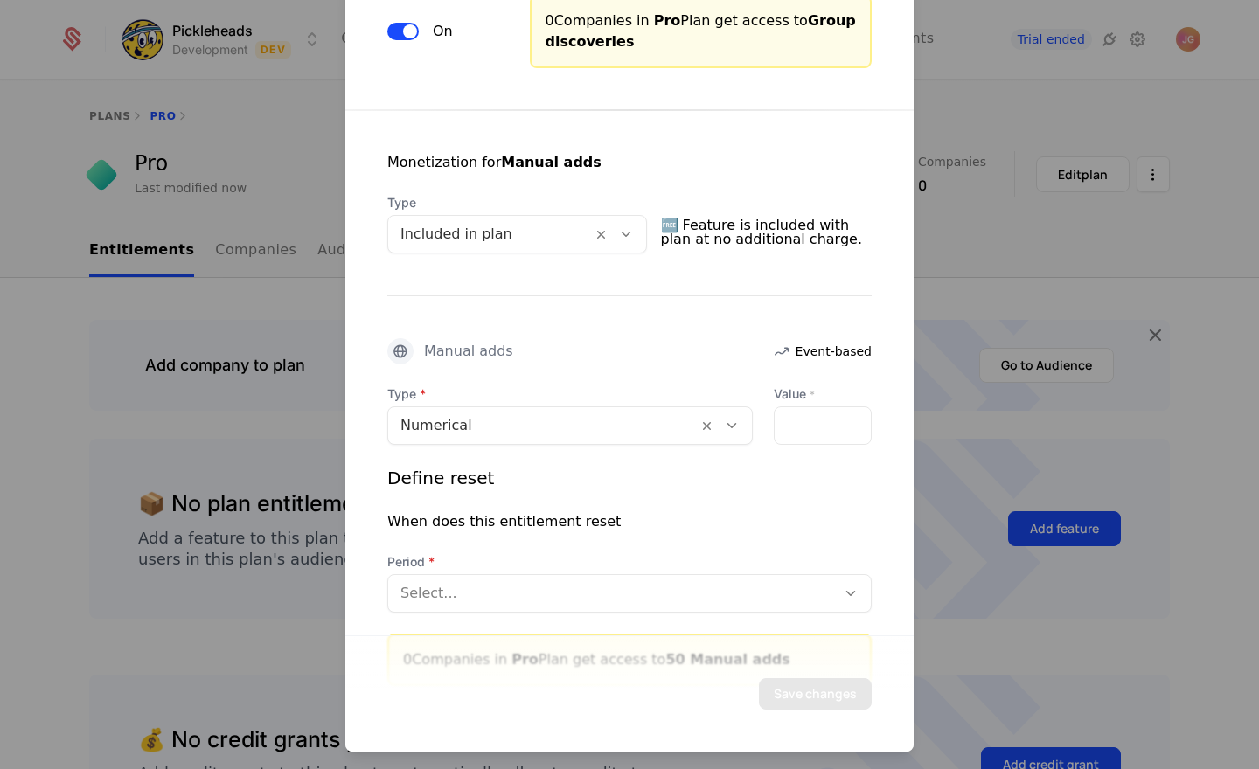
scroll to position [2088, 0]
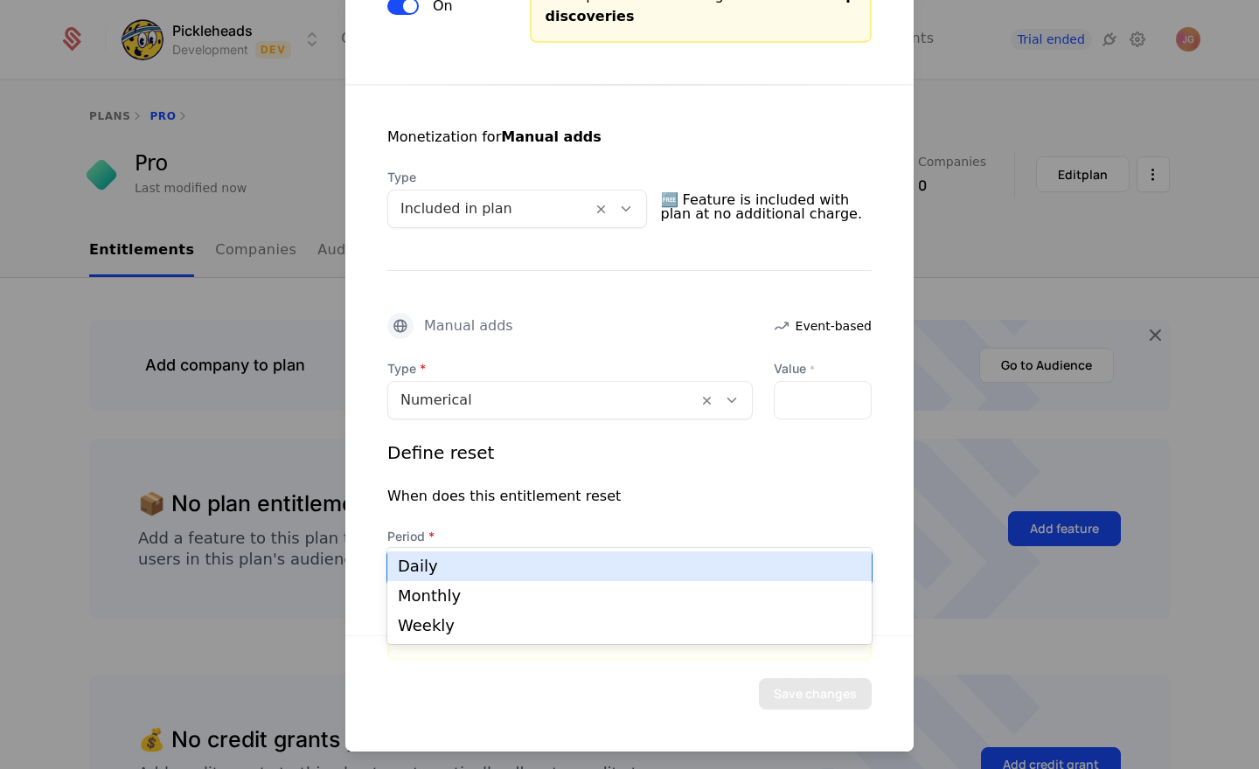
click at [672, 556] on div at bounding box center [611, 568] width 423 height 24
click at [544, 486] on div "When does this entitlement reset" at bounding box center [503, 496] width 233 height 21
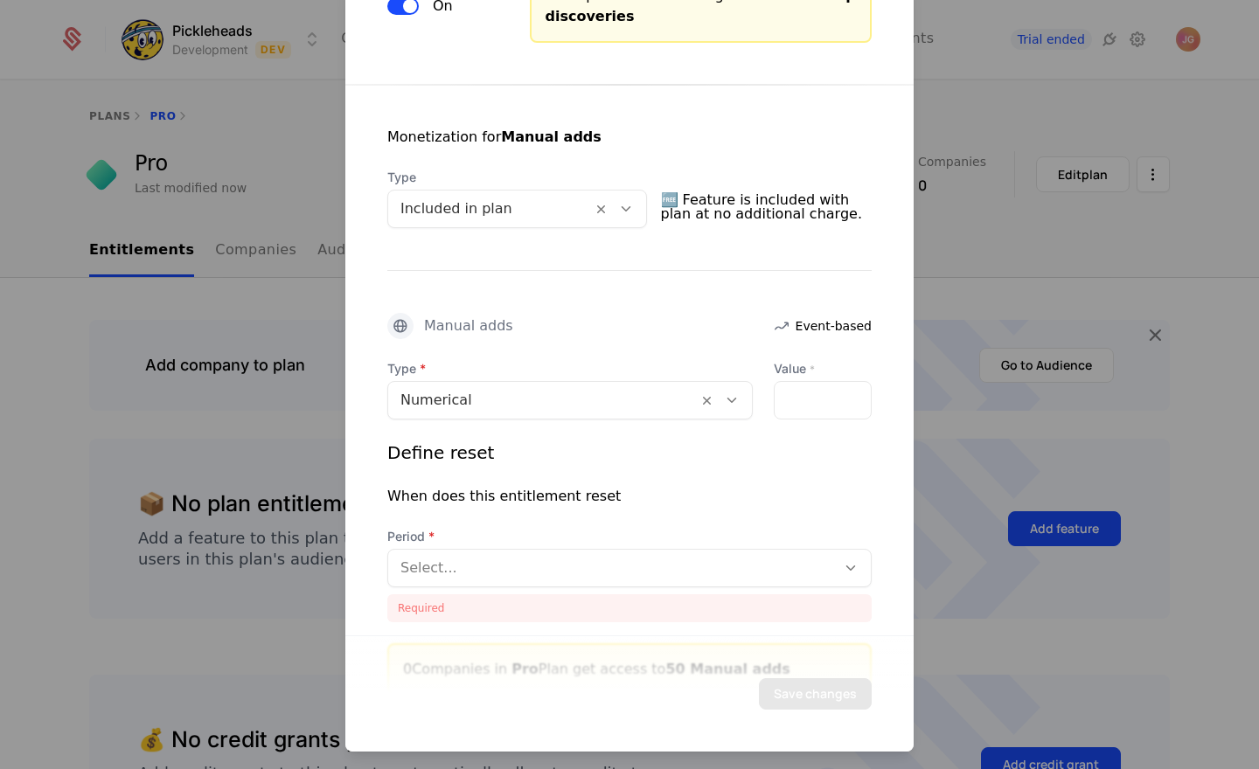
click at [520, 486] on div "When does this entitlement reset" at bounding box center [503, 496] width 233 height 21
click at [434, 549] on div "Select..." at bounding box center [629, 568] width 484 height 38
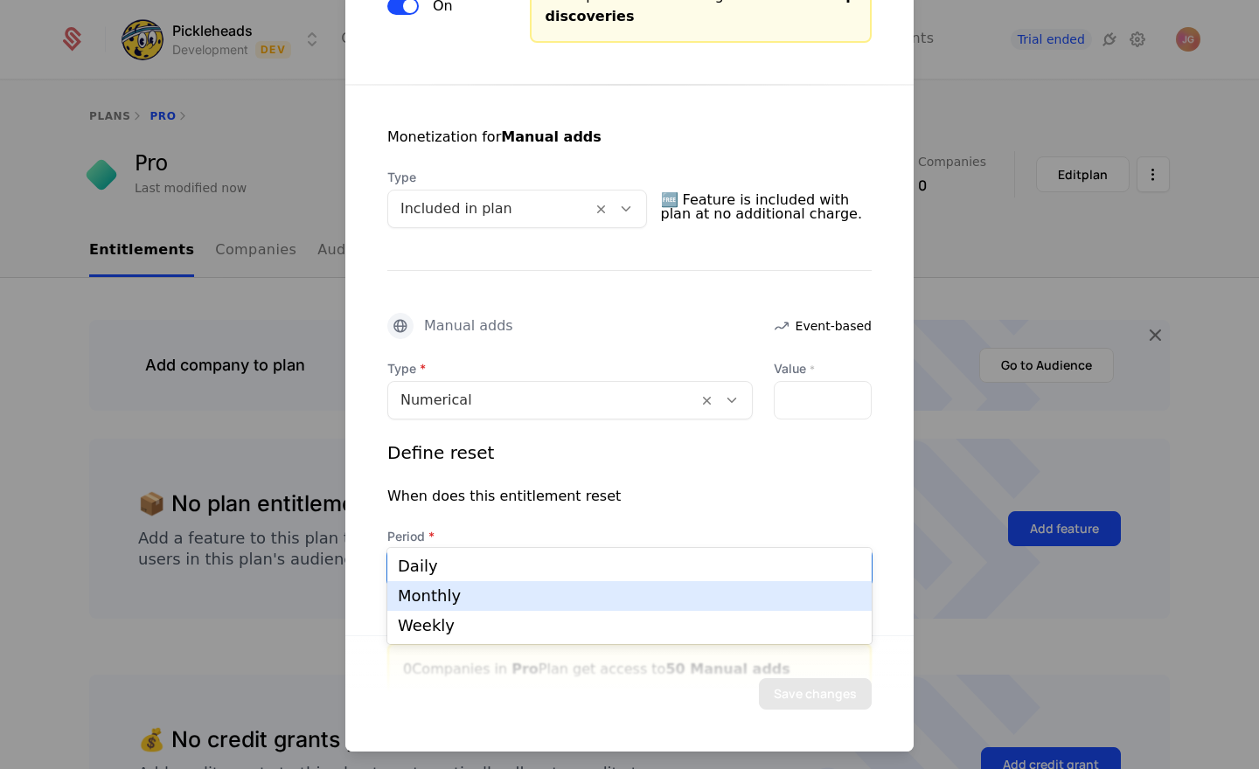
click at [438, 600] on div "Monthly" at bounding box center [629, 596] width 463 height 16
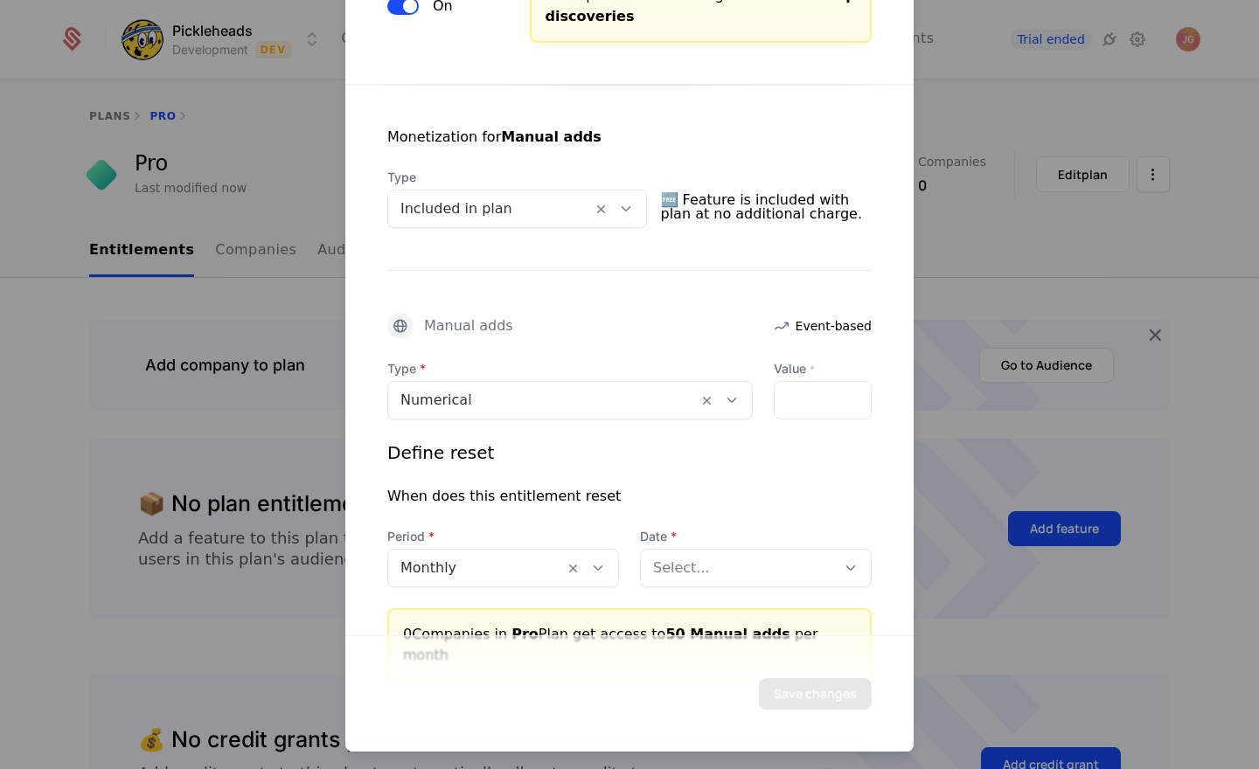
click at [490, 486] on div "When does this entitlement reset" at bounding box center [503, 496] width 233 height 21
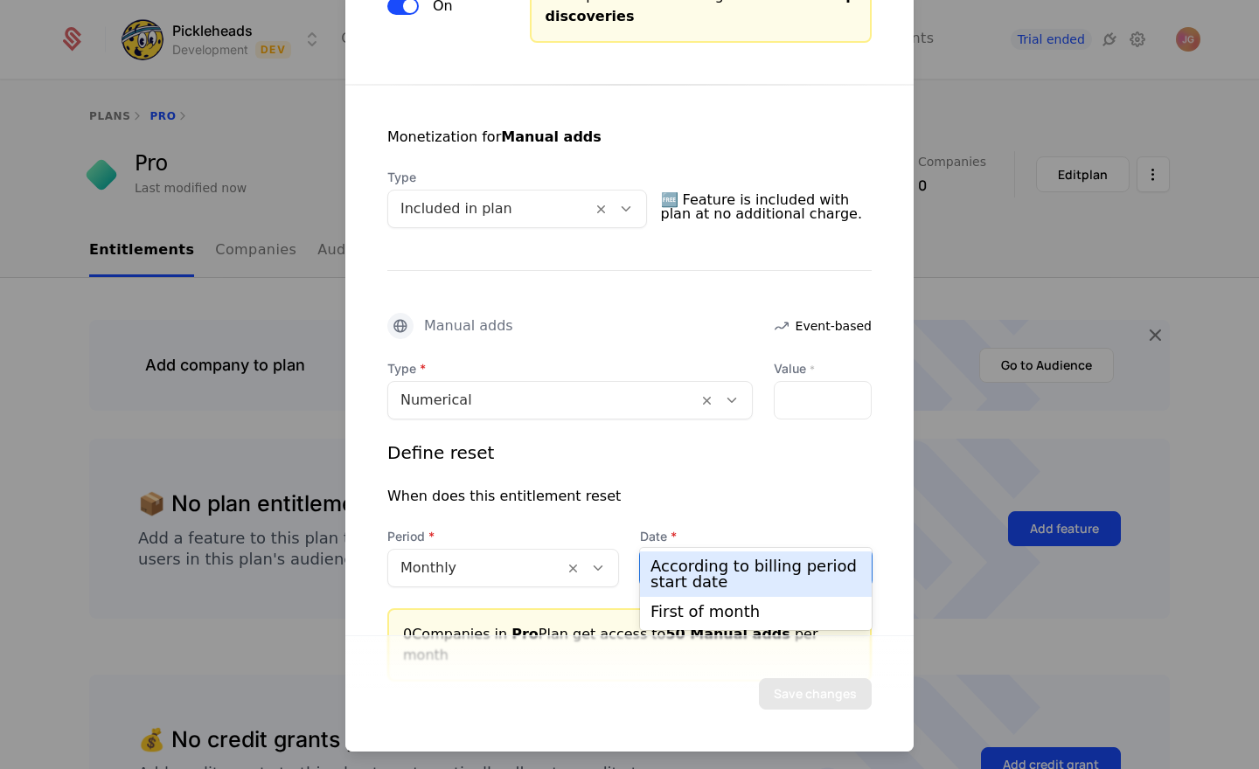
click at [676, 556] on div at bounding box center [738, 568] width 170 height 24
click at [722, 573] on div "According to billing period start date" at bounding box center [755, 573] width 211 height 31
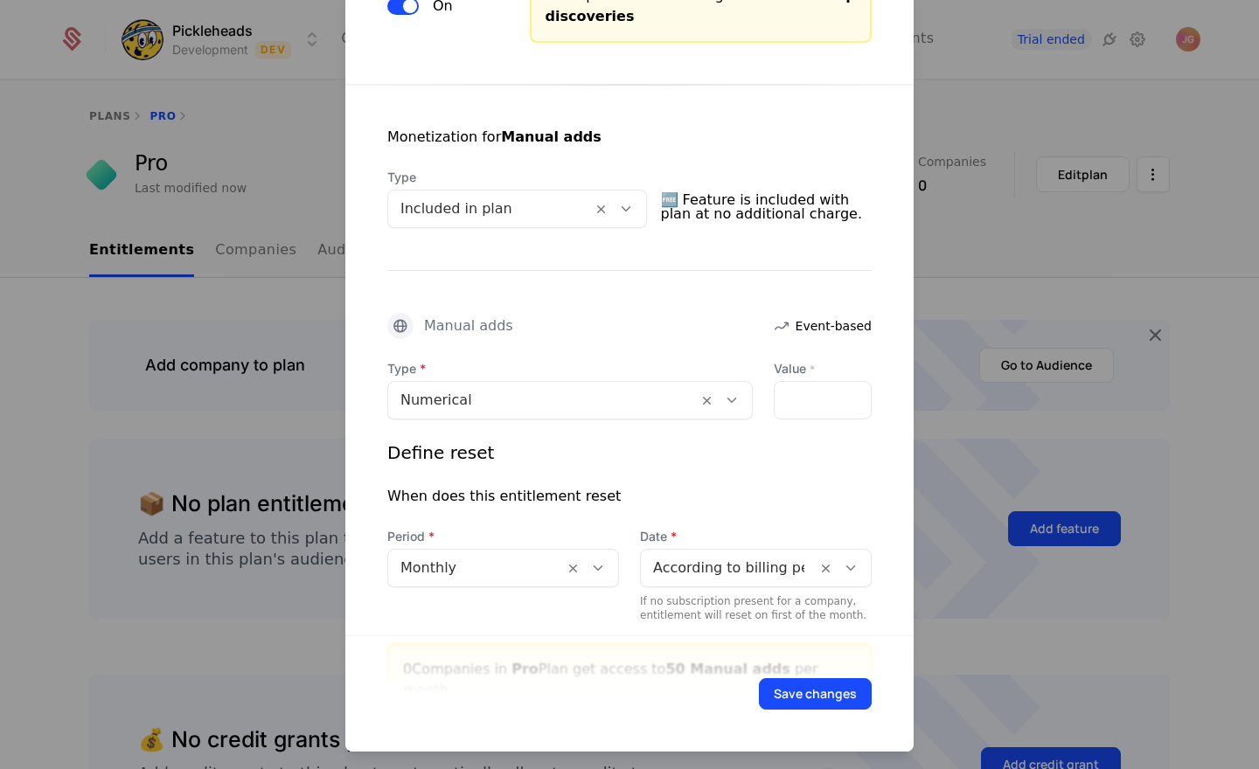
click at [503, 486] on div "When does this entitlement reset" at bounding box center [503, 496] width 233 height 21
click at [558, 486] on div "When does this entitlement reset" at bounding box center [503, 496] width 233 height 21
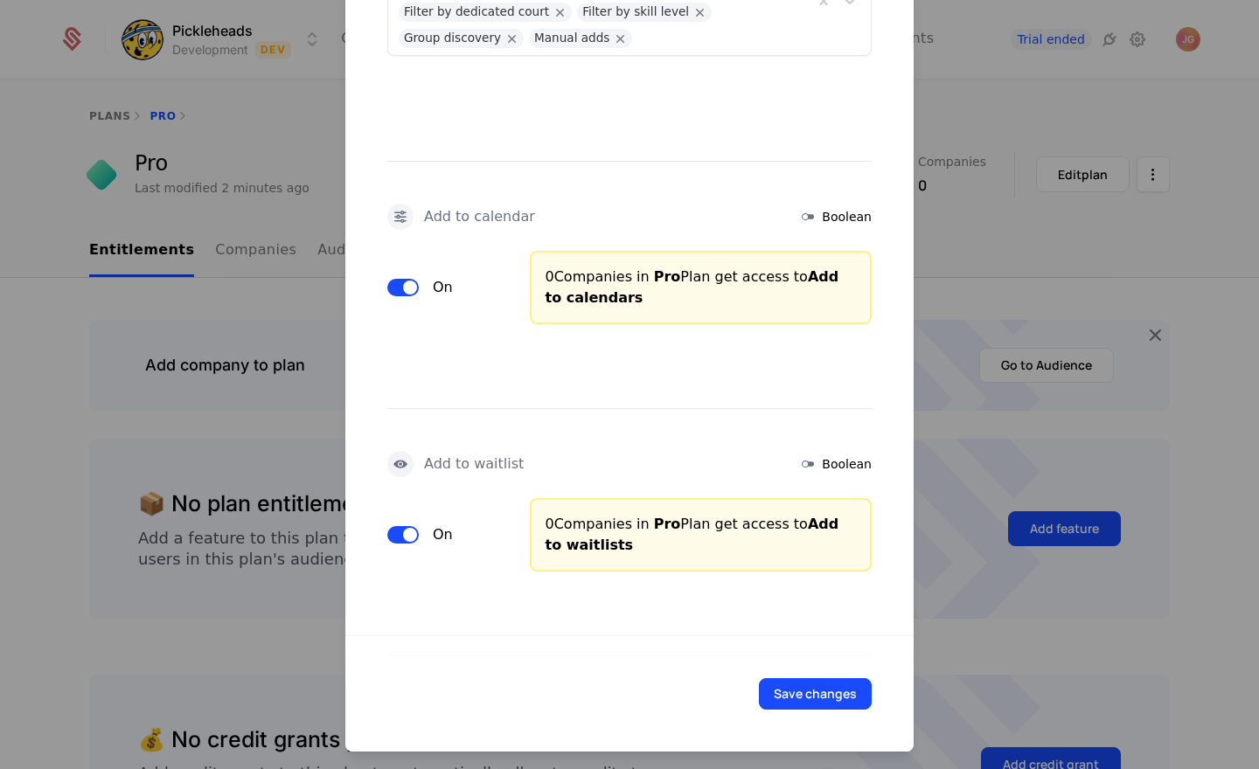
scroll to position [0, 0]
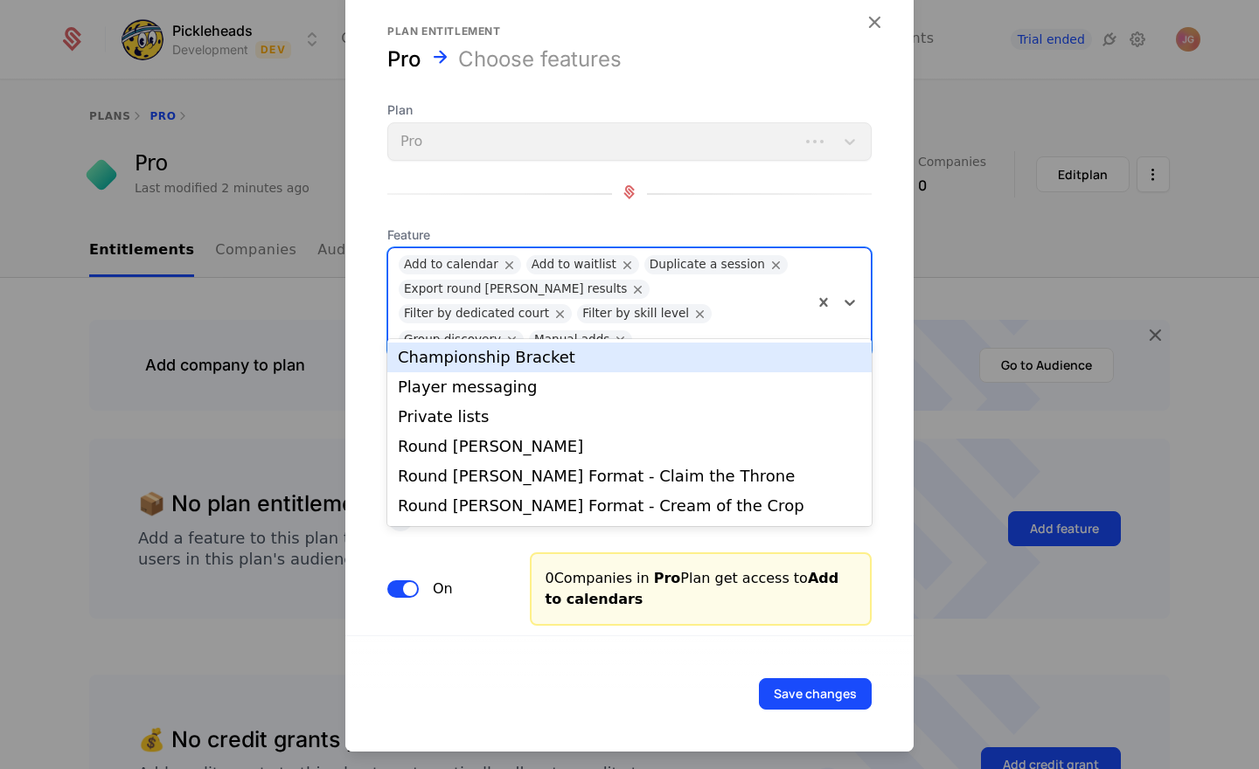
click at [779, 325] on div at bounding box center [722, 337] width 162 height 24
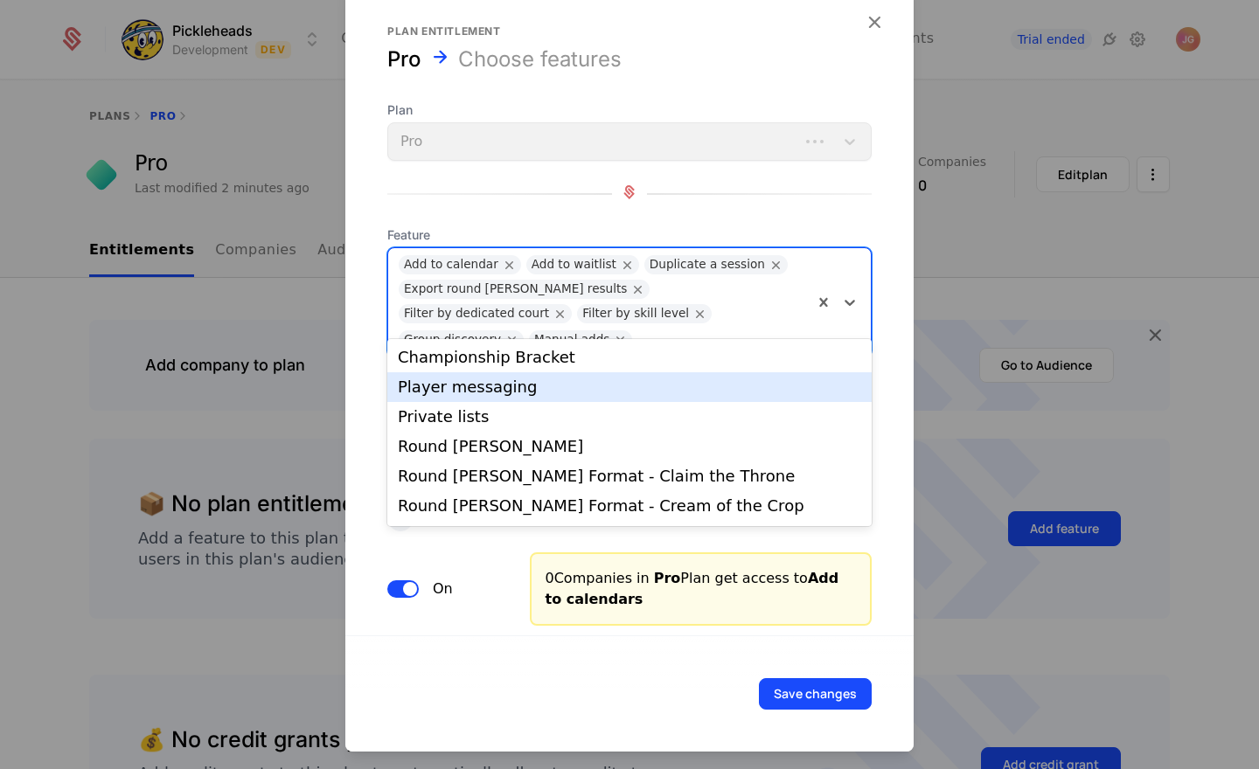
click at [578, 393] on div "Player messaging" at bounding box center [629, 387] width 463 height 16
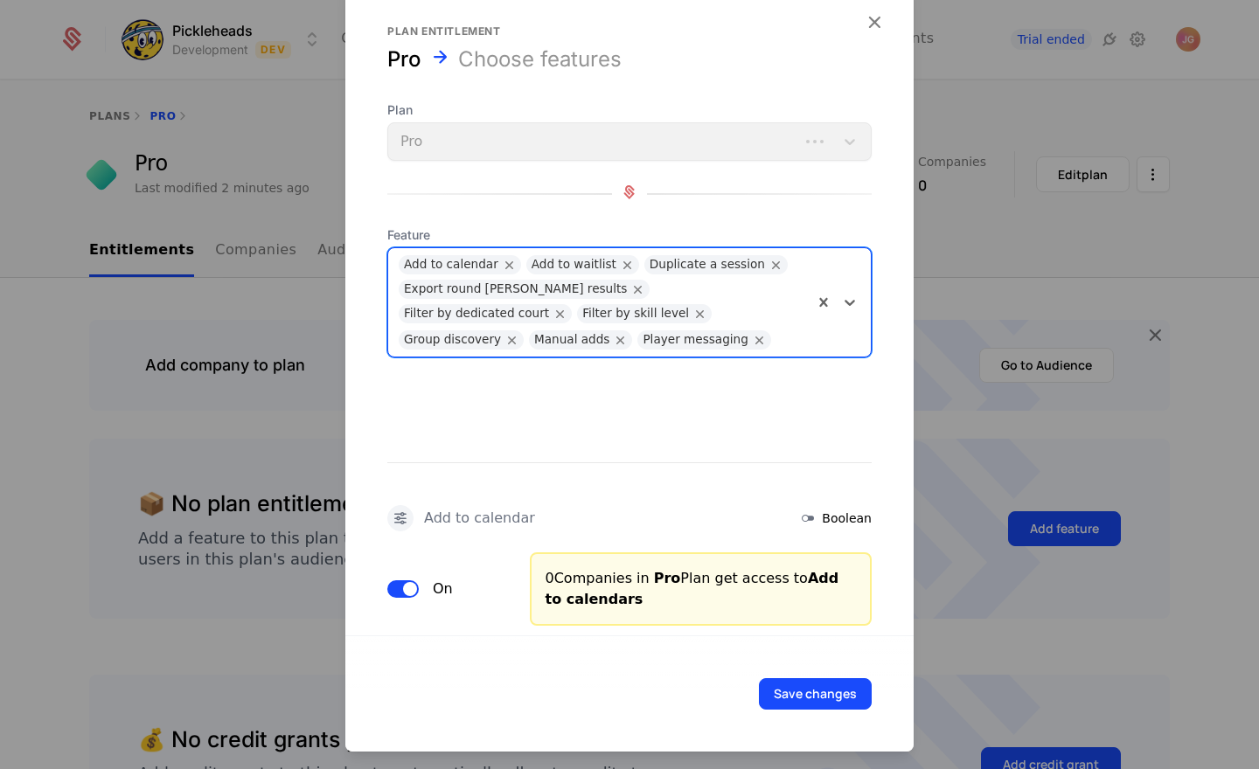
click at [780, 341] on div at bounding box center [791, 337] width 23 height 24
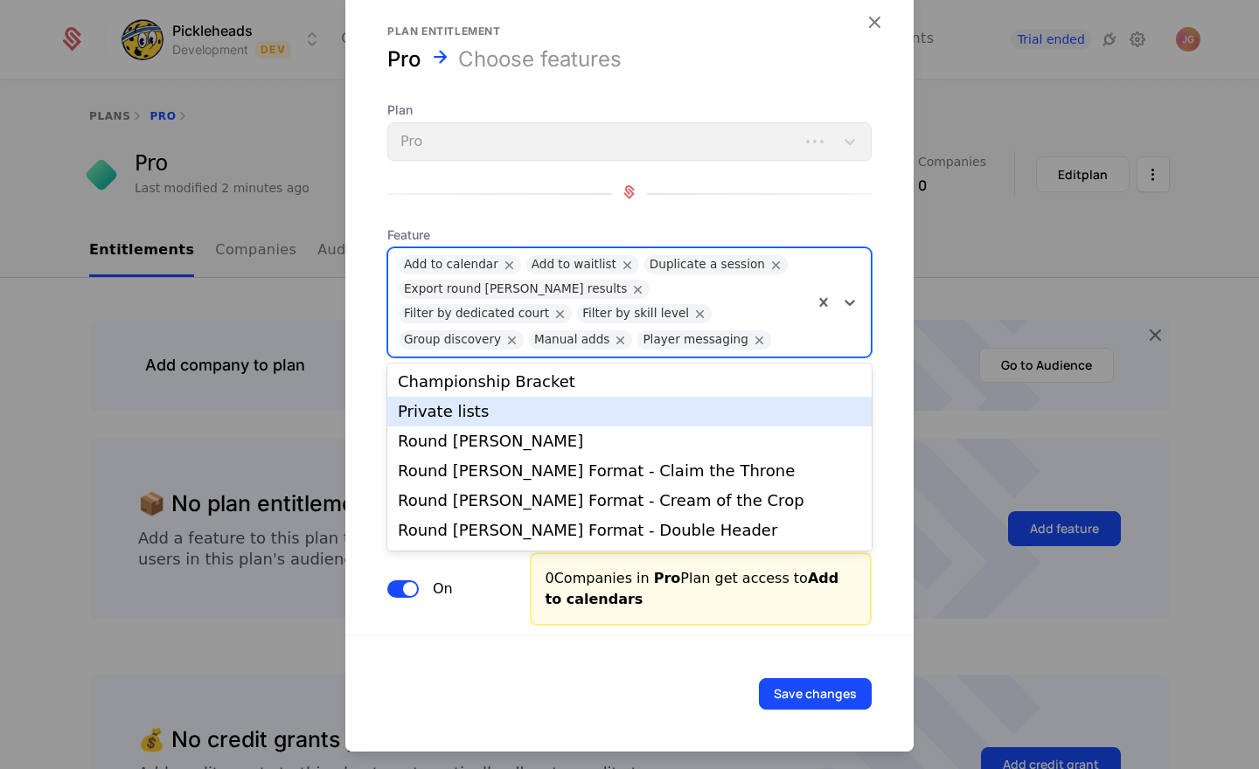
click at [557, 410] on div "Private lists" at bounding box center [629, 412] width 463 height 16
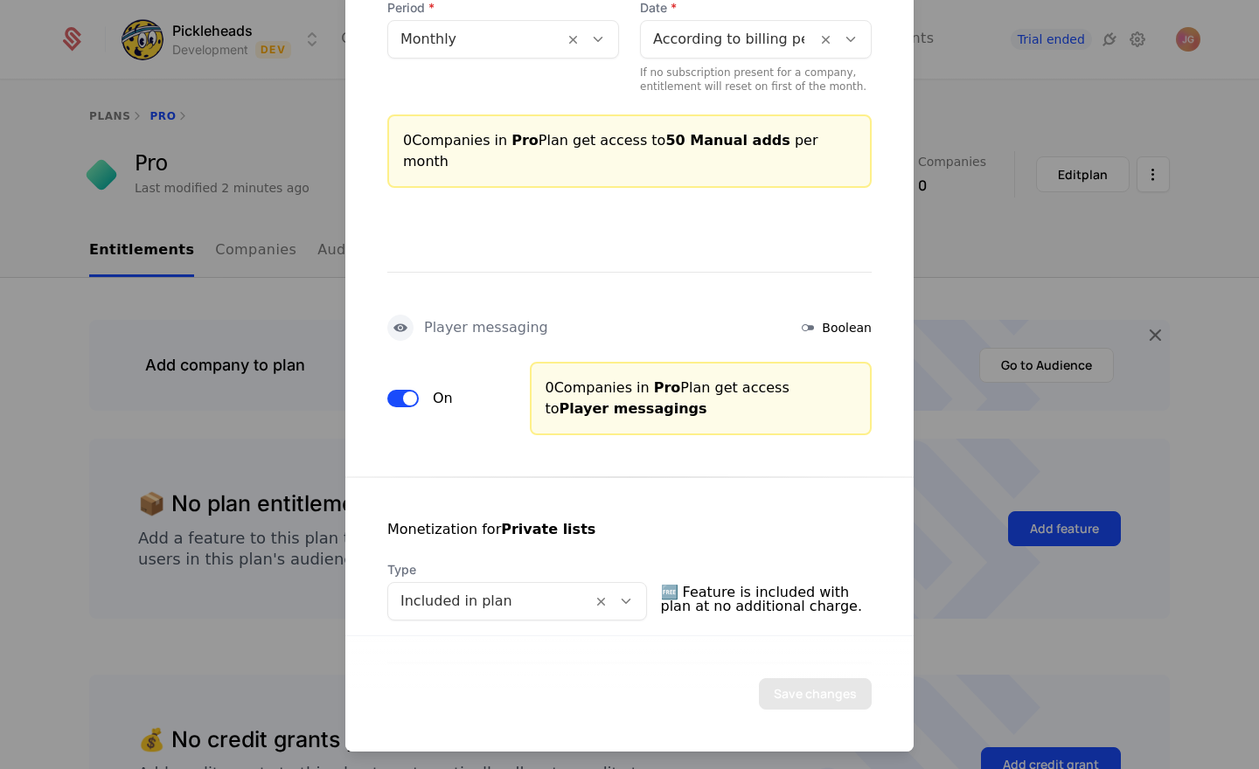
scroll to position [2845, 0]
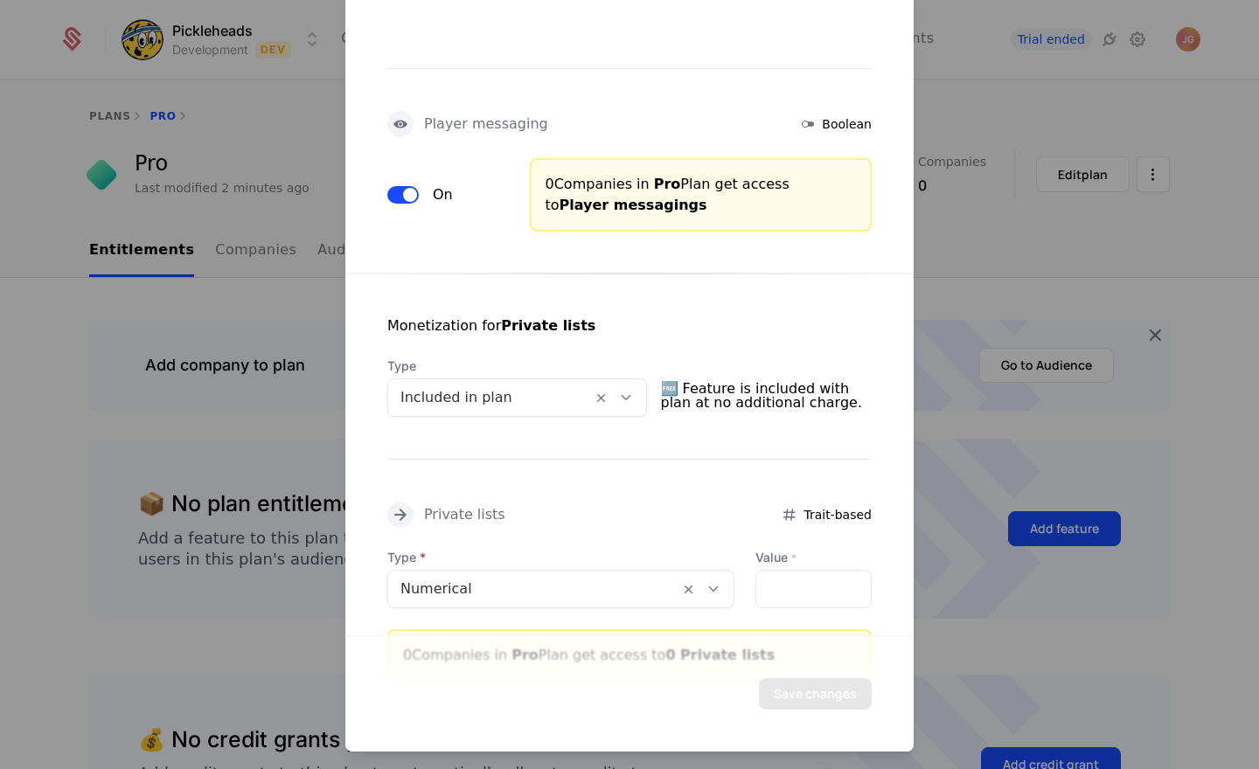
click at [709, 581] on icon at bounding box center [713, 589] width 16 height 16
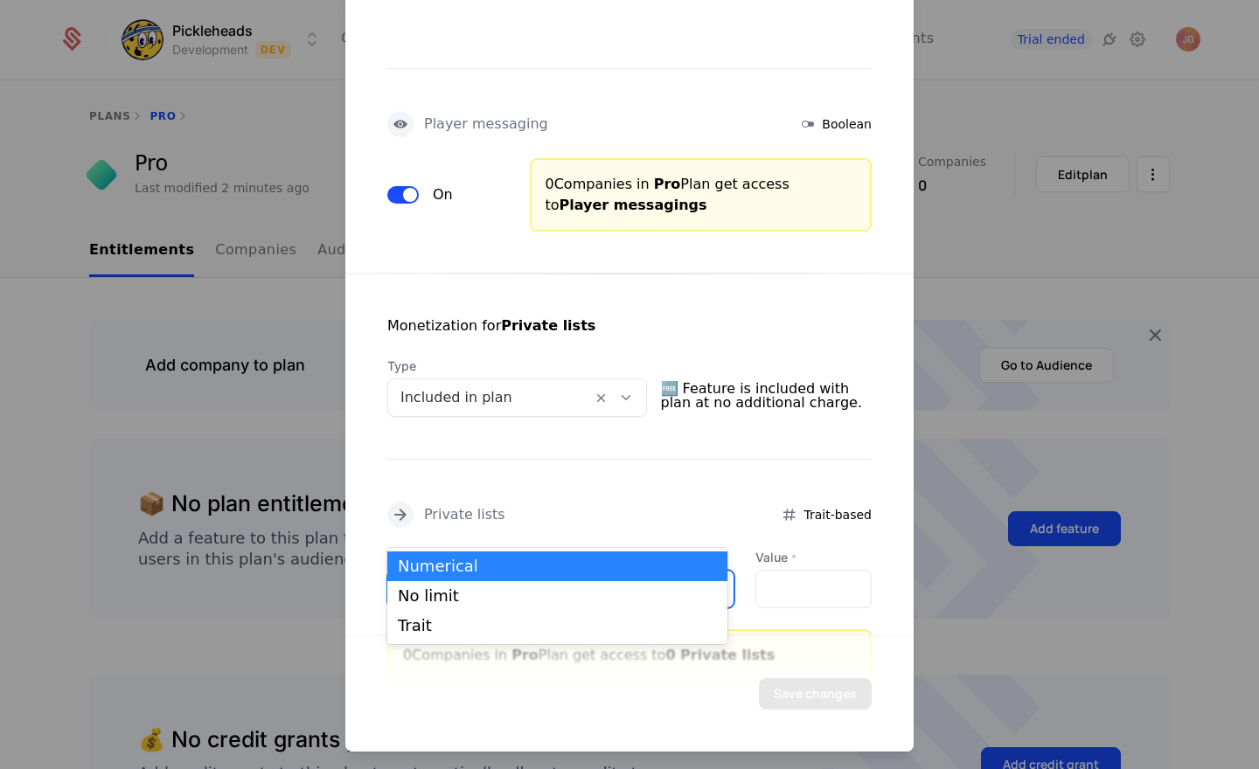
click at [575, 471] on div "Monetization for Private lists Type Included in plan 🆓 Feature is included with…" at bounding box center [629, 478] width 568 height 408
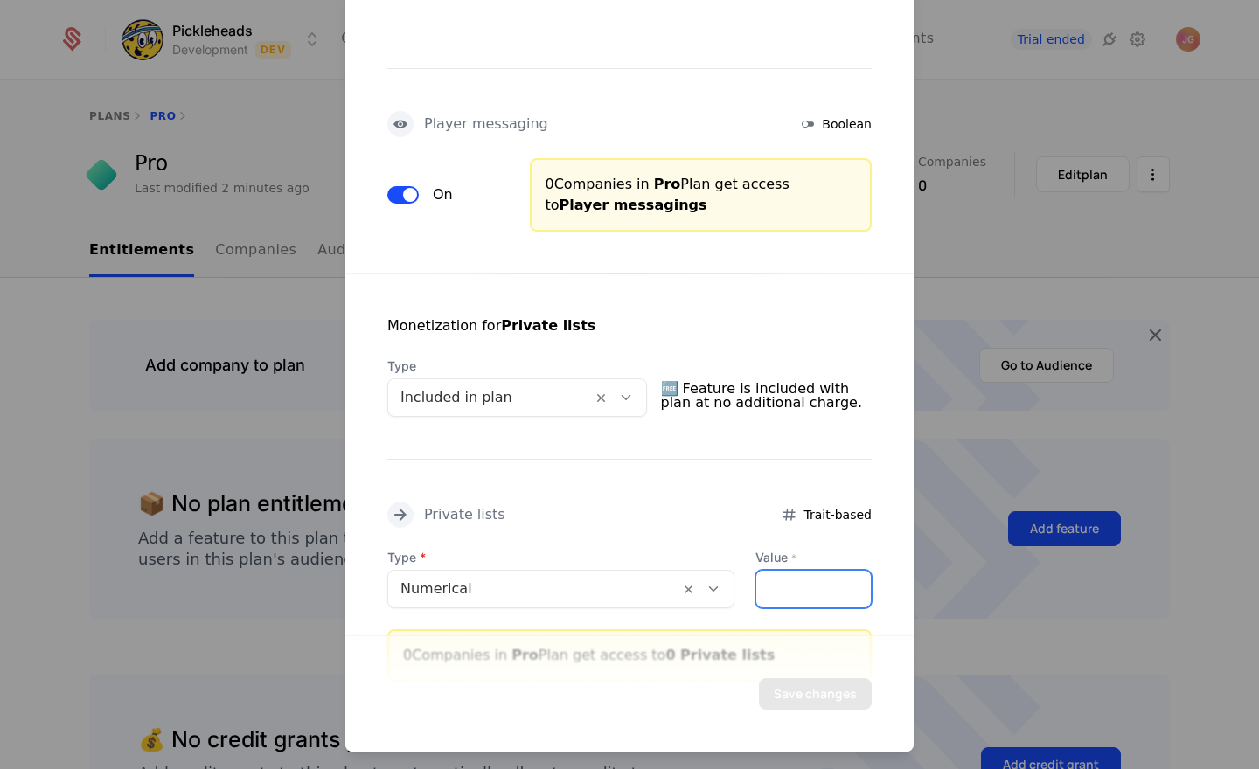
drag, startPoint x: 782, startPoint y: 517, endPoint x: 711, endPoint y: 517, distance: 71.7
click at [711, 549] on div "Type Numerical Value * *" at bounding box center [629, 578] width 484 height 59
type input "*"
type input "**"
click at [725, 647] on span "10 Private lists" at bounding box center [724, 655] width 119 height 17
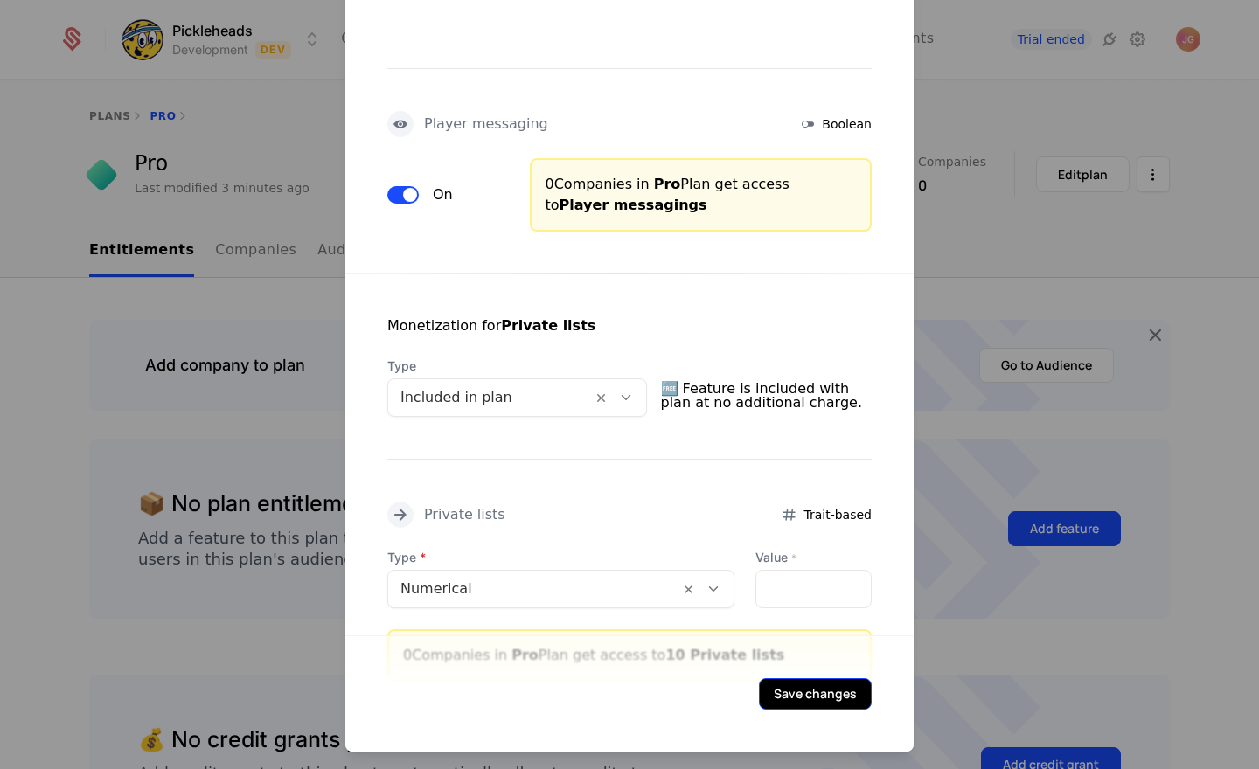
click at [812, 693] on button "Save changes" at bounding box center [815, 693] width 113 height 31
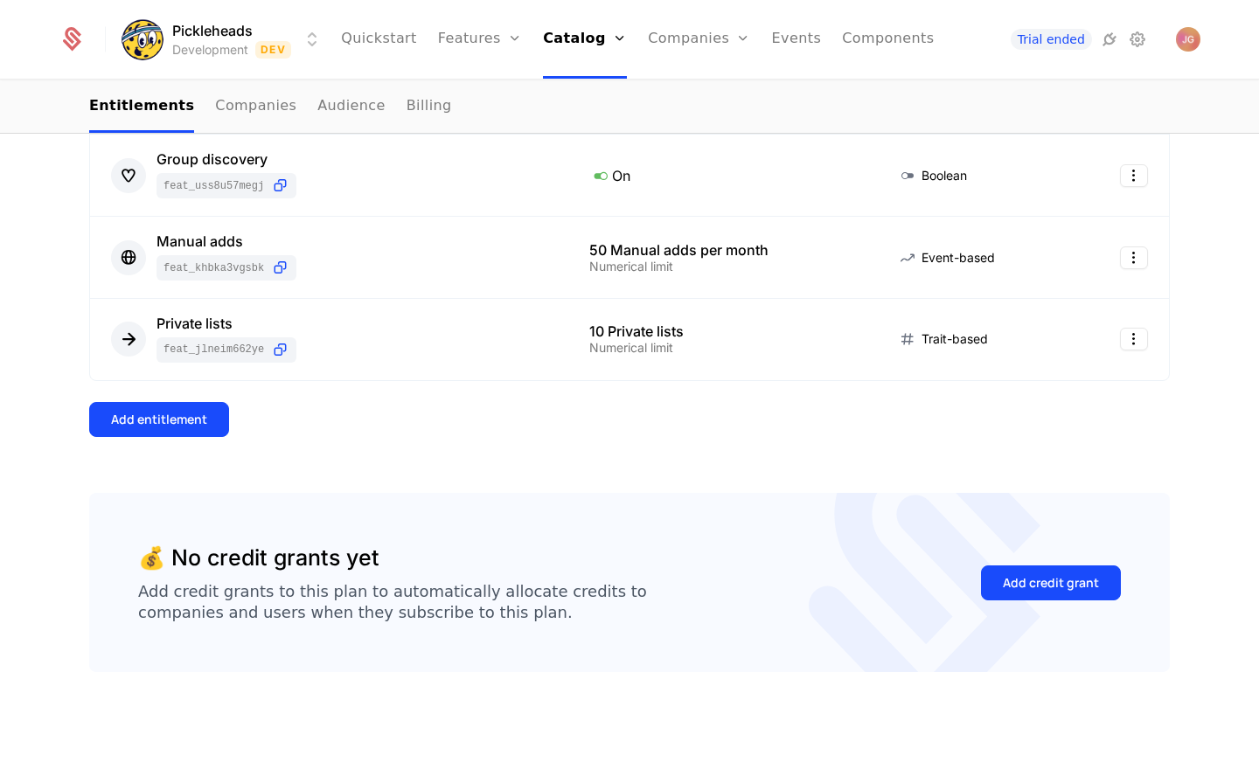
scroll to position [958, 0]
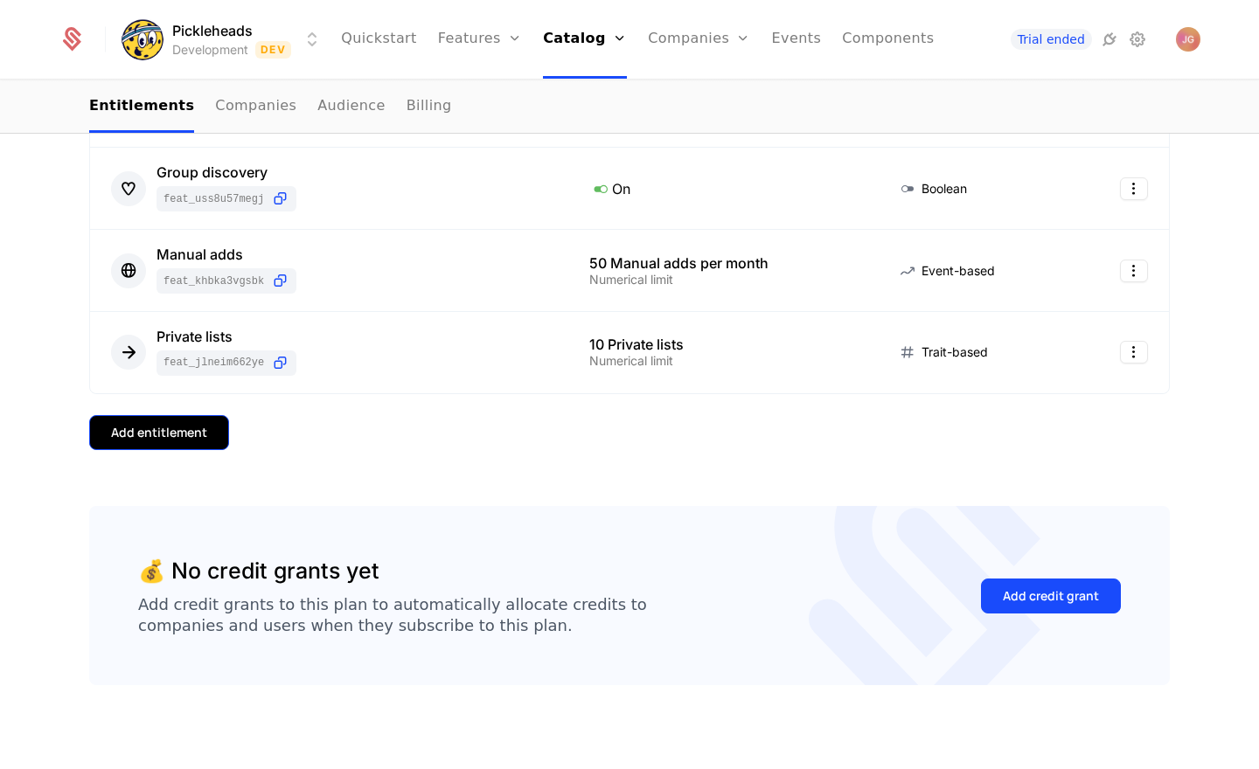
click at [197, 428] on div "Add entitlement" at bounding box center [159, 432] width 96 height 17
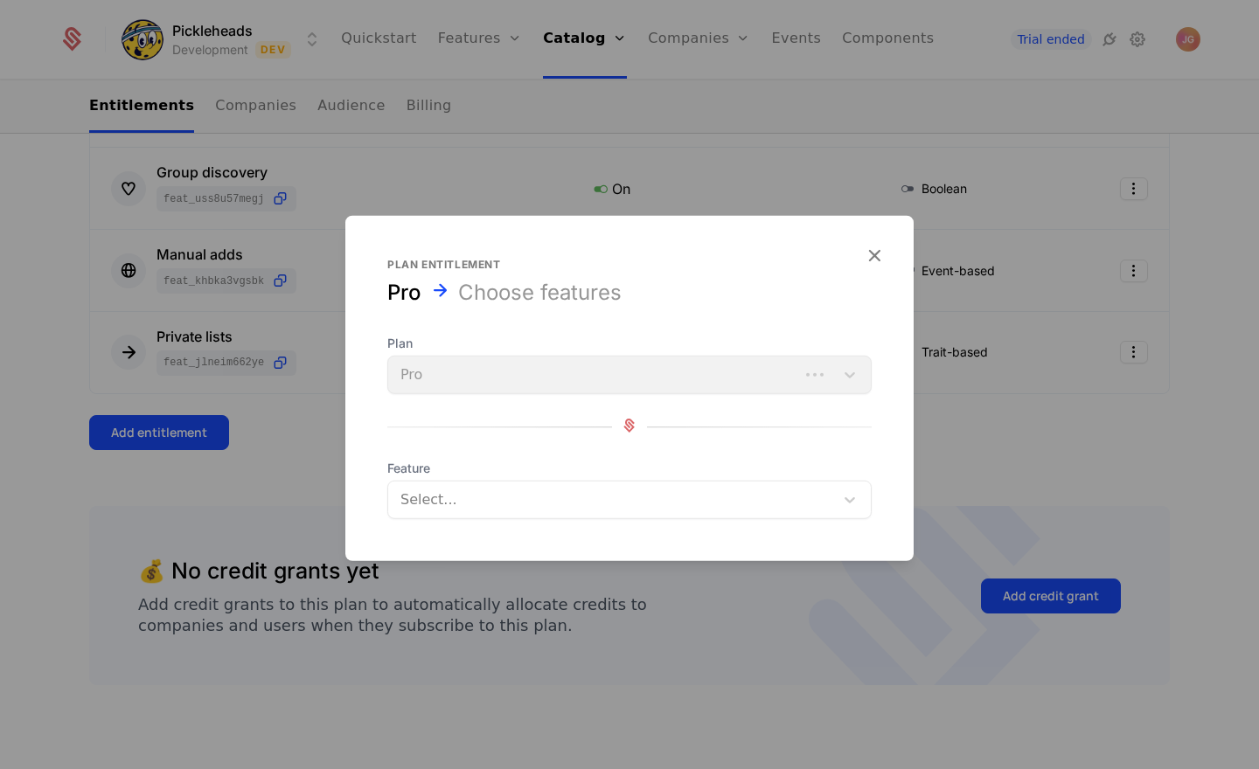
click at [515, 501] on div at bounding box center [612, 500] width 421 height 24
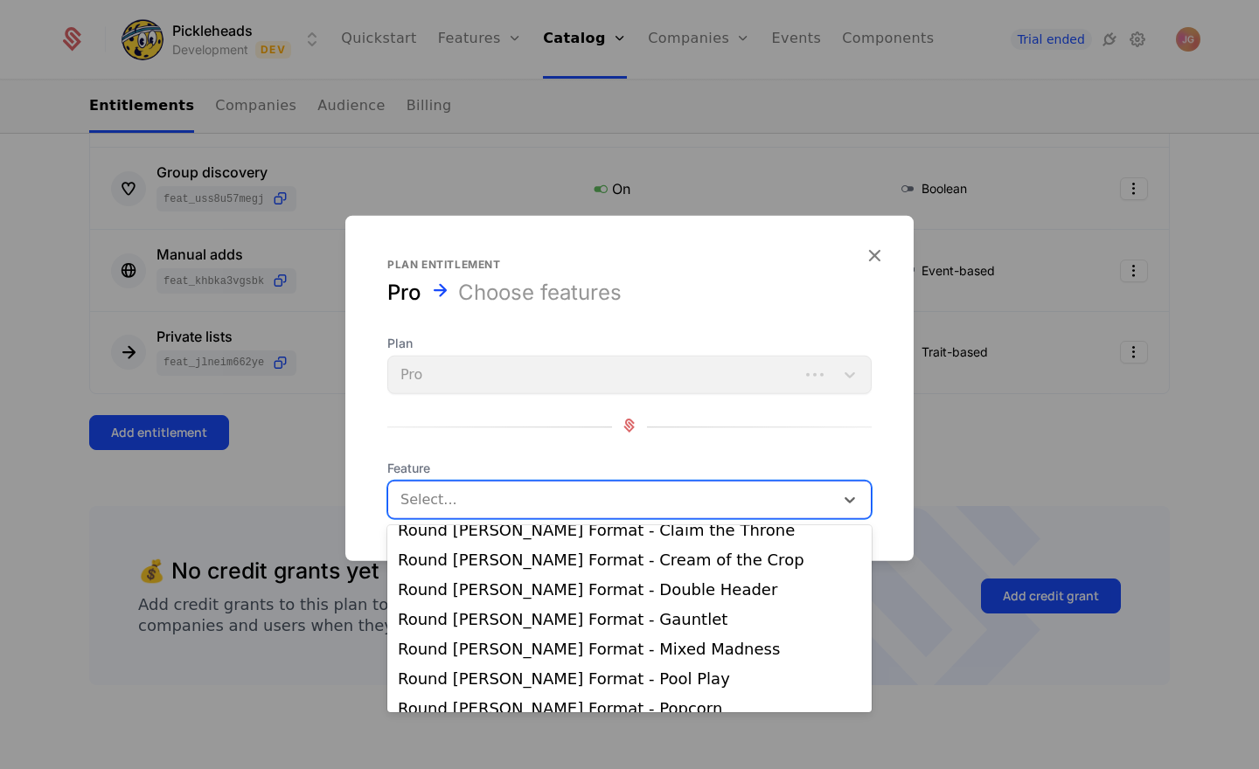
scroll to position [20, 0]
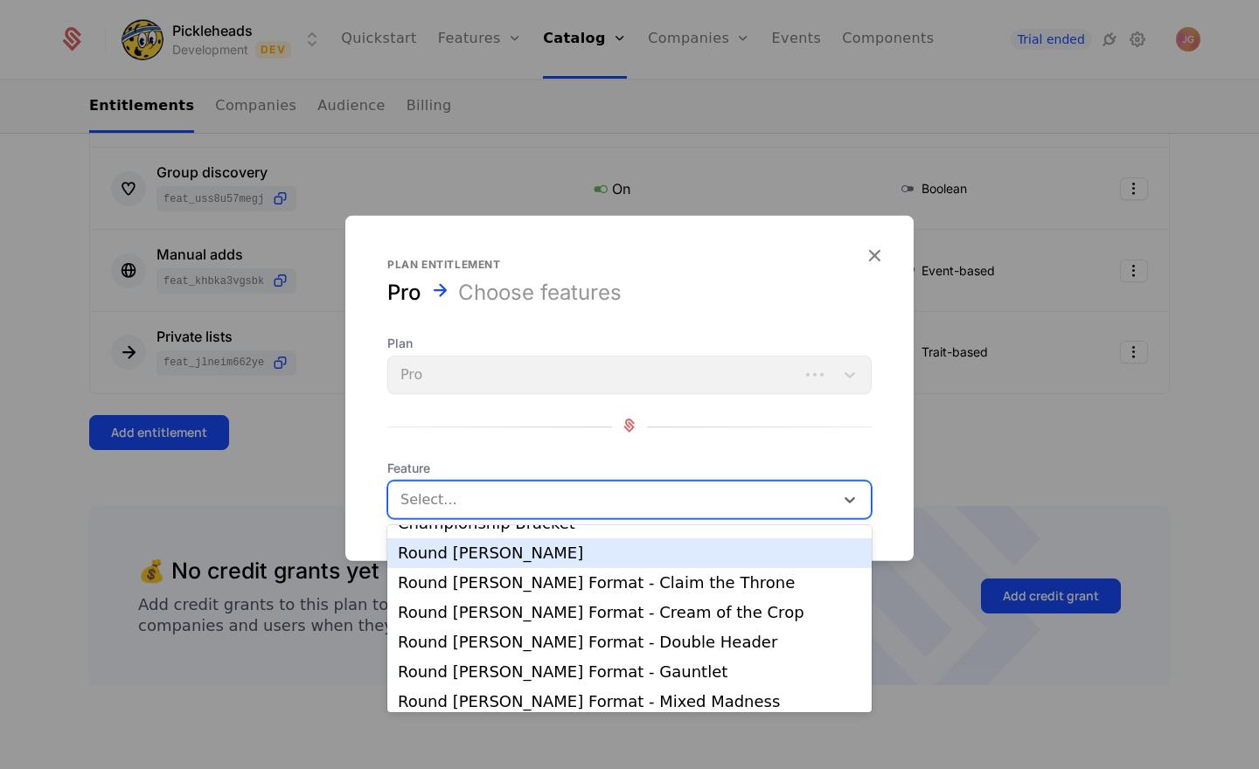
click at [473, 558] on div "Round [PERSON_NAME]" at bounding box center [629, 553] width 463 height 16
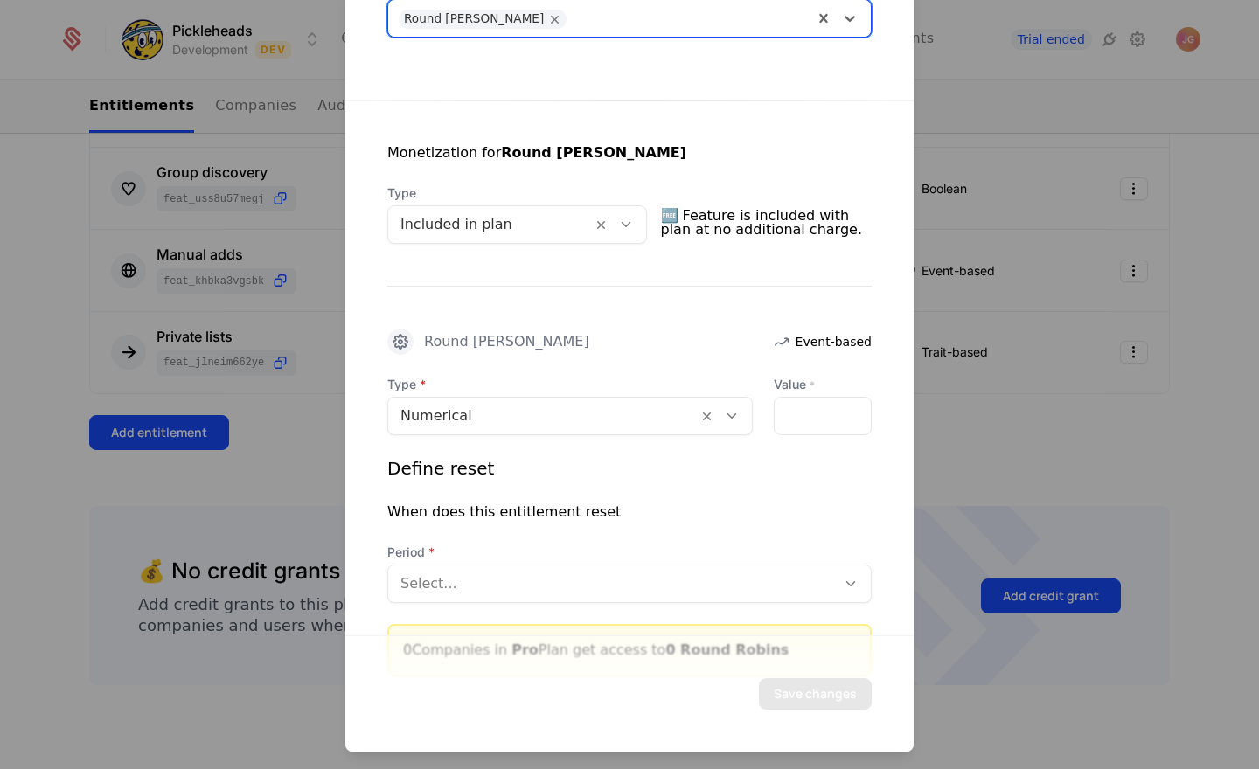
scroll to position [253, 0]
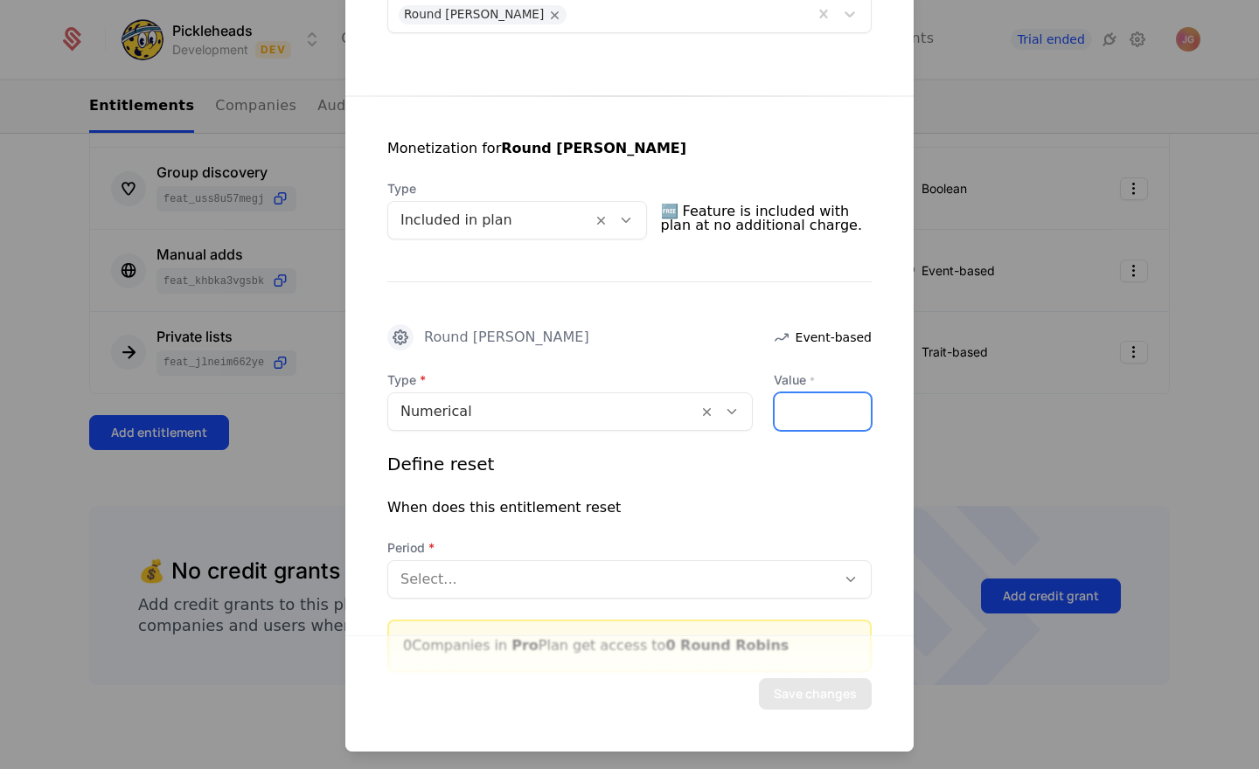
drag, startPoint x: 798, startPoint y: 408, endPoint x: 728, endPoint y: 405, distance: 70.0
click at [728, 405] on div "Type Numerical Value * *" at bounding box center [629, 400] width 484 height 59
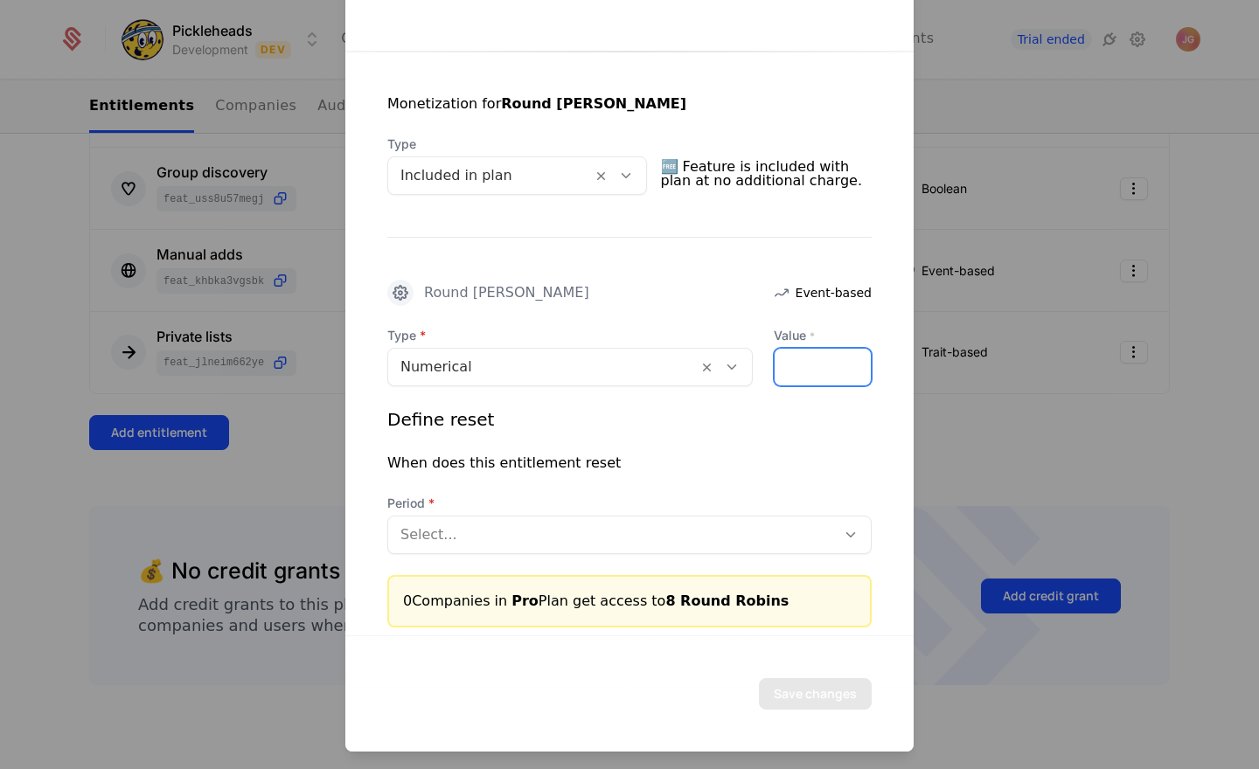
type input "*"
click at [650, 539] on div at bounding box center [611, 535] width 423 height 24
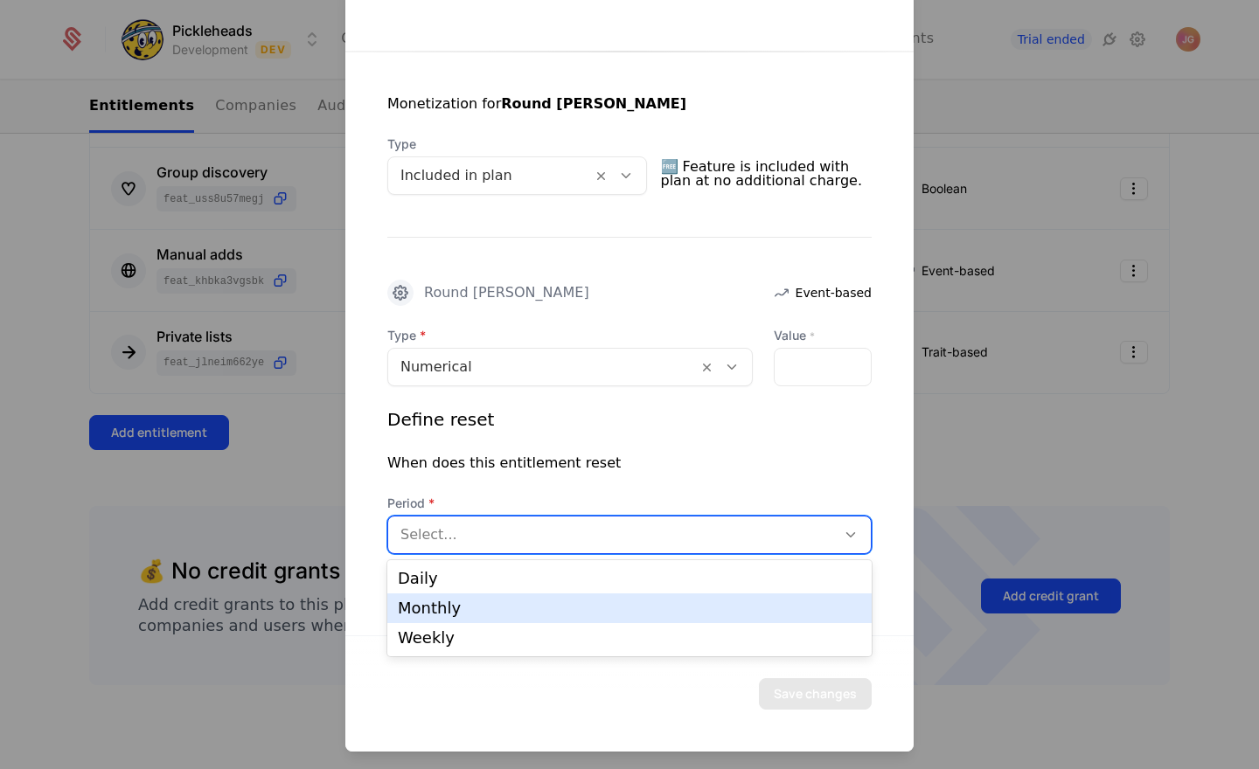
click at [613, 617] on div "Monthly" at bounding box center [629, 608] width 484 height 30
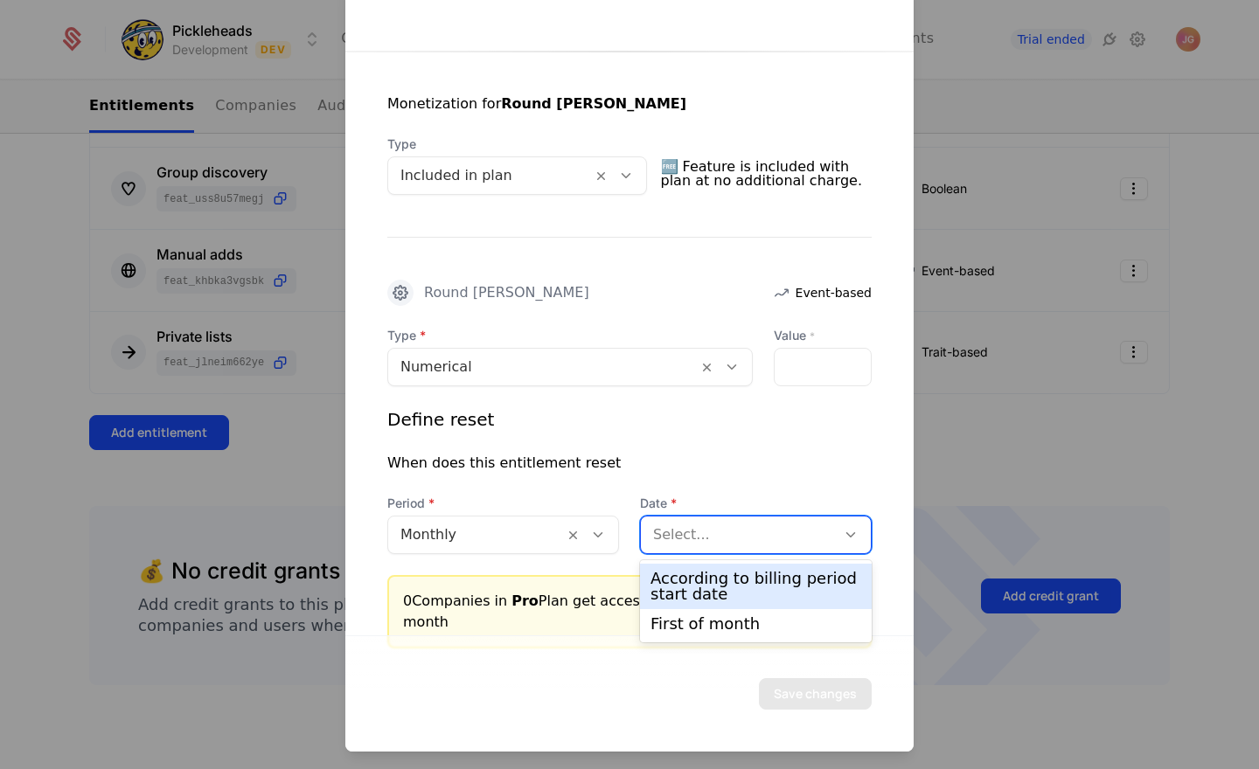
click at [733, 538] on div at bounding box center [738, 535] width 170 height 24
click at [729, 590] on div "According to billing period start date" at bounding box center [755, 586] width 211 height 31
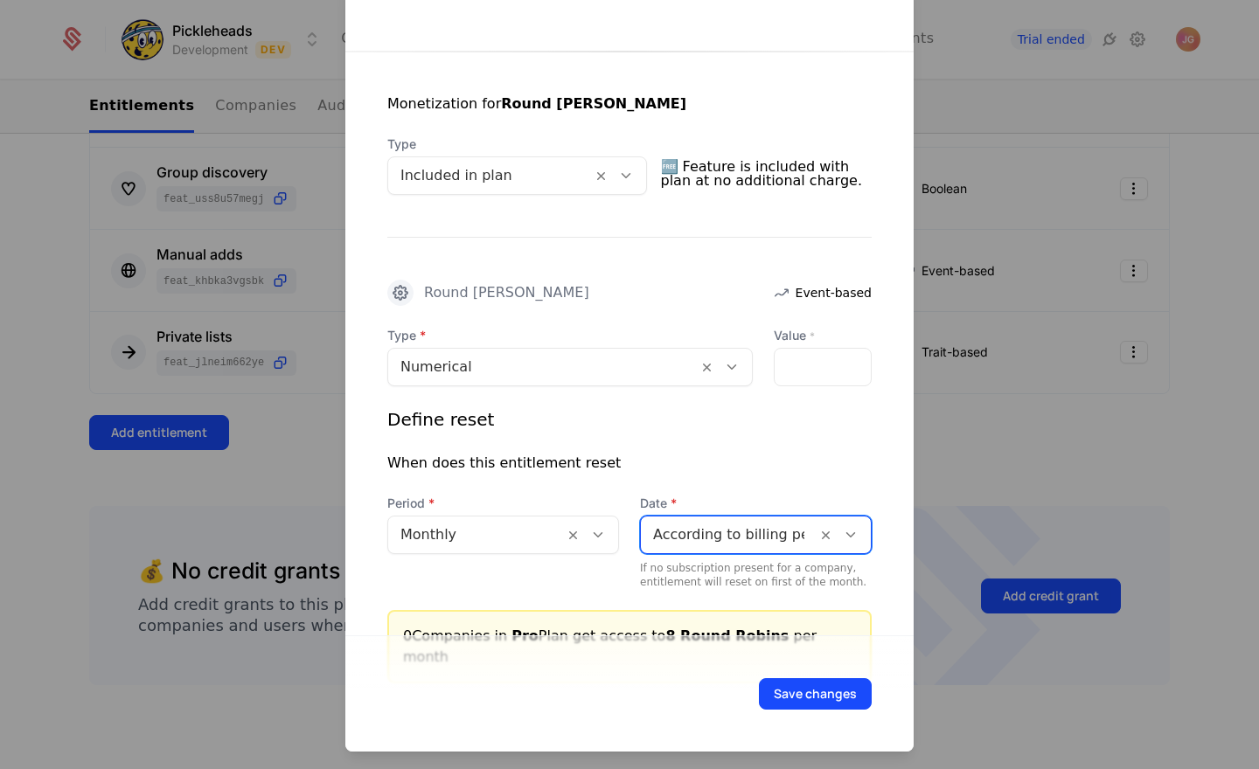
click at [674, 569] on div "If no subscription present for a company, entitlement will reset on first of th…" at bounding box center [756, 575] width 232 height 28
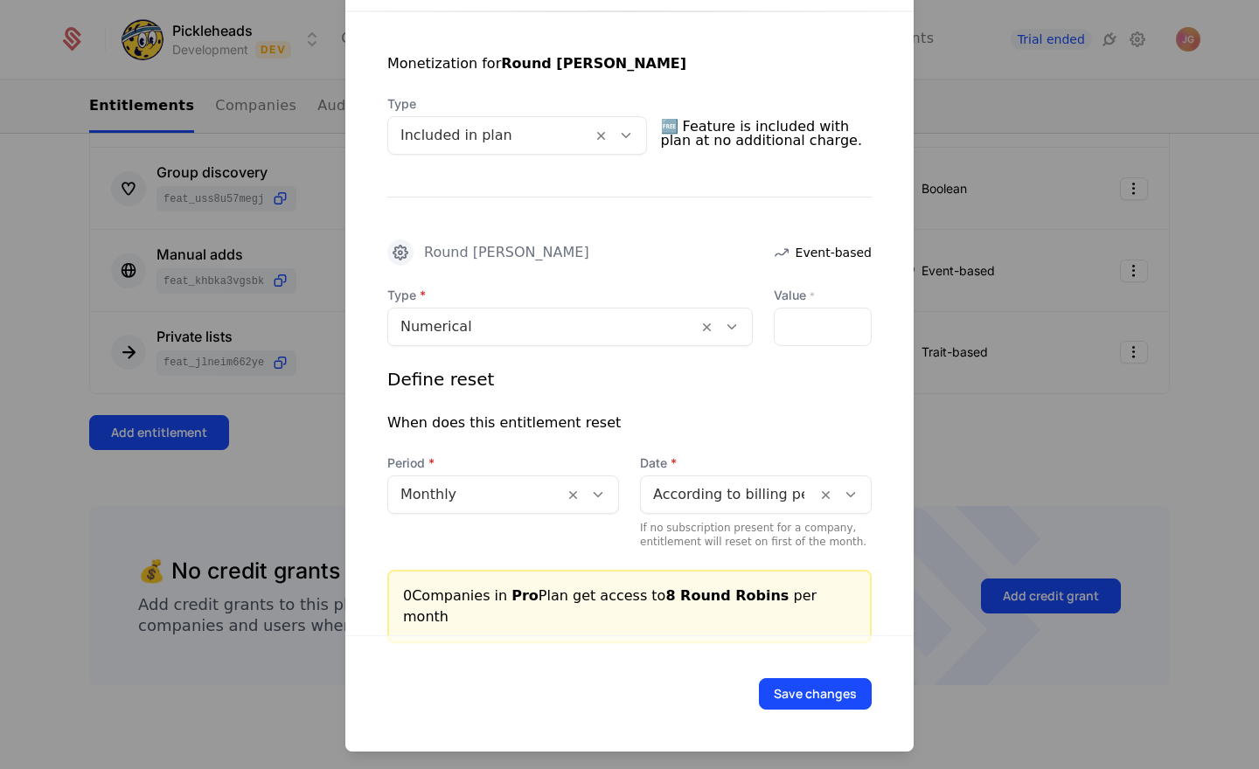
scroll to position [344, 0]
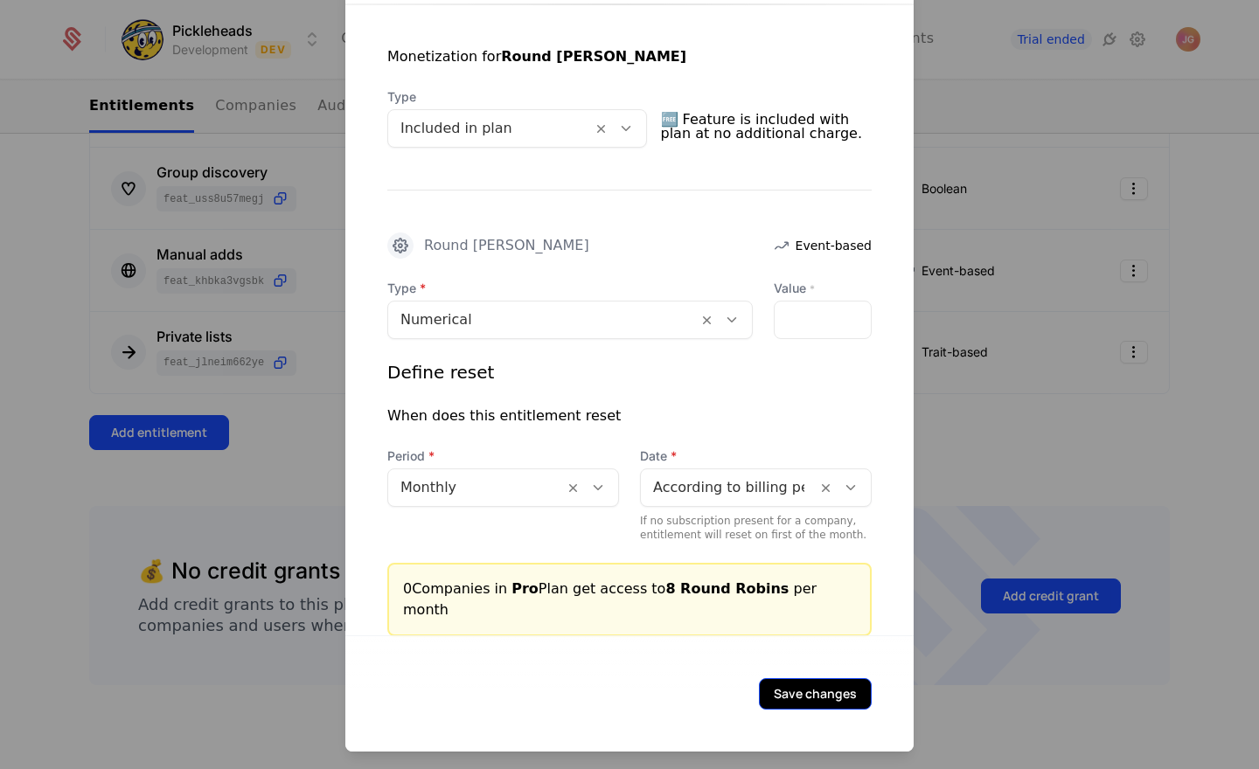
click at [805, 691] on button "Save changes" at bounding box center [815, 693] width 113 height 31
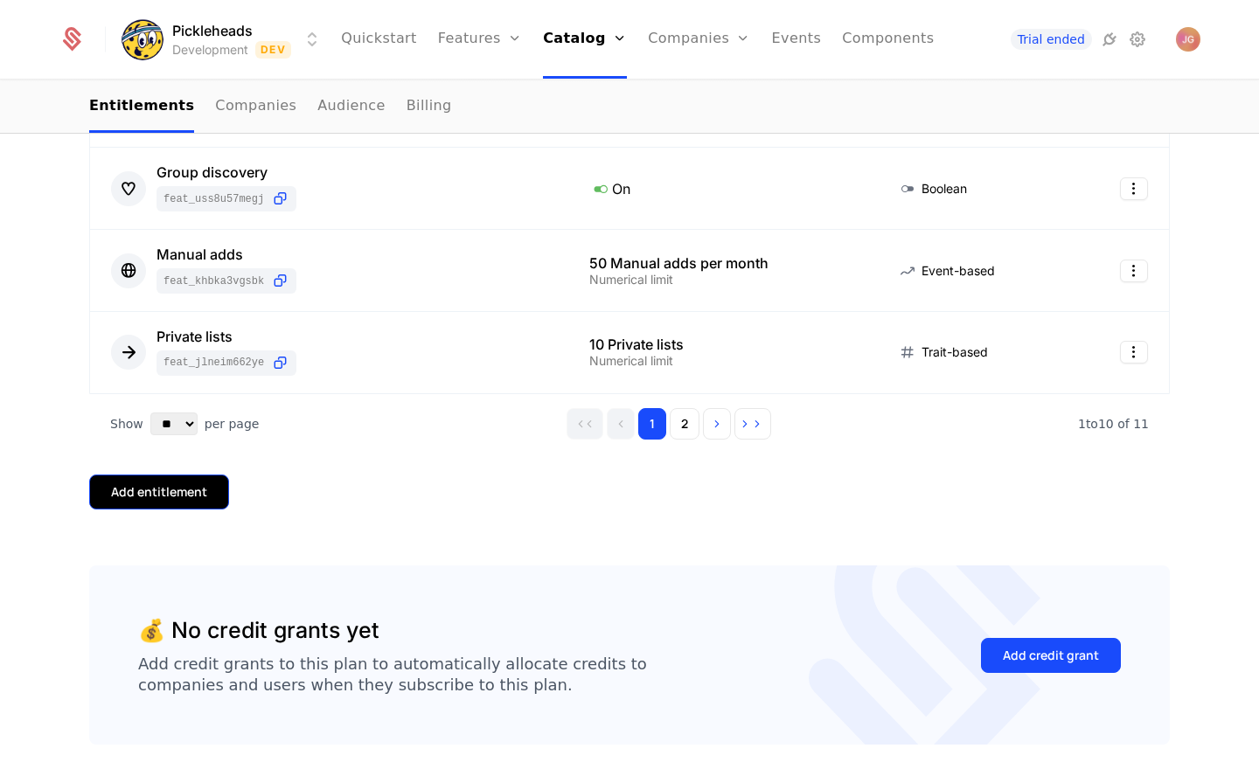
click at [170, 488] on div "Add entitlement" at bounding box center [159, 491] width 96 height 17
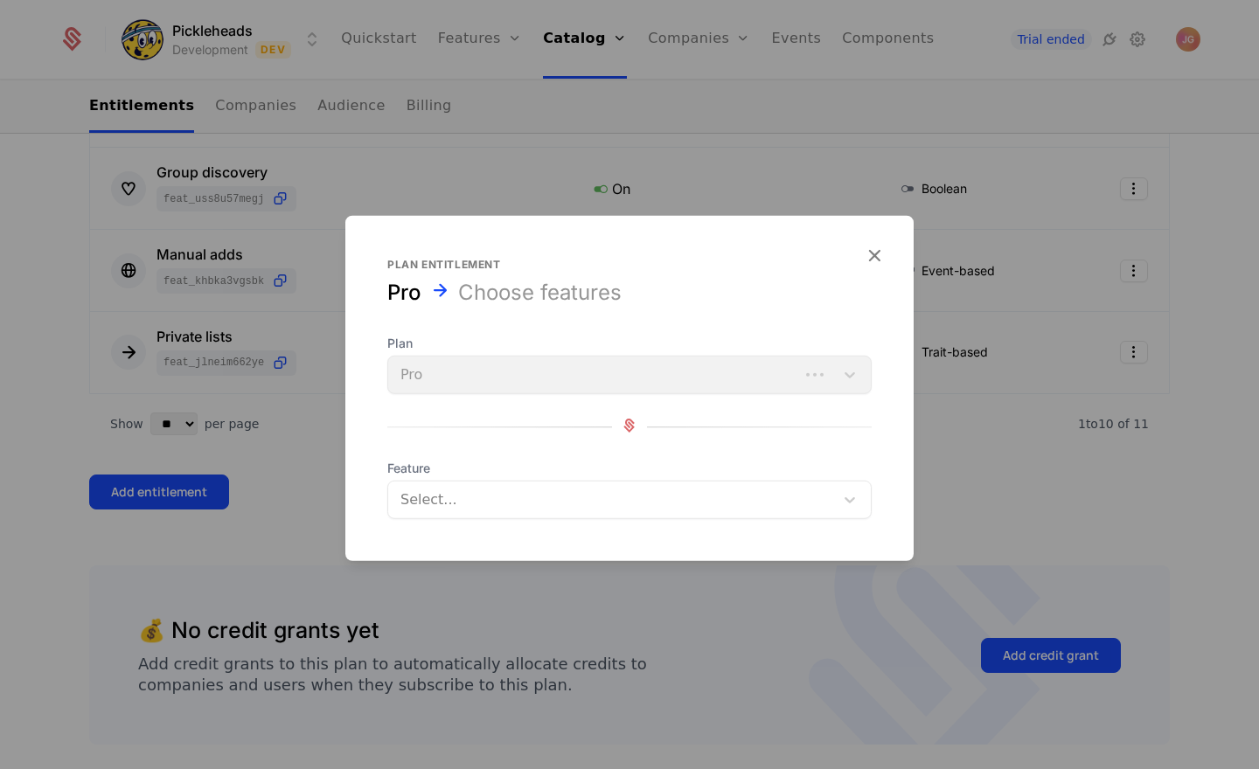
click at [650, 490] on div at bounding box center [612, 500] width 421 height 24
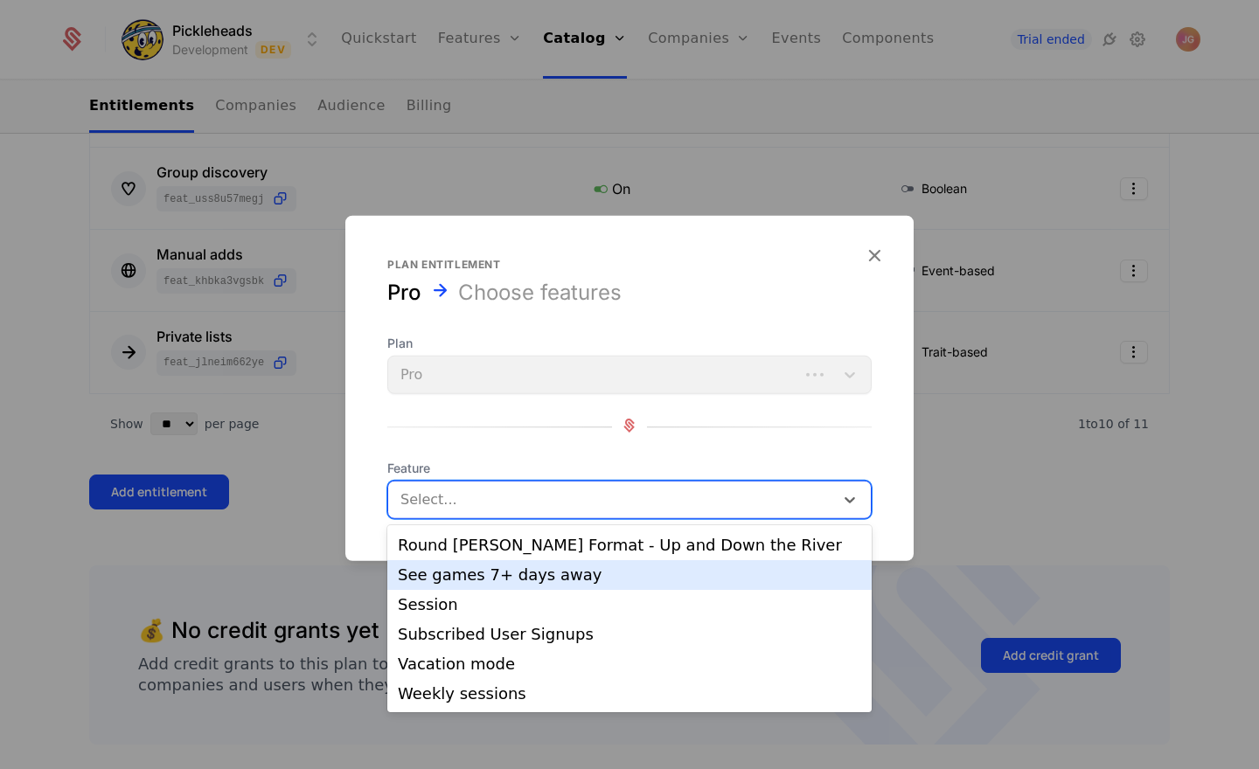
scroll to position [320, 0]
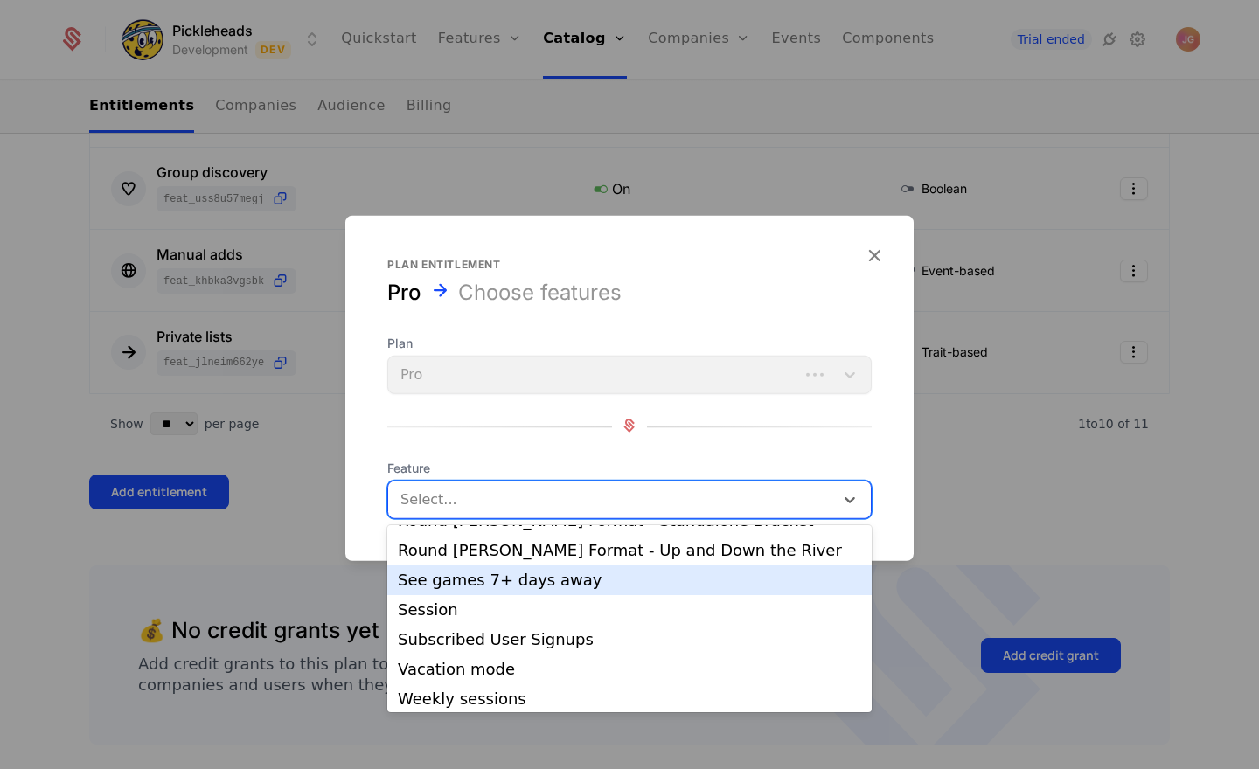
click at [533, 587] on div "See games 7+ days away" at bounding box center [629, 580] width 463 height 16
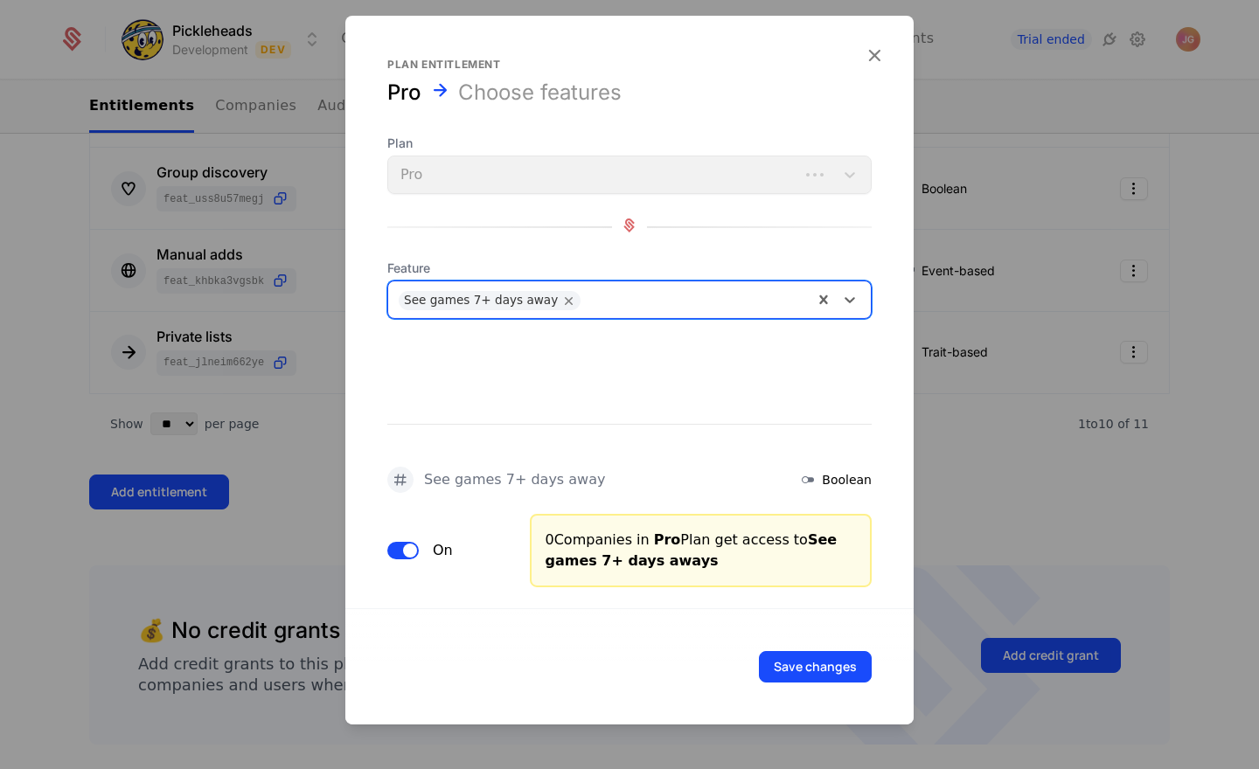
click at [636, 295] on div at bounding box center [695, 298] width 213 height 24
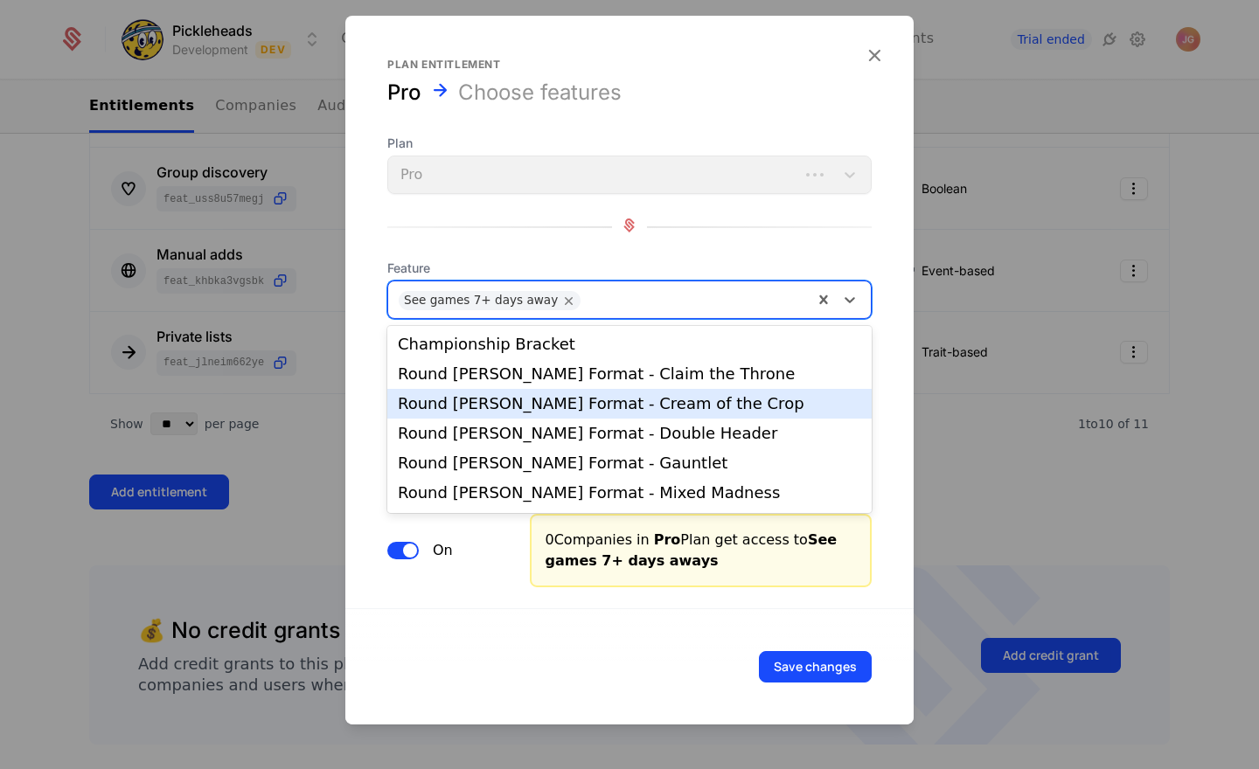
scroll to position [295, 0]
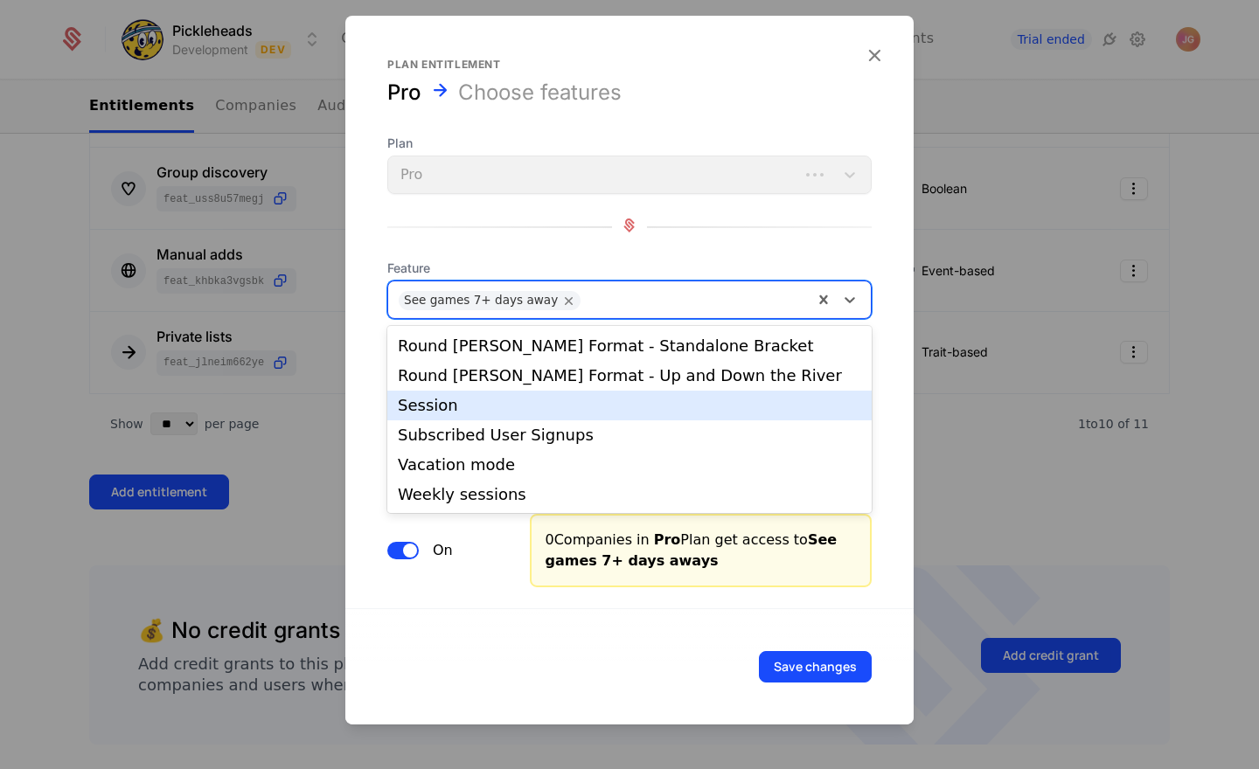
click at [531, 399] on div "Session" at bounding box center [629, 406] width 463 height 16
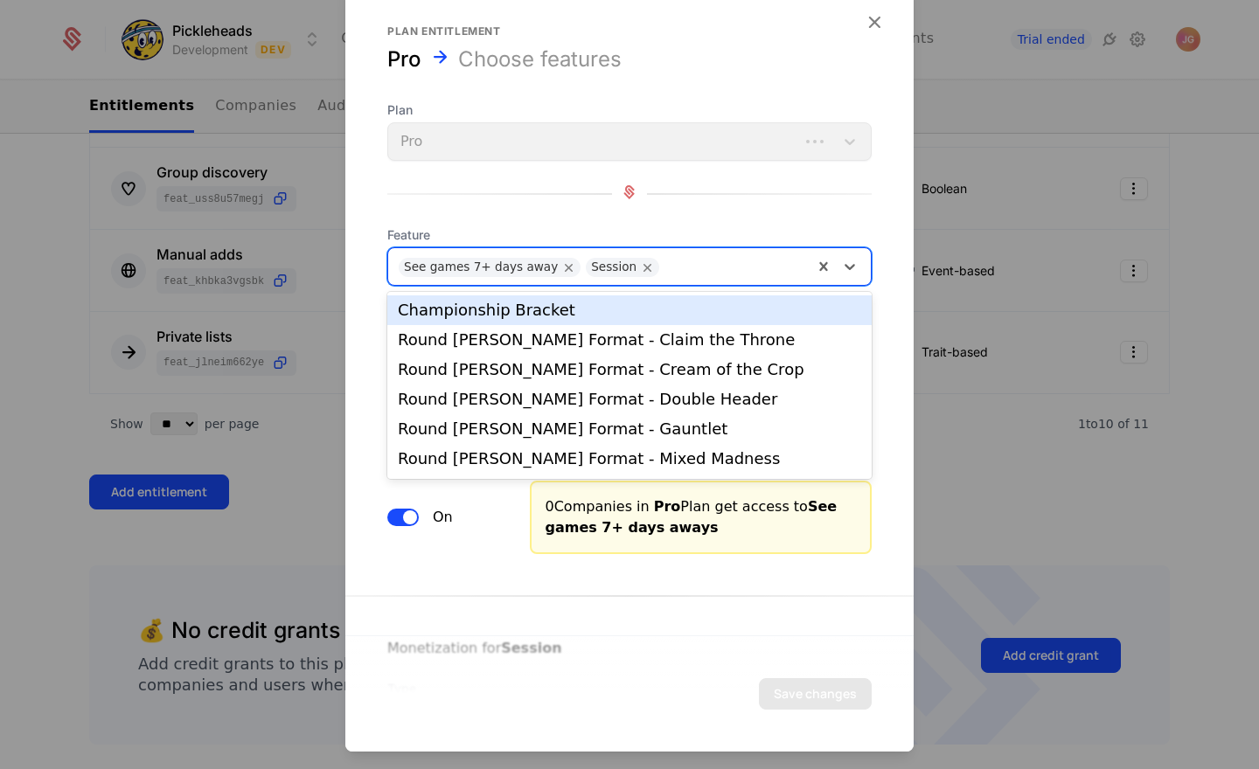
click at [682, 262] on div at bounding box center [735, 265] width 135 height 24
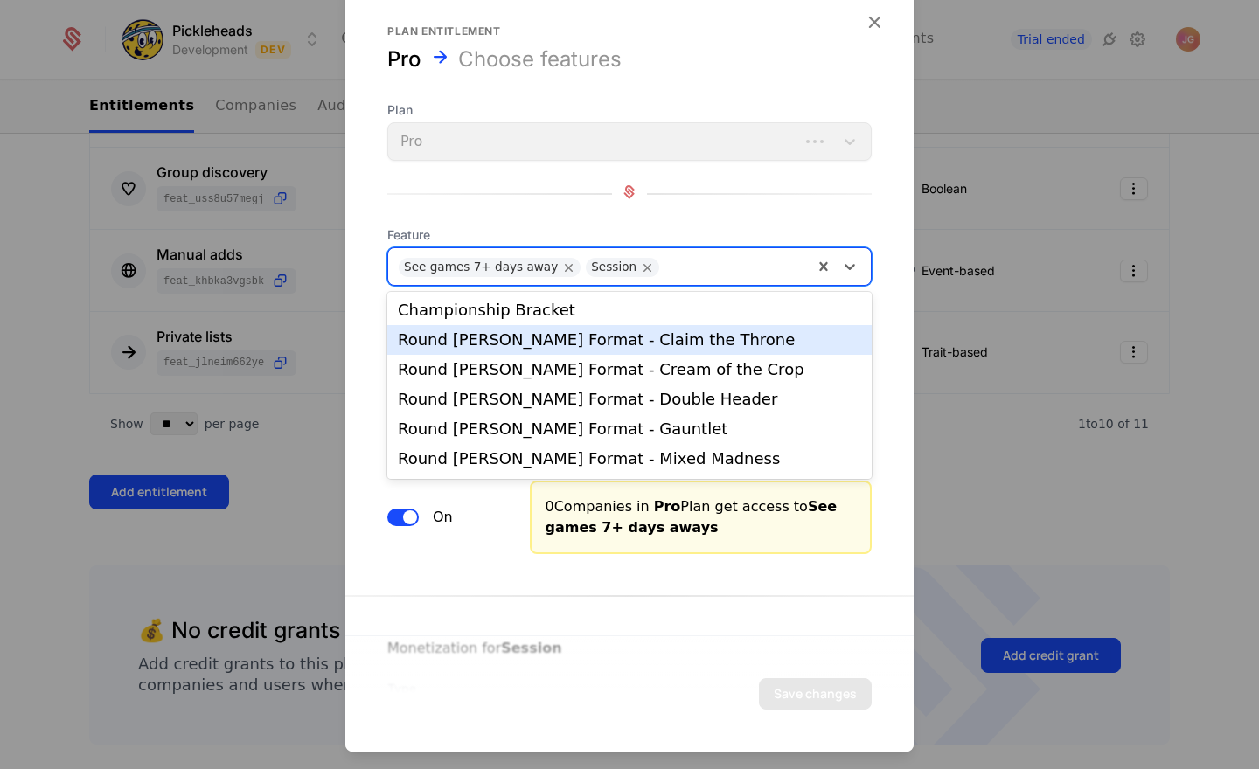
scroll to position [266, 0]
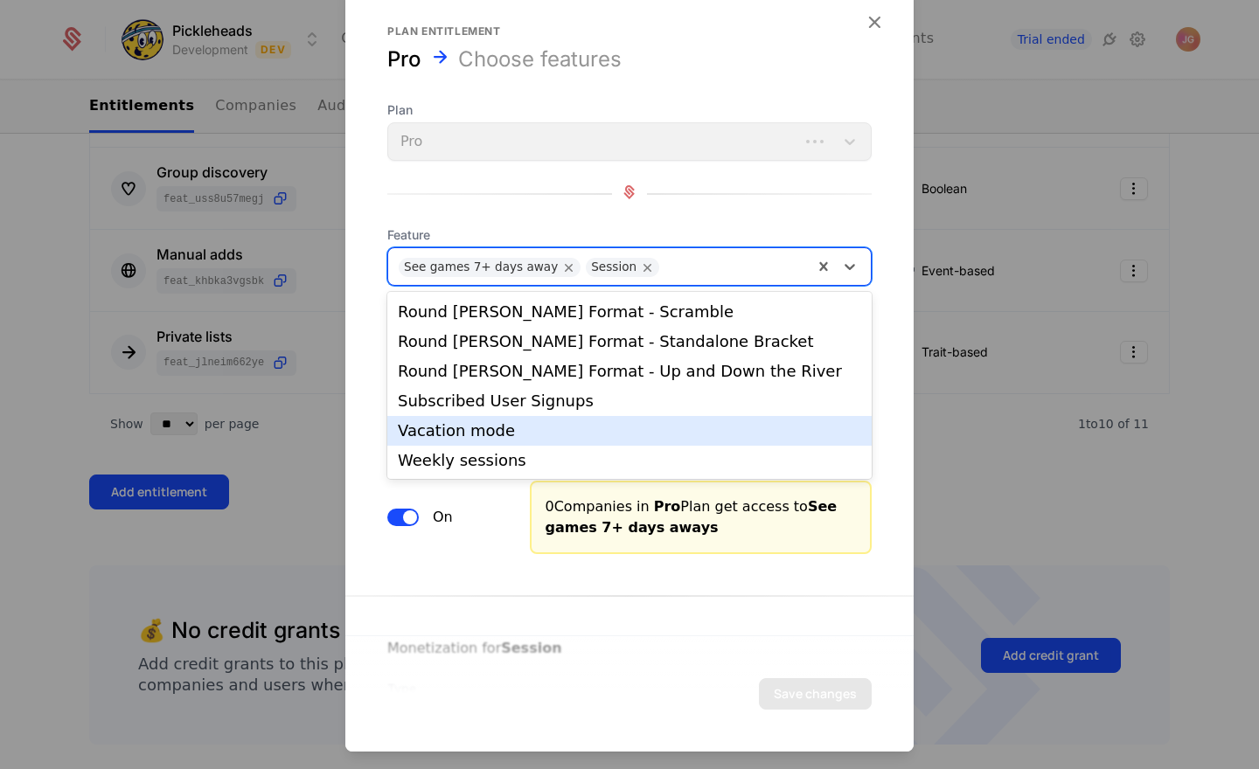
click at [550, 435] on div "Vacation mode" at bounding box center [629, 431] width 463 height 16
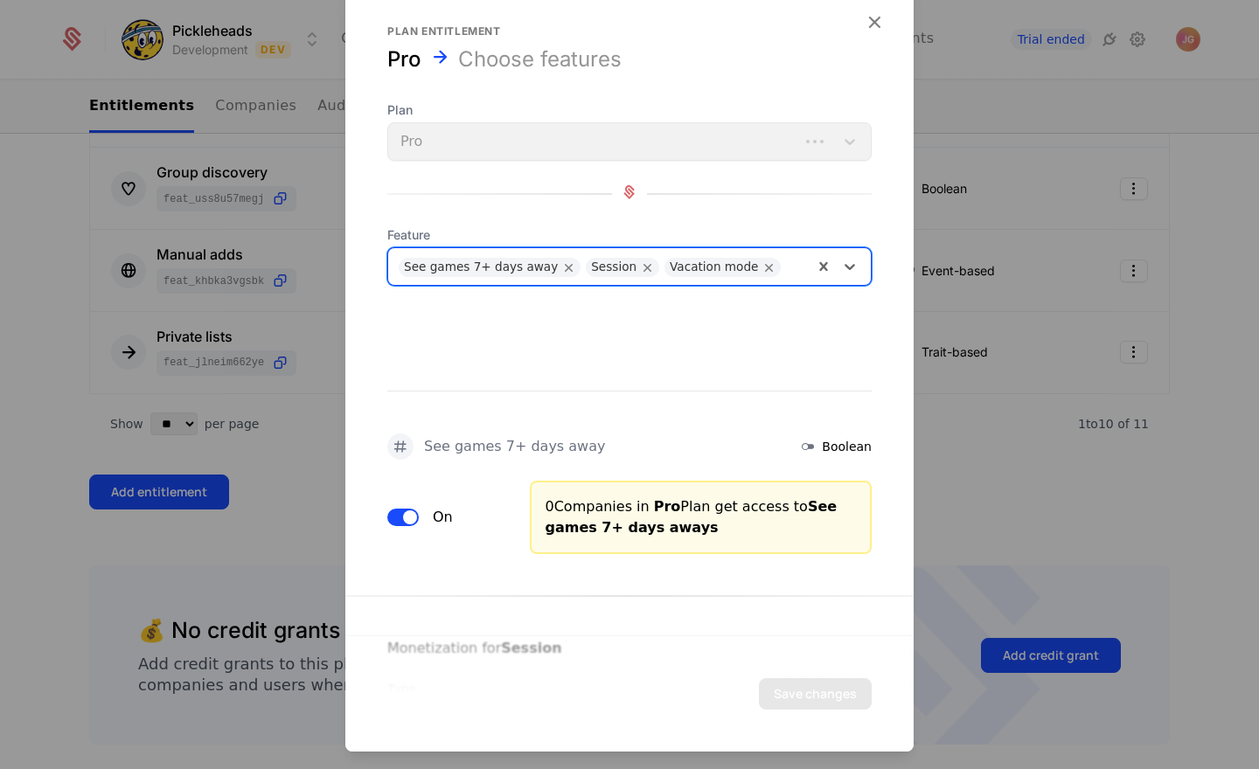
click at [789, 269] on div at bounding box center [795, 265] width 13 height 24
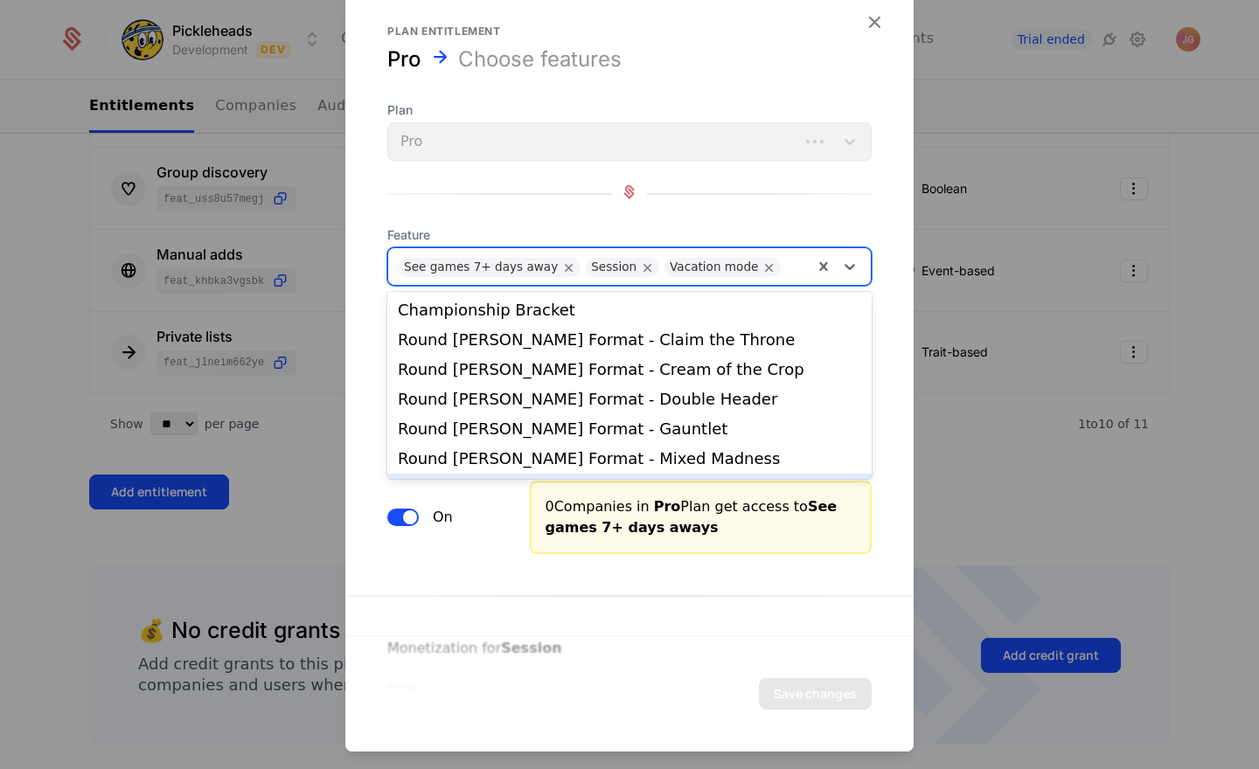
scroll to position [236, 0]
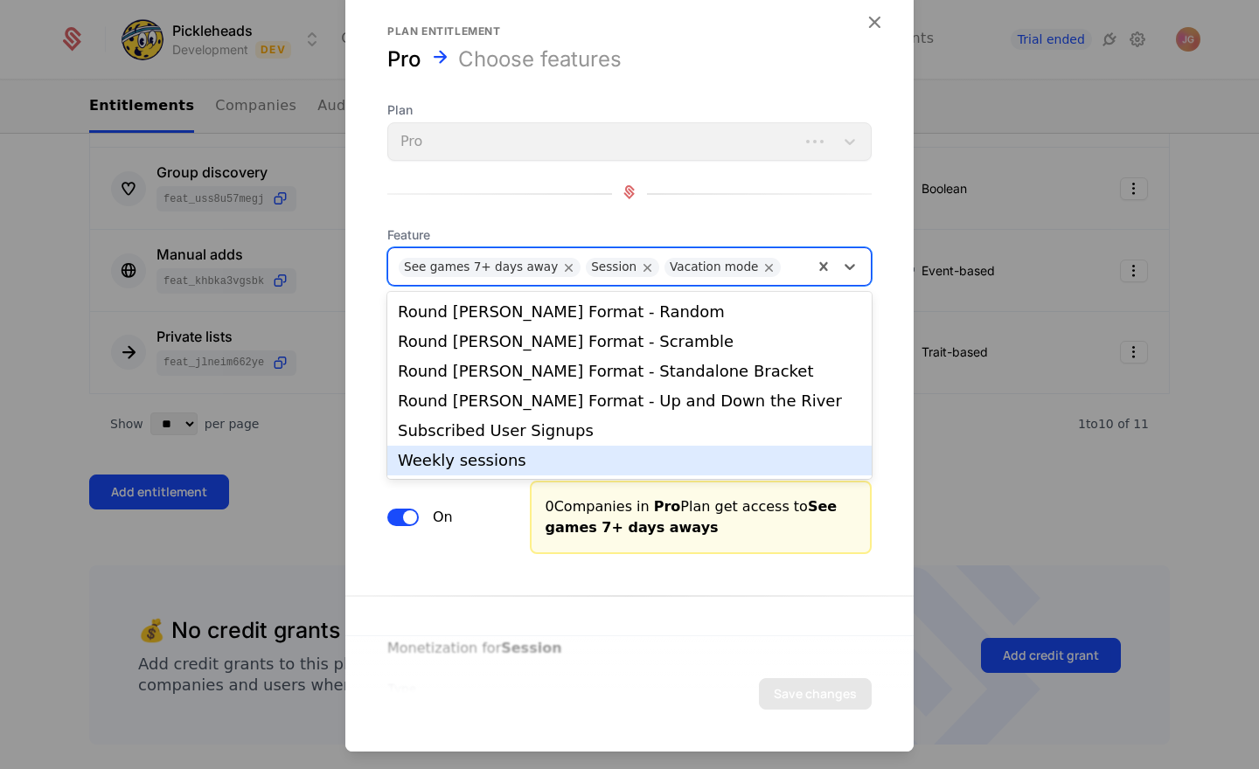
click at [521, 463] on div "Weekly sessions" at bounding box center [629, 461] width 463 height 16
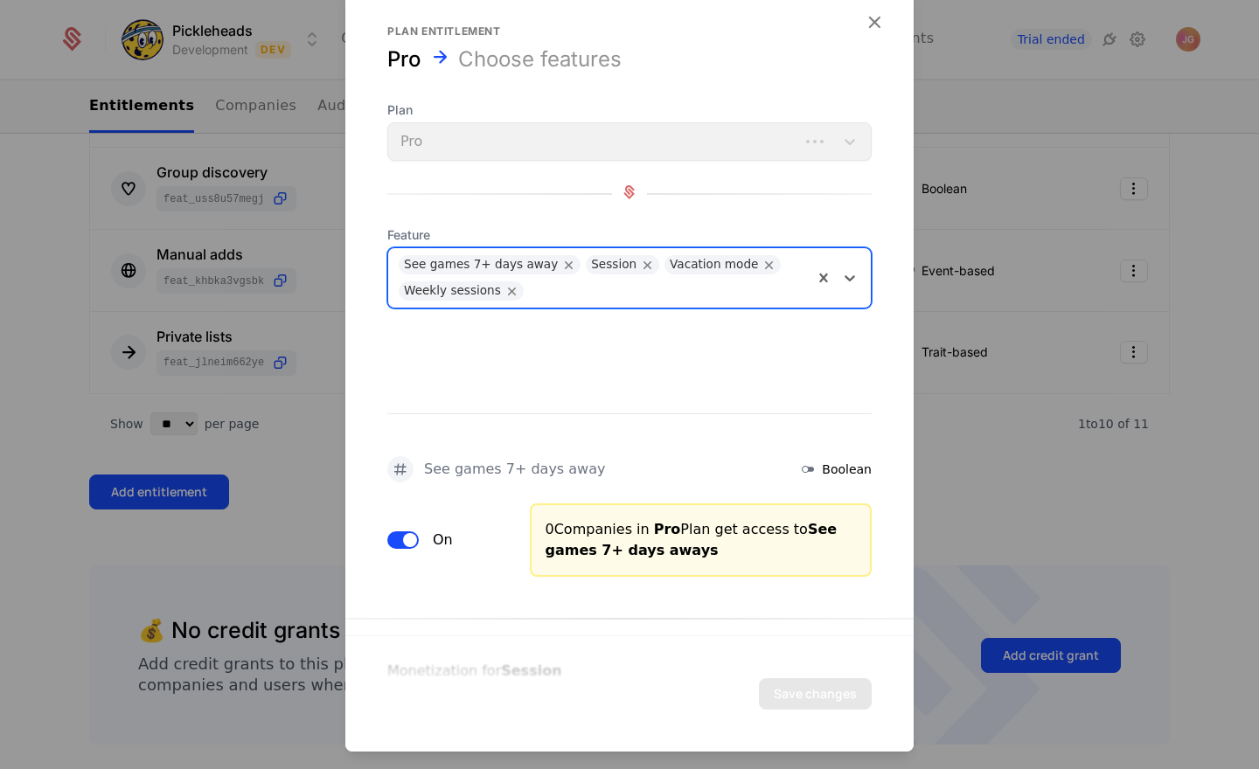
click at [609, 376] on div "See games 7+ days away Boolean On 0 Companies in Pro Plan get access to See gam…" at bounding box center [629, 452] width 568 height 247
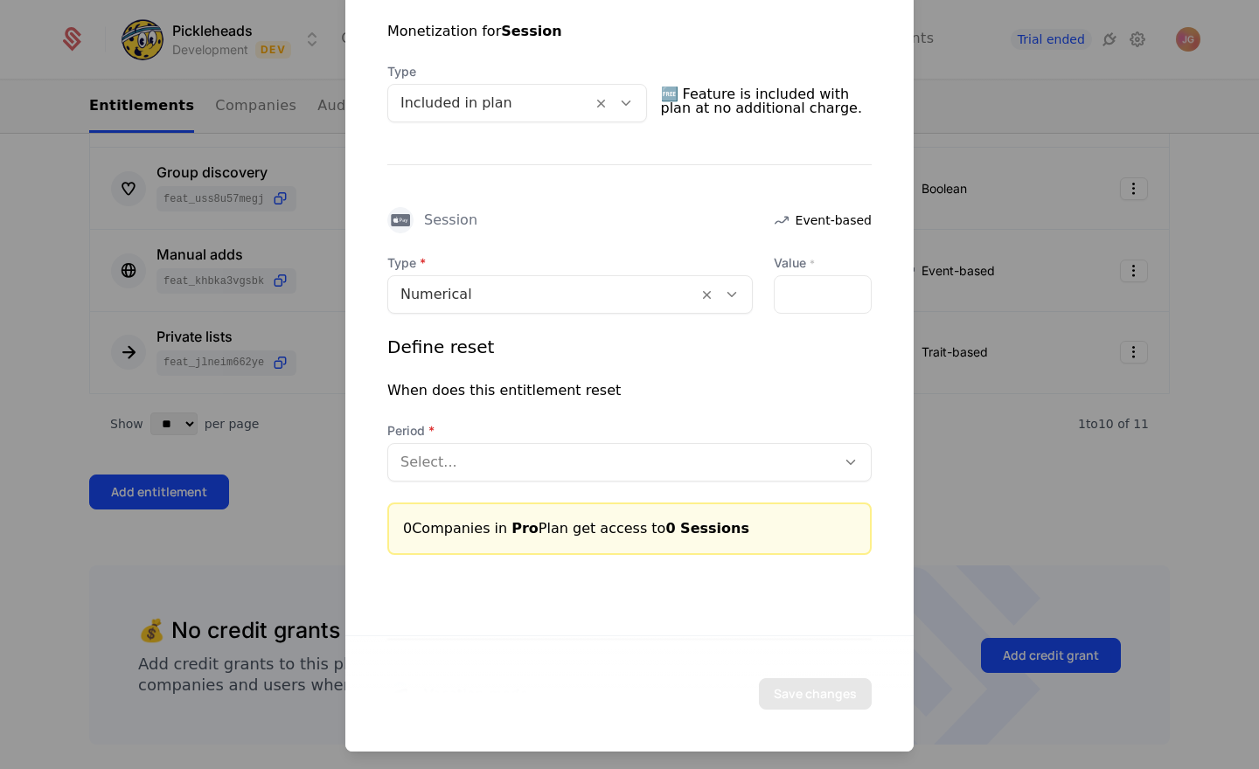
scroll to position [643, 0]
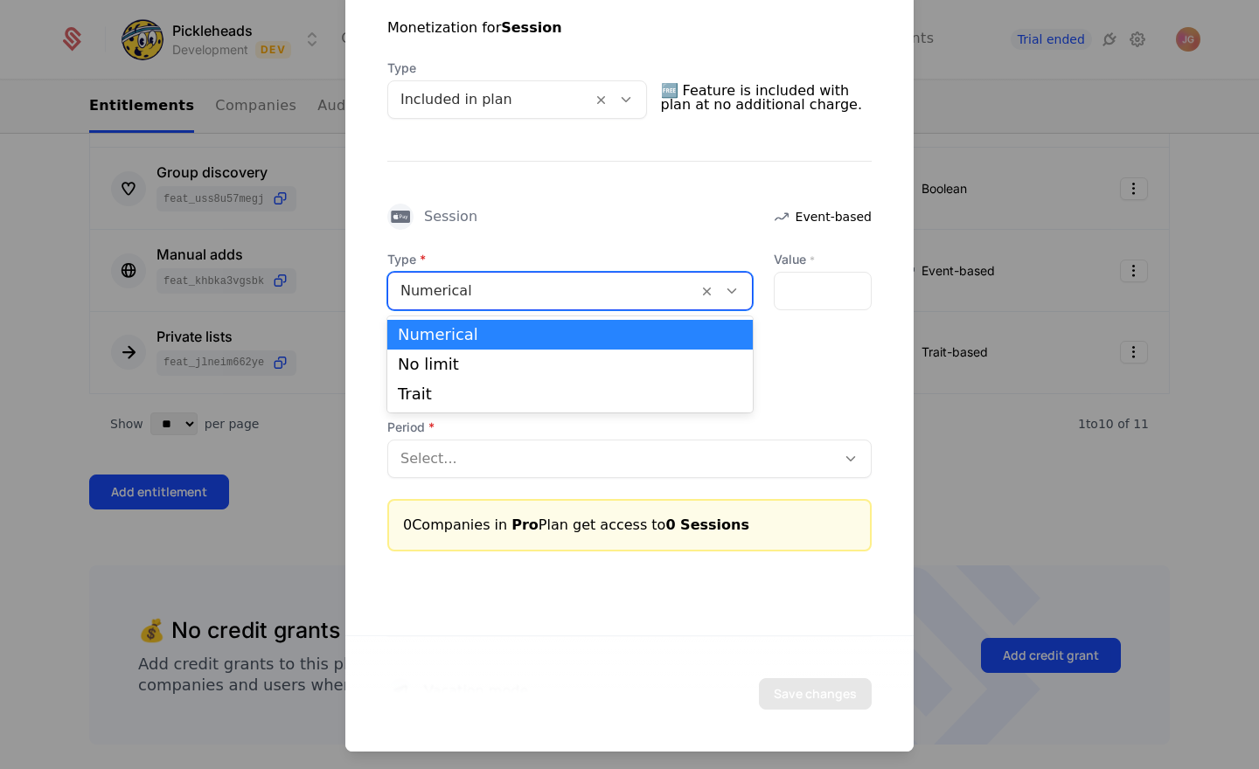
click at [734, 288] on icon at bounding box center [732, 291] width 16 height 16
click at [611, 368] on div "No limit" at bounding box center [570, 365] width 344 height 16
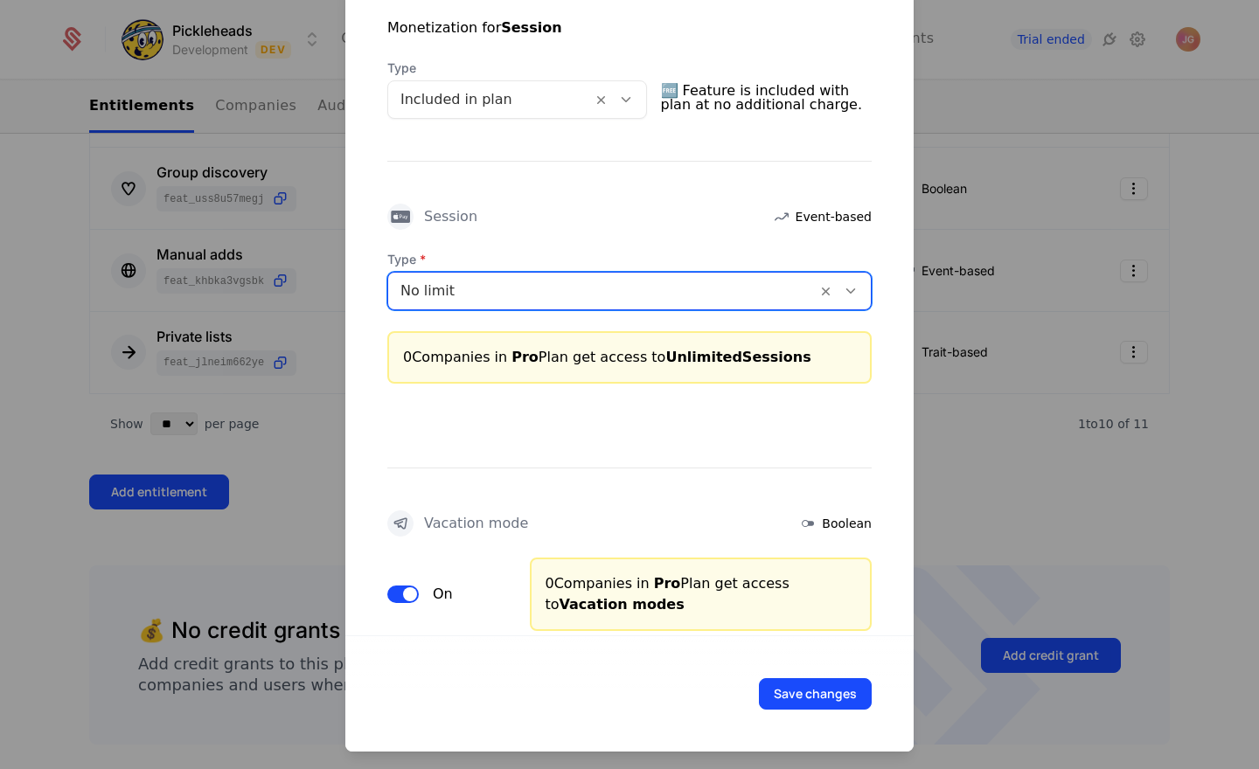
click at [551, 358] on div "0 Companies in Pro Plan get access to Unlimited Sessions" at bounding box center [629, 357] width 453 height 21
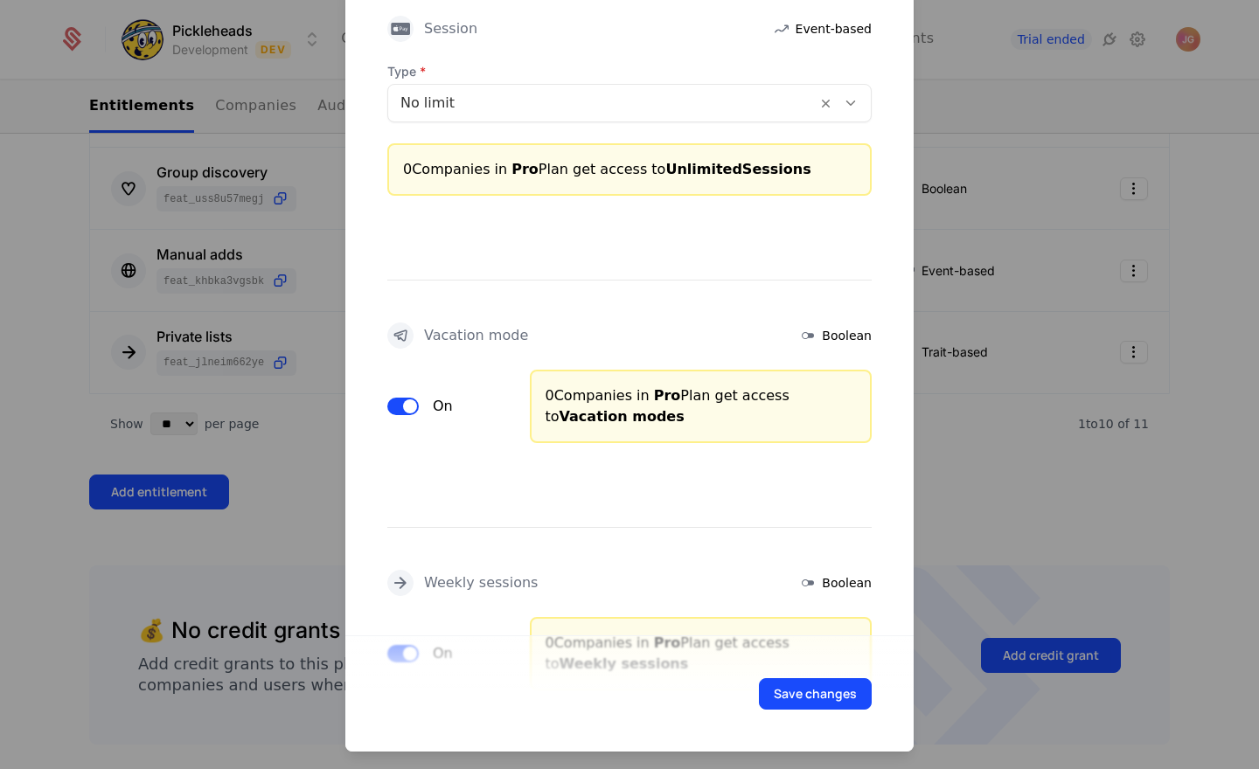
scroll to position [906, 0]
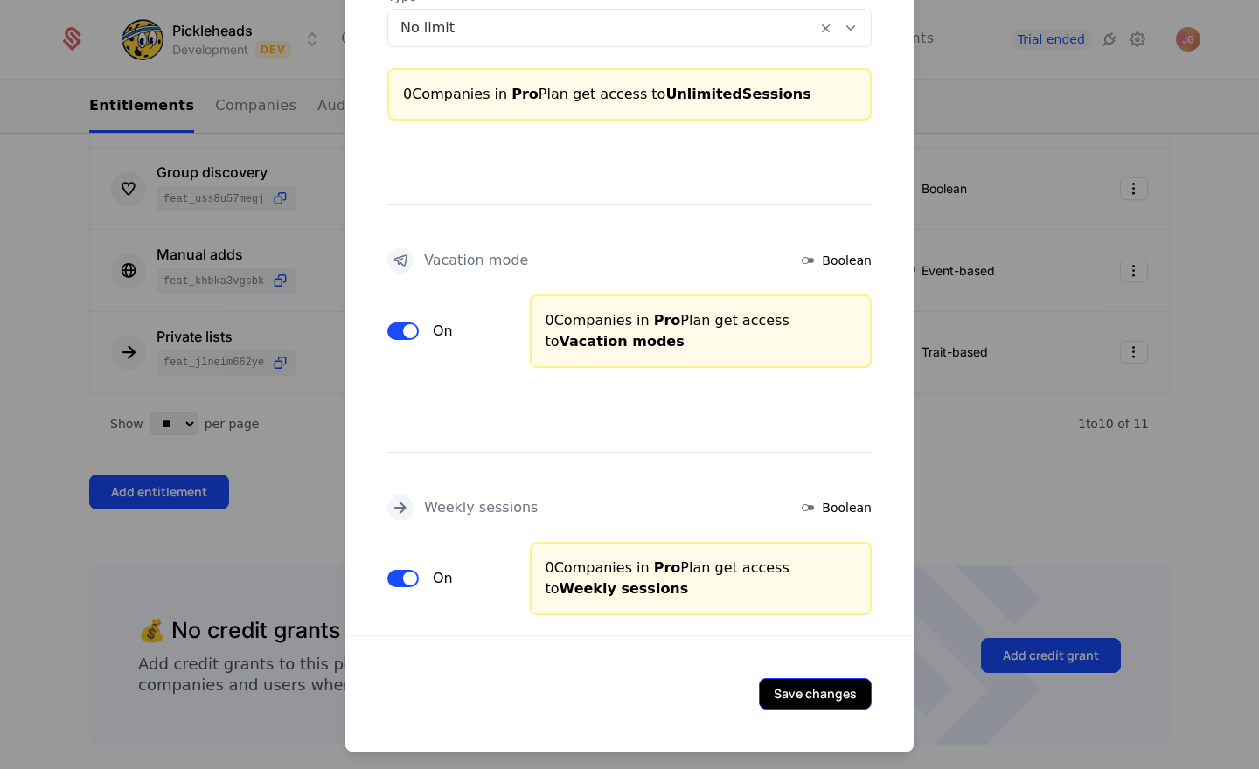
click at [777, 688] on button "Save changes" at bounding box center [815, 693] width 113 height 31
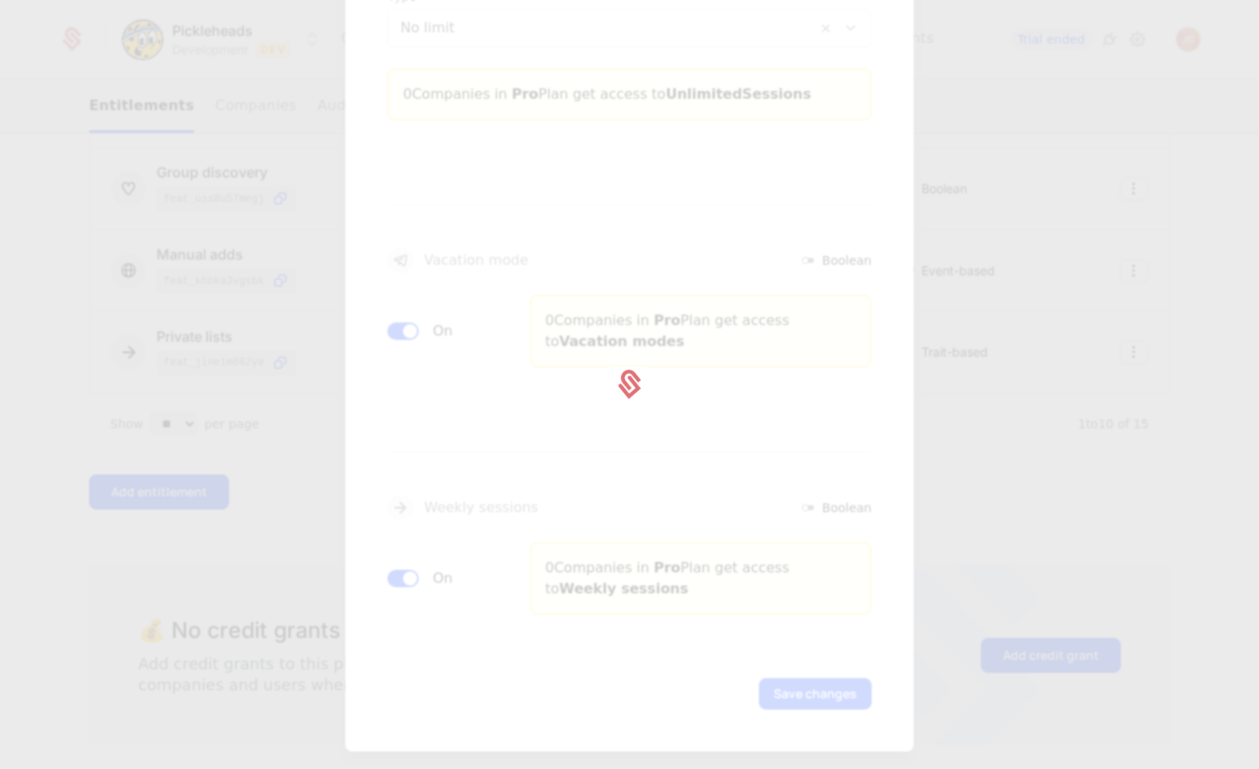
scroll to position [0, 0]
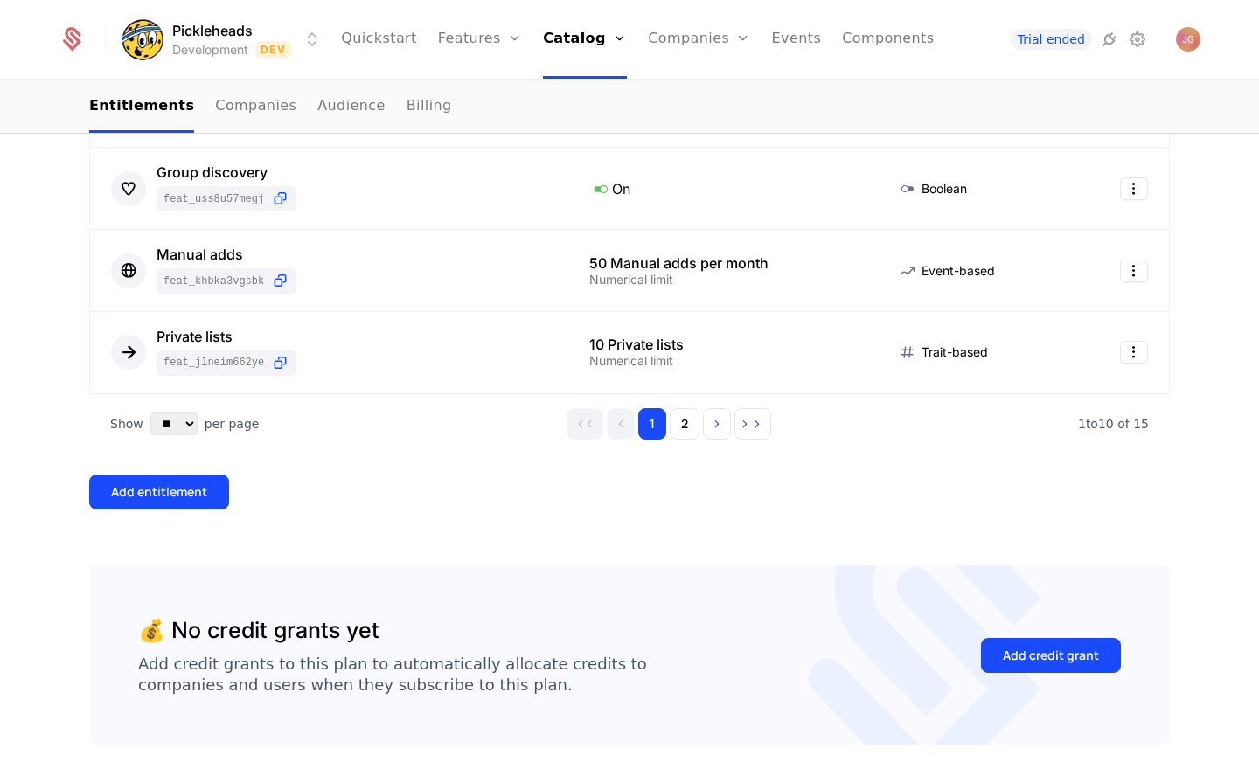
click at [409, 499] on div "Add entitlement" at bounding box center [629, 492] width 1080 height 35
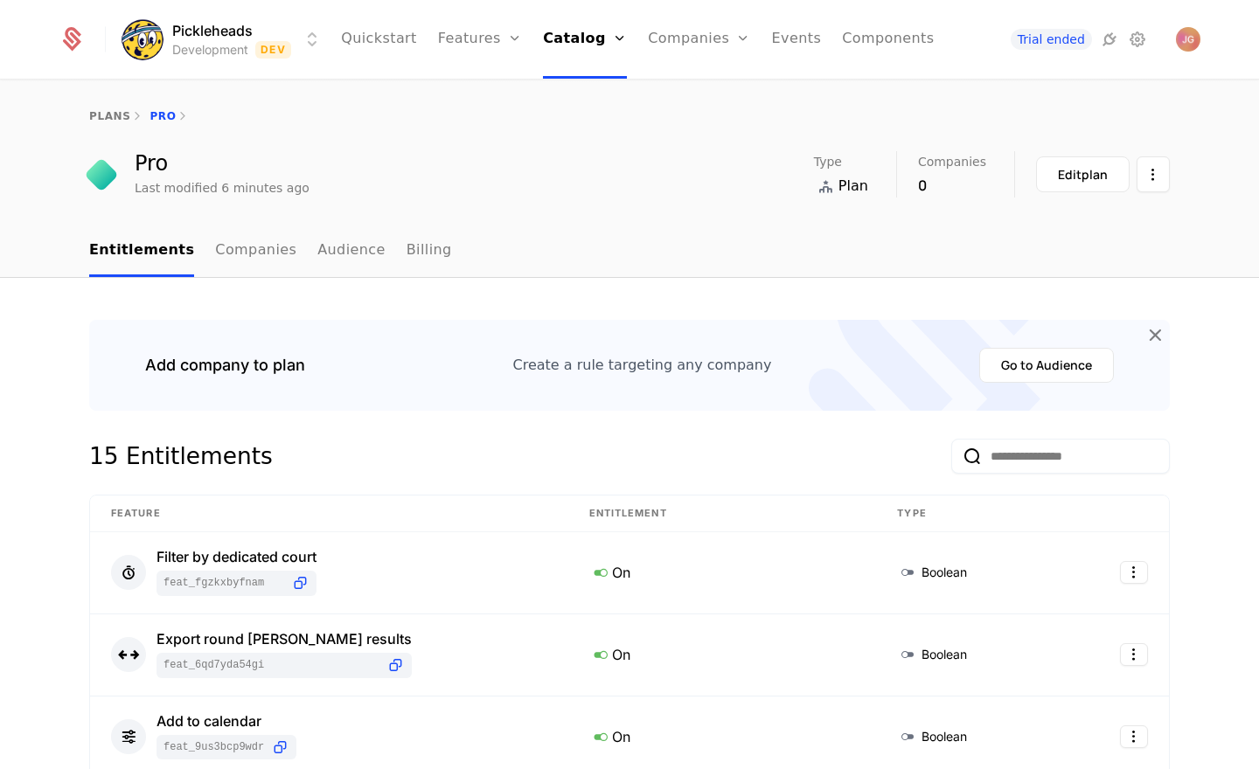
click at [1060, 180] on div "Edit plan" at bounding box center [1083, 174] width 50 height 17
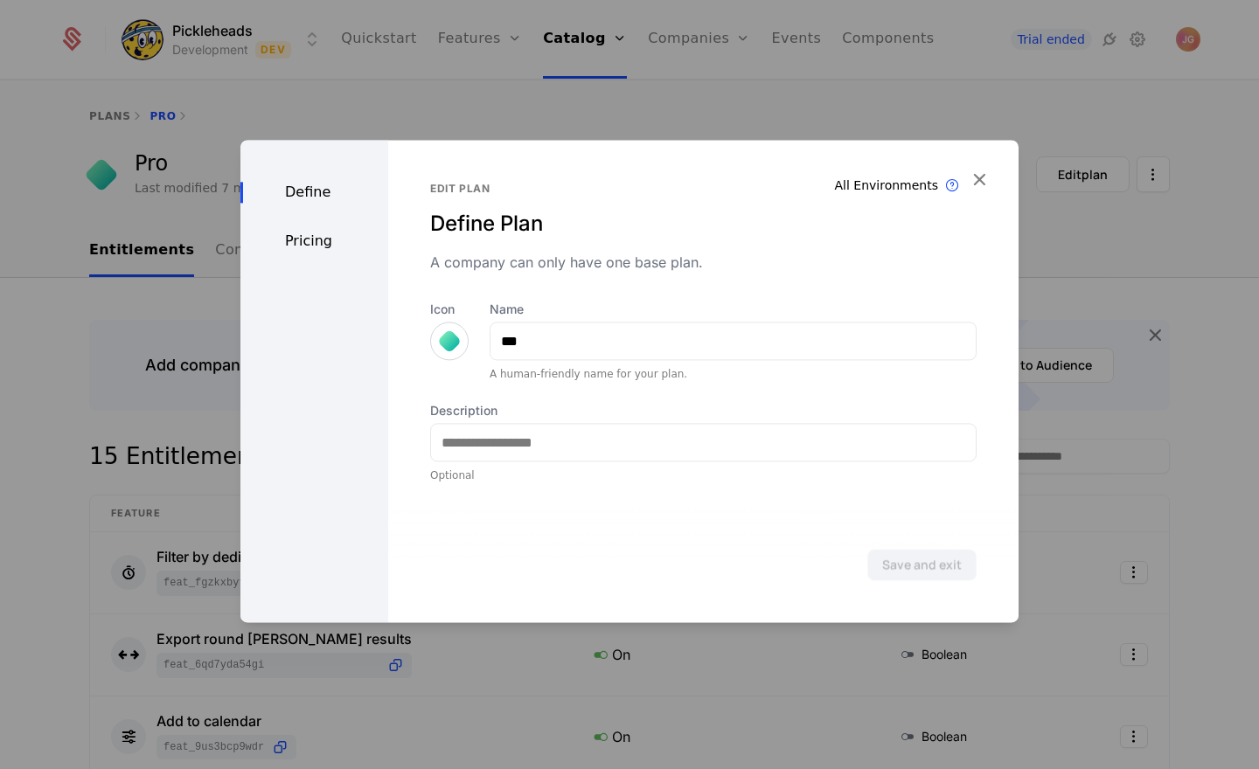
click at [295, 247] on div "Pricing" at bounding box center [314, 241] width 148 height 21
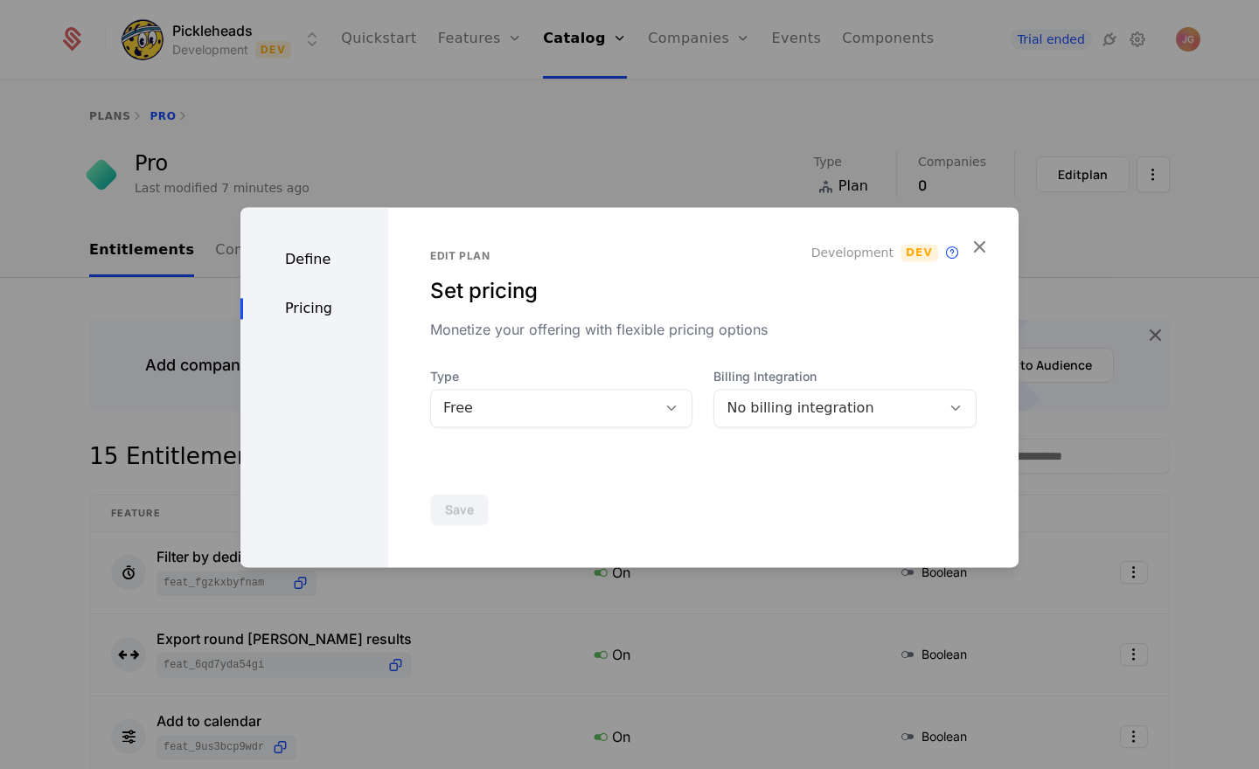
click at [571, 416] on div "Free" at bounding box center [544, 408] width 202 height 21
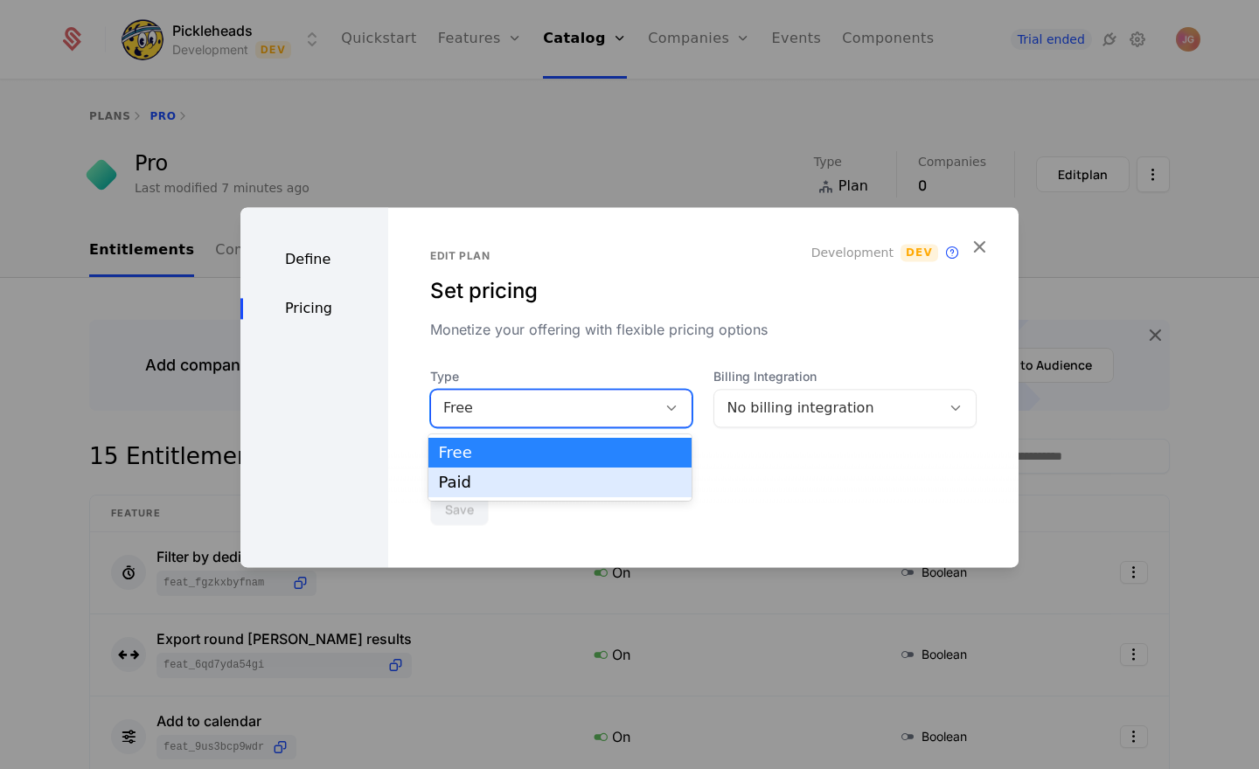
click at [554, 478] on div "Paid" at bounding box center [560, 483] width 243 height 16
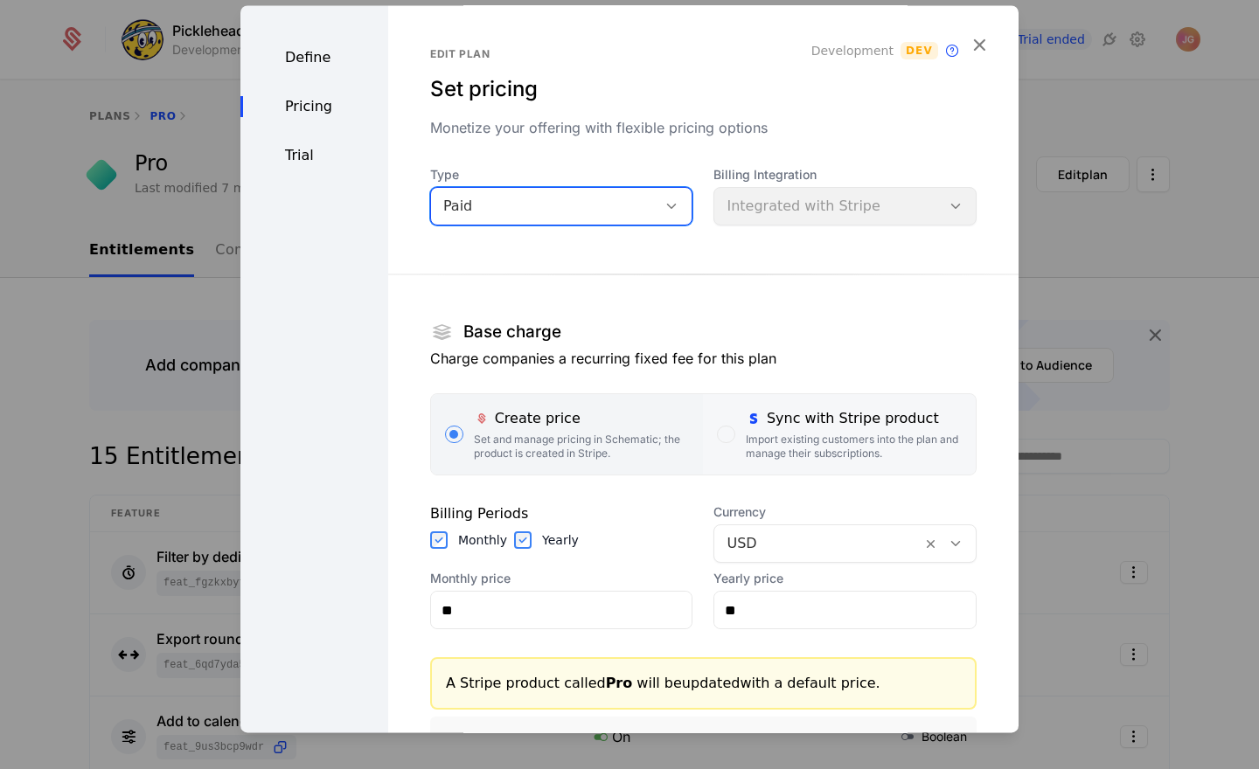
click at [811, 437] on div "Import existing customers into the plan and manage their subscriptions." at bounding box center [854, 447] width 216 height 28
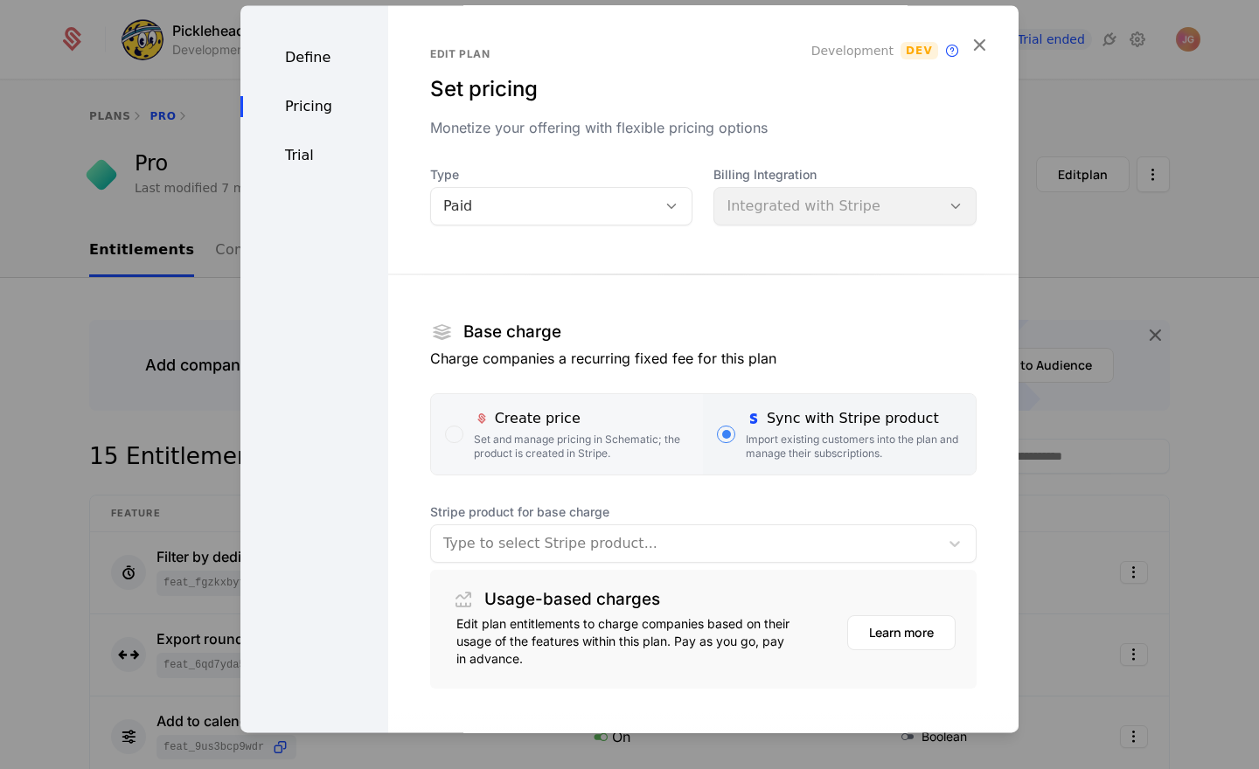
click at [534, 440] on div "Set and manage pricing in Schematic; the product is created in Stripe." at bounding box center [582, 447] width 216 height 28
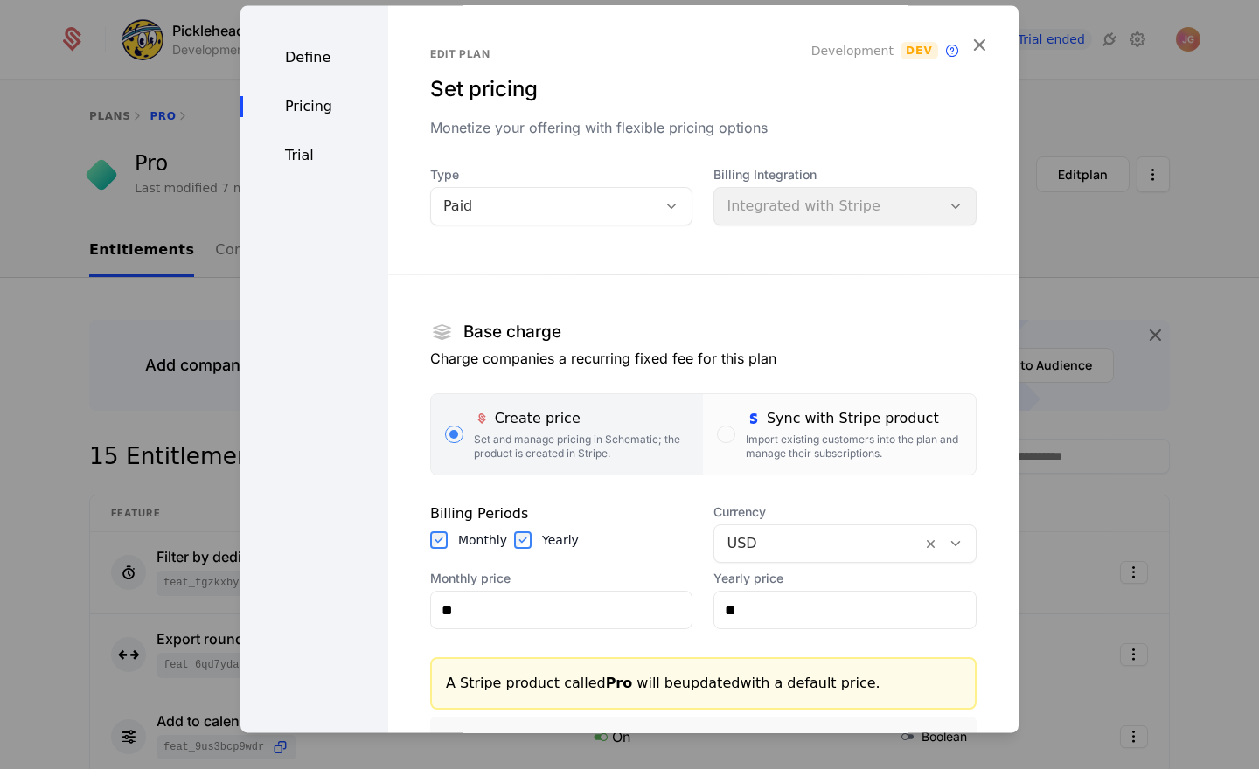
scroll to position [68, 0]
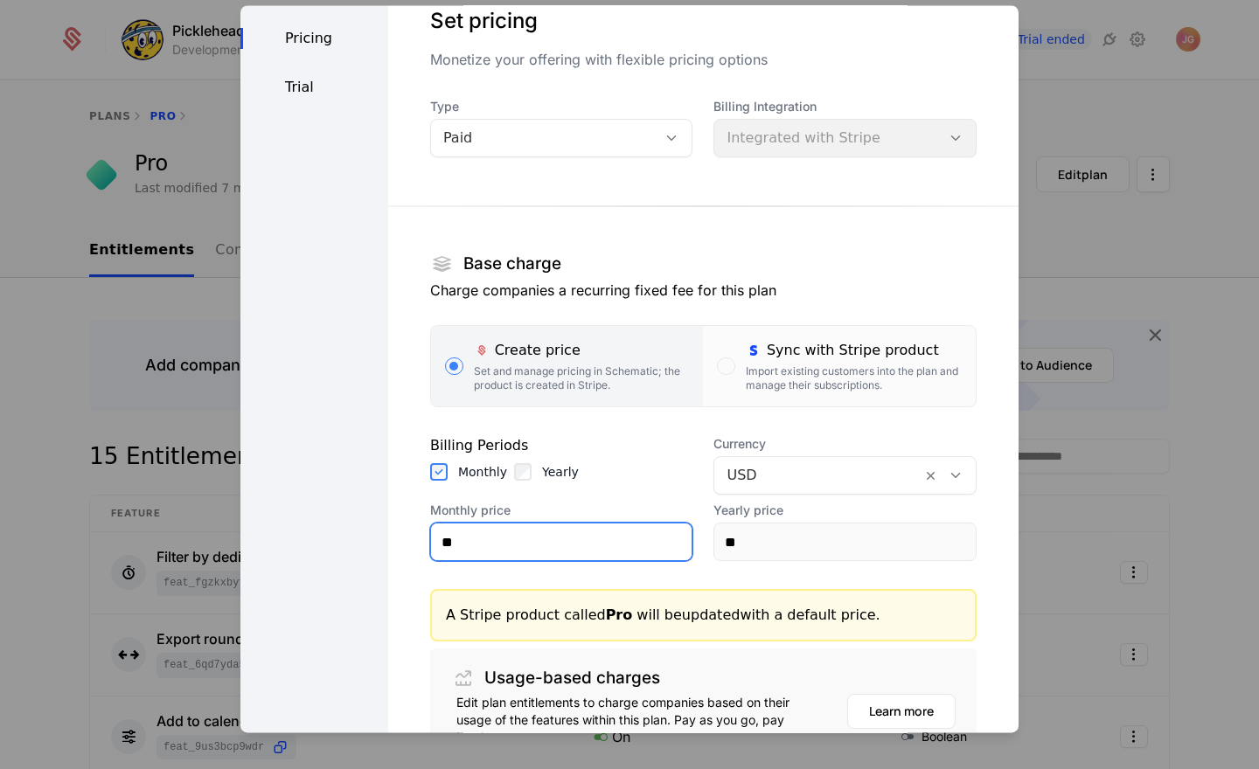
drag, startPoint x: 494, startPoint y: 544, endPoint x: 397, endPoint y: 552, distance: 97.3
click at [403, 553] on div "Edit plan Set pricing Monetize your offering with flexible pricing options Deve…" at bounding box center [703, 422] width 630 height 970
type input "***"
click at [378, 572] on div "Define Pricing Trial" at bounding box center [314, 422] width 148 height 970
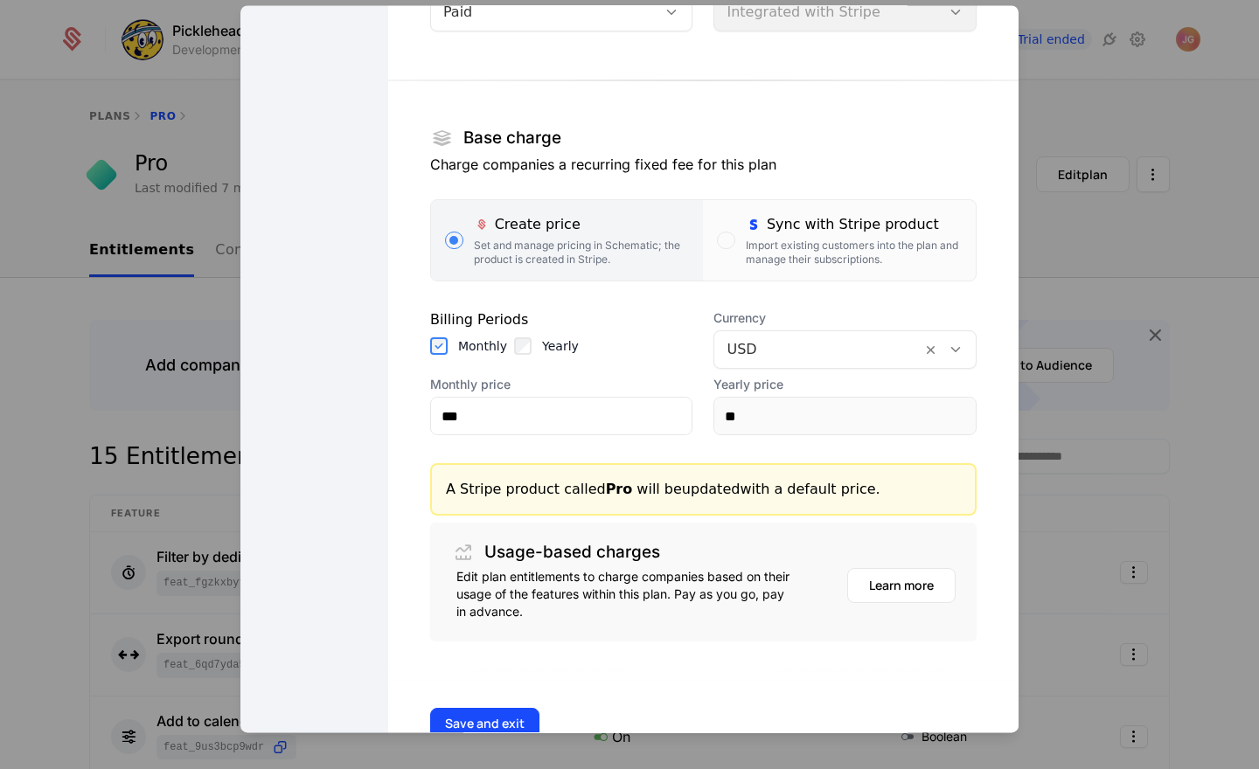
scroll to position [243, 0]
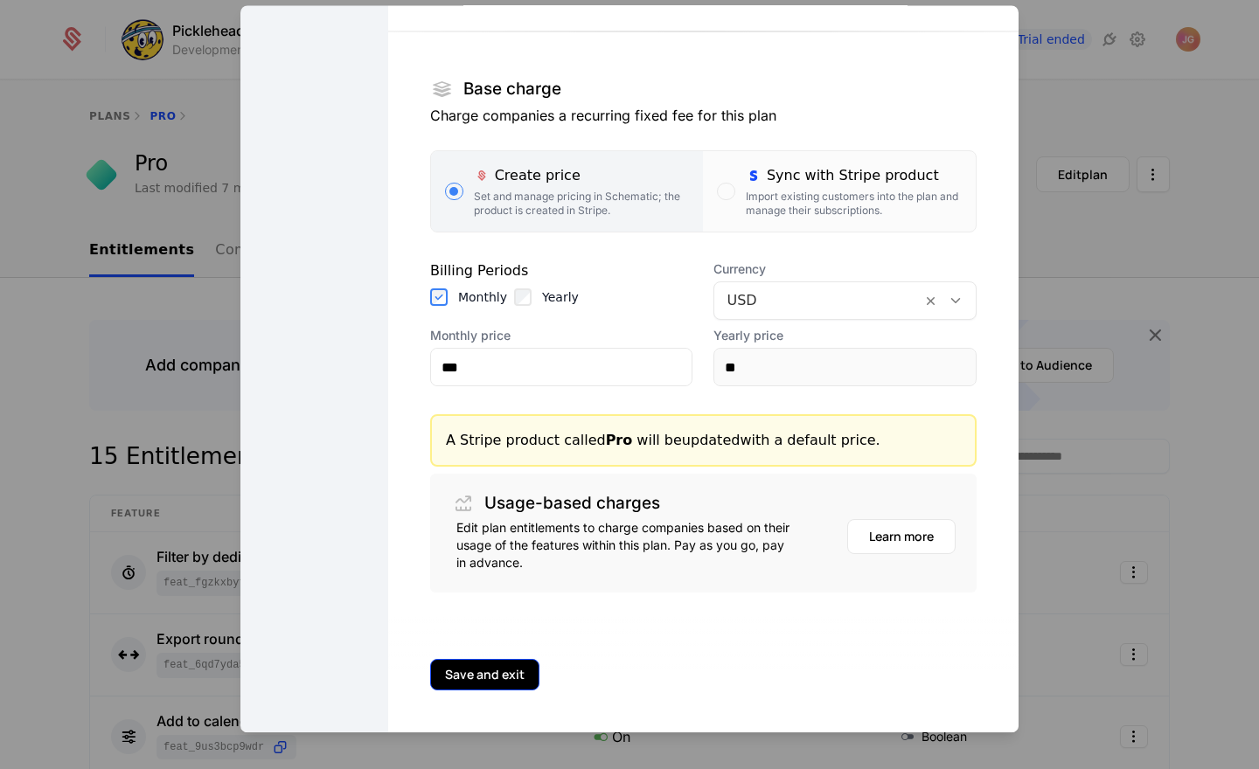
click at [506, 669] on button "Save and exit" at bounding box center [484, 674] width 109 height 31
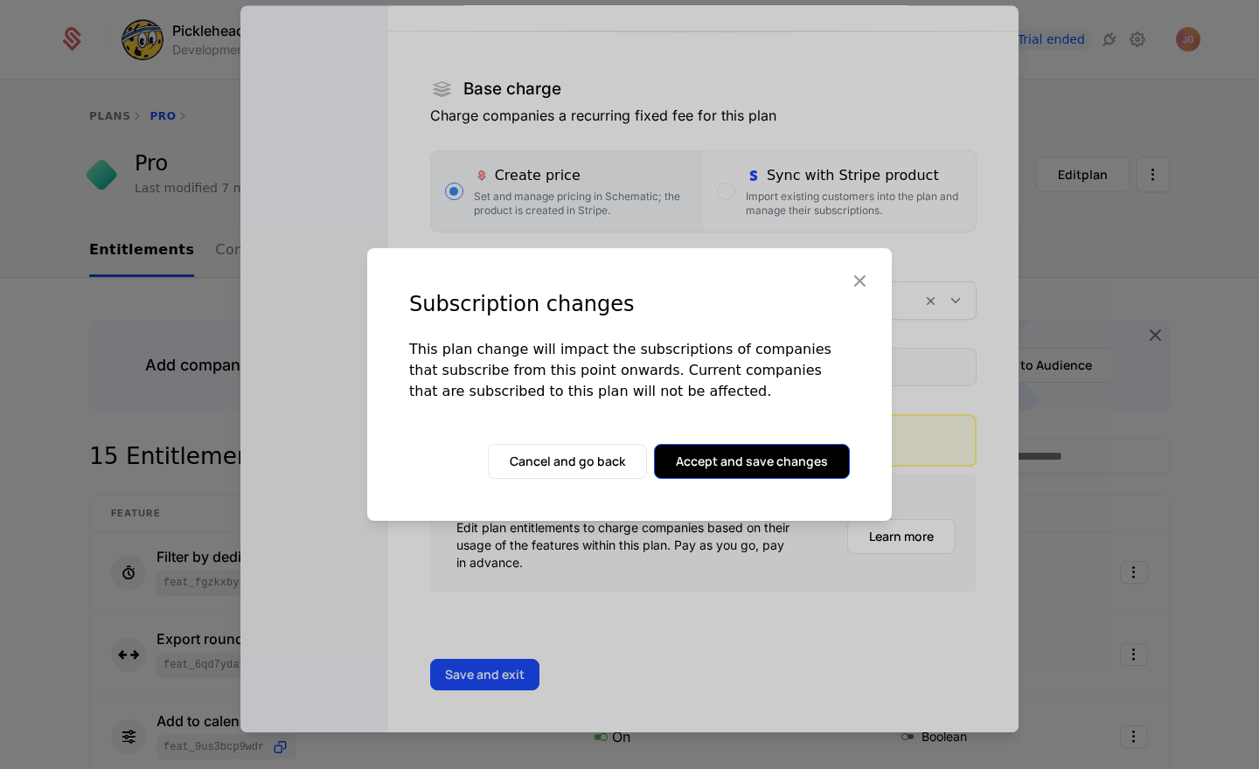
click at [718, 465] on button "Accept and save changes" at bounding box center [752, 461] width 196 height 35
